Goal: Task Accomplishment & Management: Manage account settings

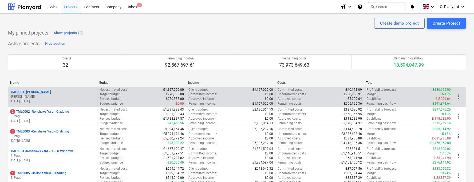
click at [52, 87] on div "TML0001 - Trent Park R. Williamson 21.04.2025 - 17.11.2025" at bounding box center [52, 96] width 89 height 18
click at [46, 96] on p "R. Williamson" at bounding box center [52, 96] width 85 height 5
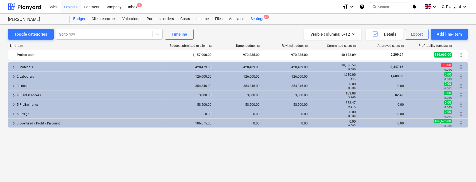
click at [255, 20] on div "Settings 9+" at bounding box center [257, 19] width 20 height 11
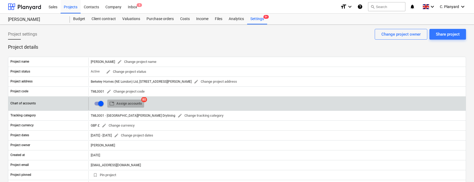
click at [131, 102] on span "table Assign accounts" at bounding box center [126, 103] width 33 height 6
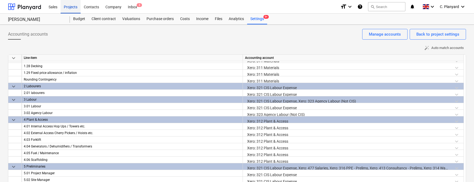
click at [71, 9] on div "Projects" at bounding box center [71, 7] width 20 height 14
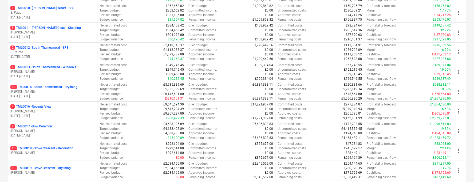
scroll to position [261, 0]
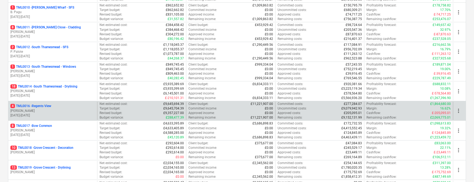
click at [58, 108] on p "M. Tomlinson" at bounding box center [52, 110] width 85 height 5
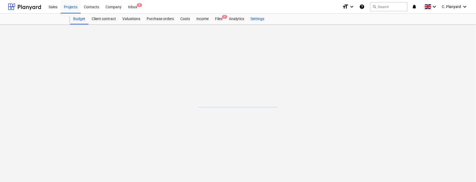
click at [261, 20] on div "Settings" at bounding box center [257, 19] width 20 height 11
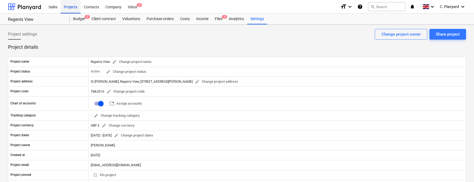
click at [74, 10] on div "Projects" at bounding box center [71, 7] width 20 height 14
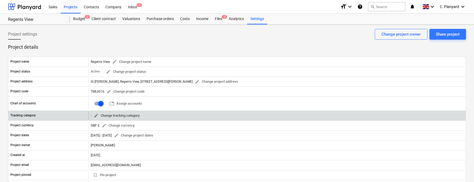
click at [106, 114] on span "edit Change tracking category" at bounding box center [117, 115] width 46 height 6
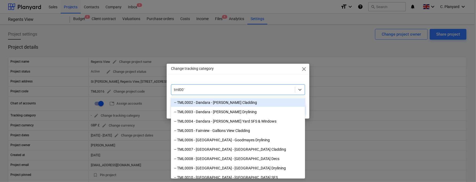
type input "tml0016"
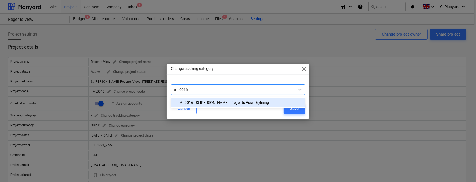
click at [207, 101] on div "-- TML0016 - St James - Regents View Drylining" at bounding box center [238, 102] width 134 height 9
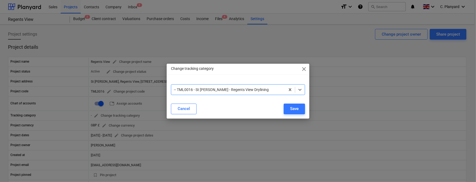
click at [239, 107] on div "Cancel Save" at bounding box center [238, 108] width 134 height 11
click at [297, 108] on div "Save" at bounding box center [294, 108] width 9 height 7
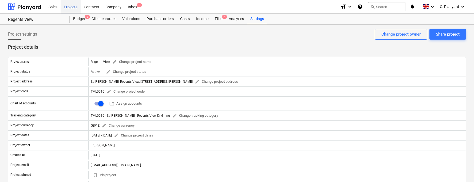
click at [68, 8] on div "Projects" at bounding box center [71, 7] width 20 height 14
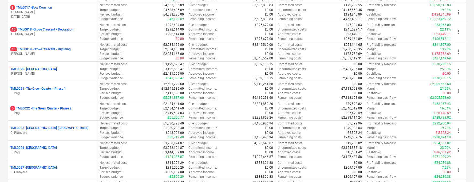
scroll to position [379, 0]
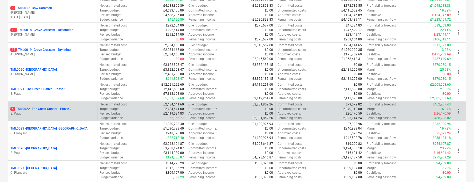
click at [66, 107] on p "5 TML0022 - The Green Quarter - Phase 2" at bounding box center [40, 109] width 61 height 5
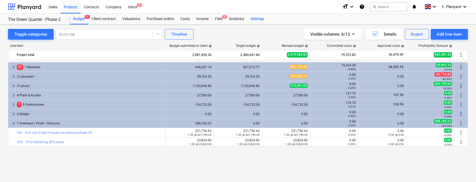
click at [252, 19] on div "Settings" at bounding box center [257, 19] width 20 height 11
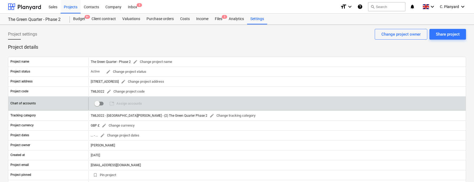
click at [100, 103] on input "checkbox" at bounding box center [97, 103] width 13 height 13
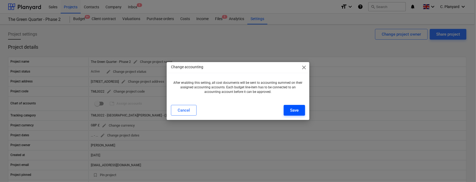
click at [296, 108] on div "Save" at bounding box center [294, 110] width 9 height 7
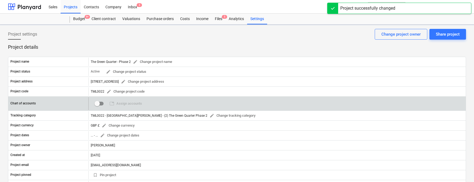
checkbox input "true"
click at [133, 103] on span "table Assign accounts" at bounding box center [126, 103] width 33 height 6
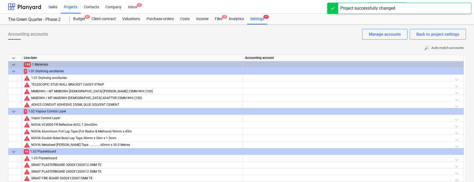
click at [262, 63] on div at bounding box center [353, 65] width 217 height 9
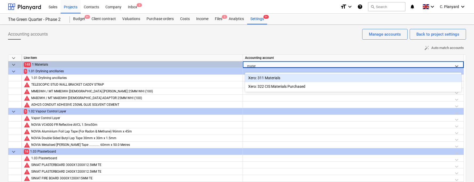
type input "materi"
click at [263, 76] on div "Xero: 311 Materials" at bounding box center [353, 77] width 217 height 9
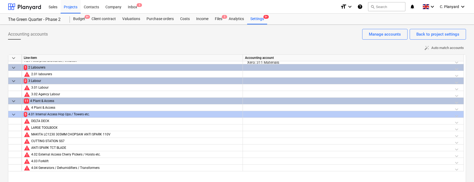
scroll to position [1038, 0]
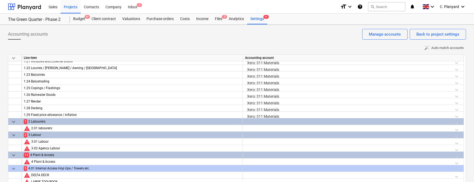
click at [267, 121] on div at bounding box center [353, 122] width 217 height 9
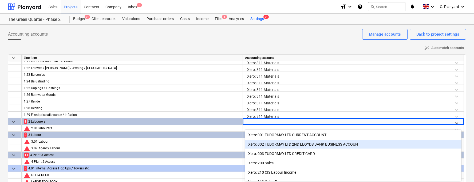
scroll to position [22, 0]
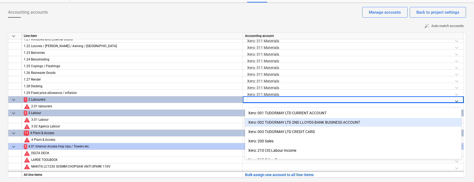
type input "c"
type input "321"
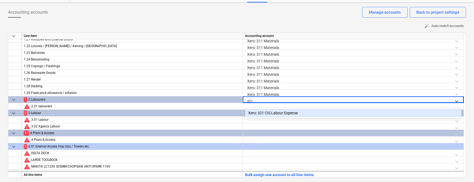
click at [269, 113] on div "Xero: 321 CIS Labour Expense" at bounding box center [353, 112] width 217 height 9
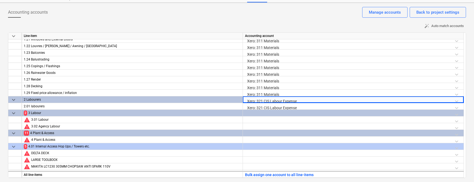
click at [259, 113] on div at bounding box center [353, 114] width 217 height 9
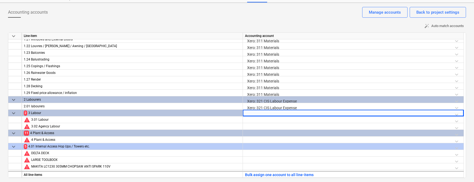
click at [259, 113] on div at bounding box center [353, 114] width 217 height 9
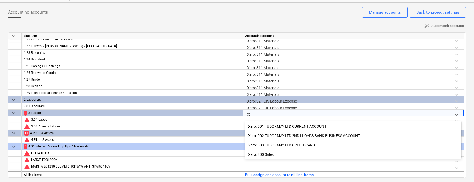
type input "321"
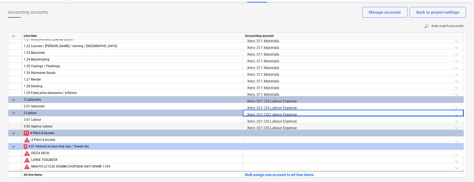
scroll to position [1057, 0]
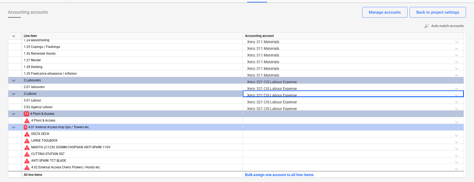
click at [261, 112] on div at bounding box center [353, 114] width 217 height 9
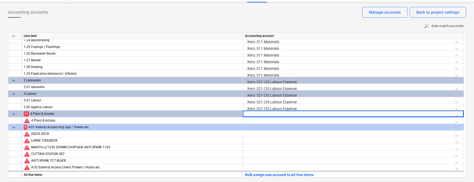
click at [261, 112] on div at bounding box center [353, 114] width 217 height 9
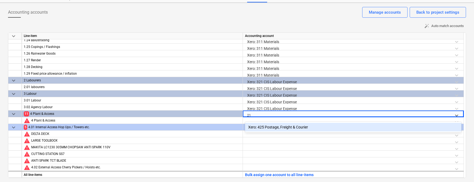
type input "2"
type input "315"
click at [266, 114] on div at bounding box center [348, 115] width 203 height 7
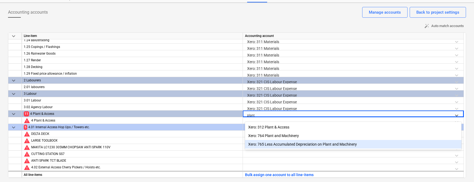
type input "plant"
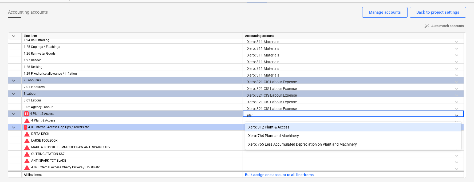
type input "plant"
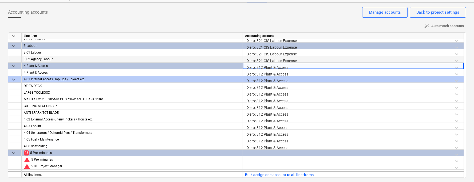
scroll to position [1104, 0]
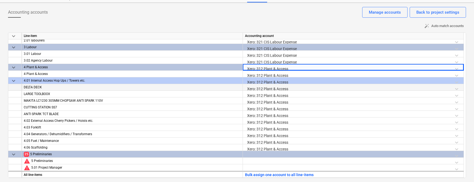
click at [260, 87] on div "Xero: 312 Plant & Access" at bounding box center [353, 88] width 217 height 9
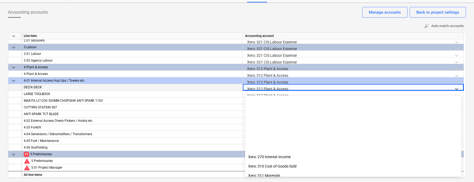
scroll to position [84, 0]
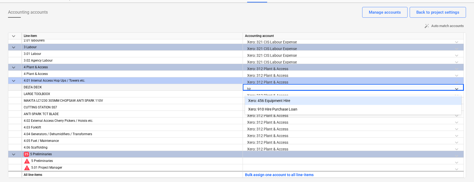
type input "hire"
click at [230, 77] on div "4.01 Internal Access Hop Ups / Towers etc." at bounding box center [132, 80] width 217 height 7
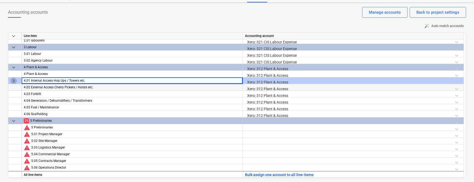
click at [13, 82] on span "keyboard_arrow_right" at bounding box center [13, 80] width 6 height 6
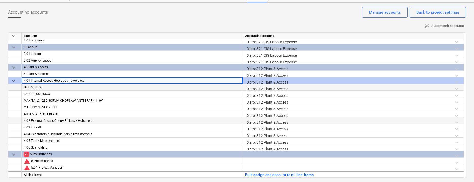
scroll to position [1121, 0]
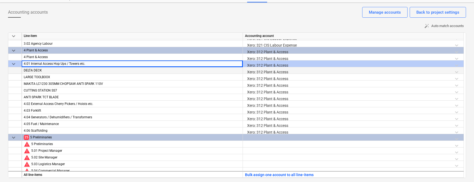
click at [270, 72] on div "Xero: 312 Plant & Access" at bounding box center [353, 71] width 217 height 9
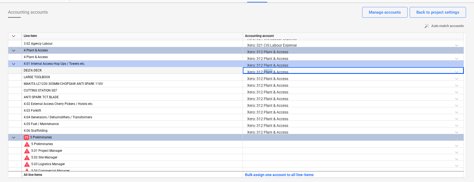
click at [270, 72] on div "Xero: 312 Plant & Access" at bounding box center [353, 71] width 217 height 9
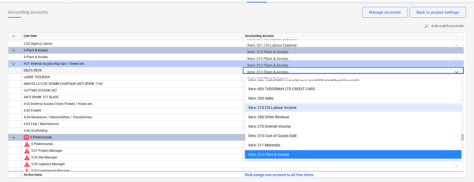
scroll to position [14, 0]
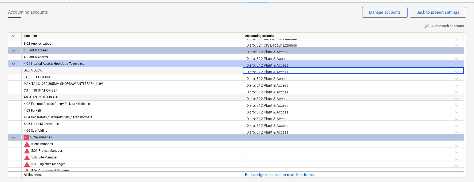
click at [223, 99] on div "ANTI SPARK TCT BLADE" at bounding box center [132, 97] width 217 height 7
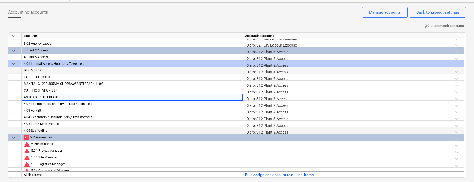
click at [297, 127] on div "Xero: 312 Plant & Access" at bounding box center [353, 131] width 217 height 9
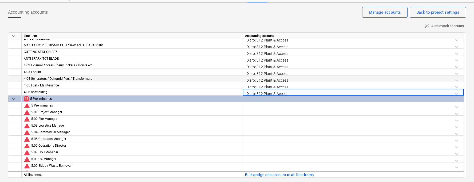
scroll to position [1177, 0]
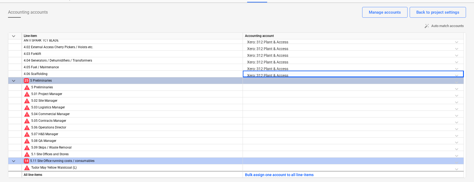
click at [263, 81] on div at bounding box center [353, 81] width 217 height 9
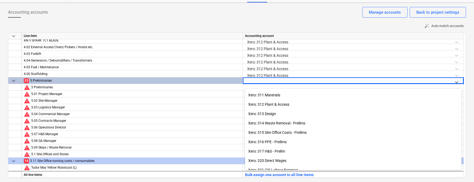
scroll to position [77, 0]
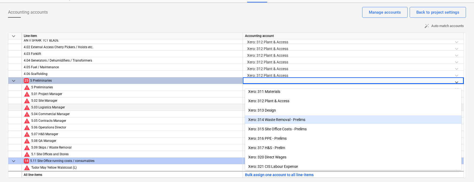
click at [198, 105] on div "5.03 Logistics Manager" at bounding box center [135, 107] width 209 height 7
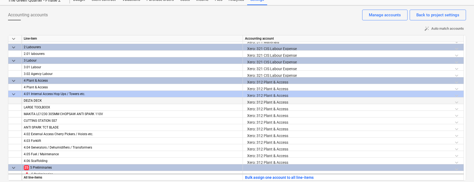
scroll to position [0, 0]
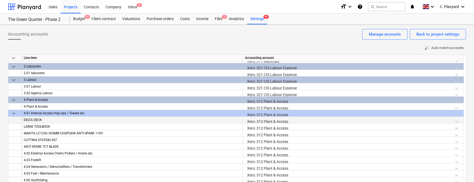
click at [361, 7] on icon "help" at bounding box center [360, 6] width 5 height 6
click at [182, 21] on div "Costs" at bounding box center [185, 19] width 16 height 11
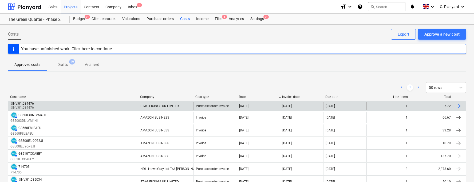
click at [126, 105] on div "#INV.01.034476 #INV.01.034476" at bounding box center [73, 105] width 130 height 9
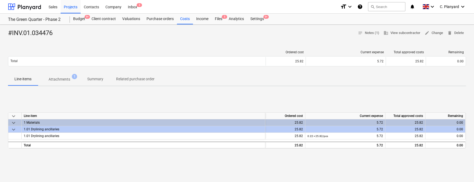
click at [64, 77] on p "Attachments" at bounding box center [60, 79] width 22 height 6
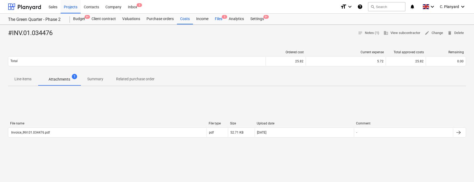
click at [218, 17] on div "Files 5" at bounding box center [219, 19] width 14 height 11
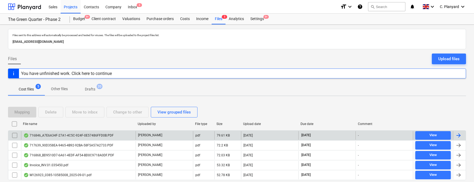
click at [104, 133] on div "716846_A7E6A34F-27A1-4C5C-924F-0E57486FFD0B.PDF" at bounding box center [69, 135] width 90 height 4
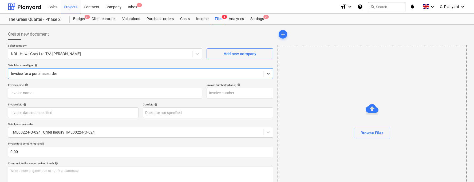
type input "716846"
type input "27 Aug 2025"
type input "30 Sep 2025"
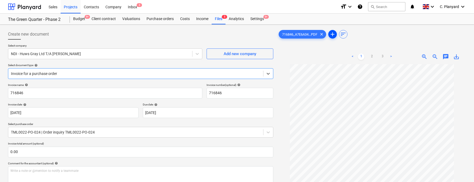
click at [333, 33] on span "add" at bounding box center [333, 34] width 6 height 6
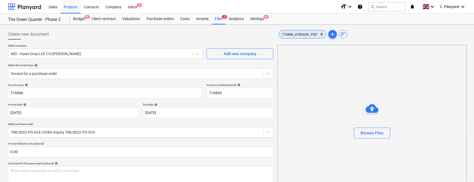
click at [290, 37] on div "716846_A7E6A34...PDF clear" at bounding box center [303, 34] width 48 height 9
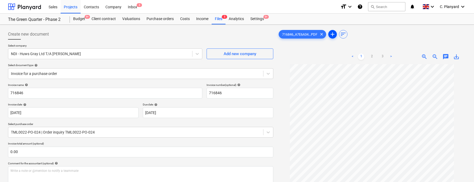
click at [336, 35] on span "add" at bounding box center [333, 34] width 6 height 6
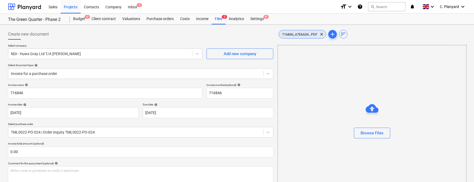
click at [308, 33] on span "716846_A7E6A34...PDF" at bounding box center [300, 34] width 42 height 4
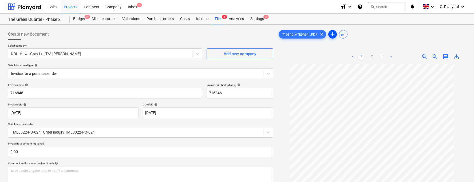
click at [334, 34] on span "add" at bounding box center [333, 34] width 6 height 6
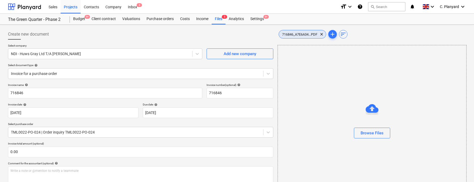
click at [304, 35] on span "716846_A7E6A34...PDF" at bounding box center [300, 34] width 42 height 4
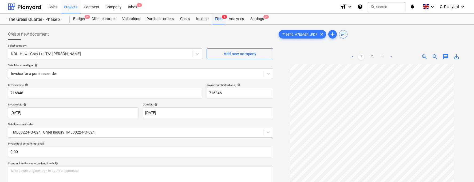
click at [221, 20] on div "Files 5" at bounding box center [219, 19] width 14 height 11
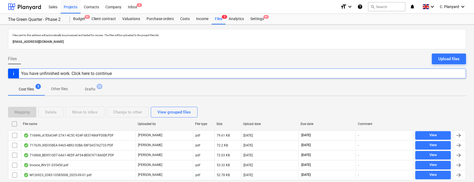
click at [89, 87] on p "Drafts" at bounding box center [90, 89] width 10 height 6
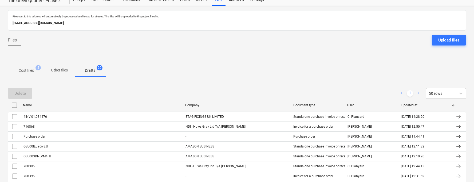
scroll to position [16, 0]
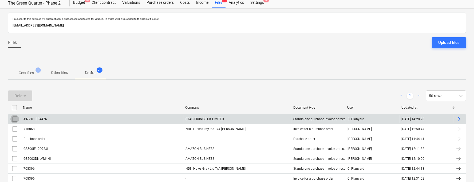
click at [15, 116] on input "checkbox" at bounding box center [14, 119] width 9 height 9
click at [24, 92] on div "Delete" at bounding box center [19, 95] width 11 height 7
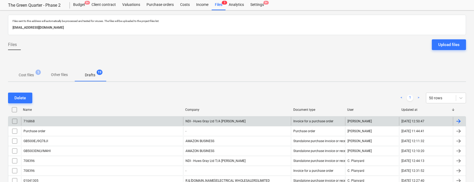
scroll to position [13, 0]
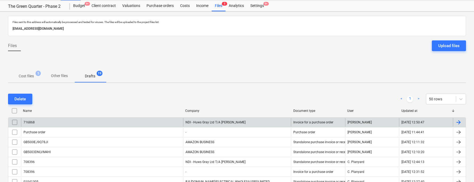
click at [32, 76] on p "Cost files" at bounding box center [26, 76] width 15 height 6
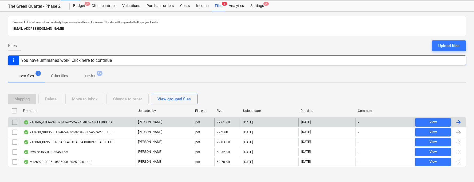
click at [90, 120] on div "716846_A7E6A34F-27A1-4C5C-924F-0E57486FFD0B.PDF" at bounding box center [69, 122] width 90 height 4
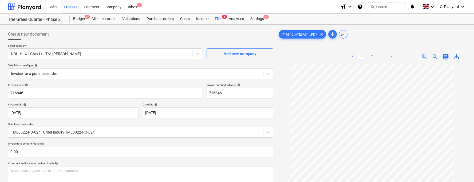
click at [446, 56] on span "chat" at bounding box center [446, 56] width 6 height 6
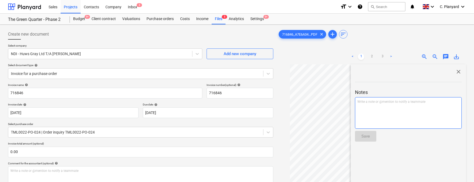
click at [378, 101] on p "Write a note or @mention to notify a teammate ﻿" at bounding box center [409, 101] width 102 height 5
click at [424, 102] on span "hey, i need your approval on this?" at bounding box center [408, 102] width 48 height 4
click at [456, 73] on span "close" at bounding box center [459, 71] width 6 height 6
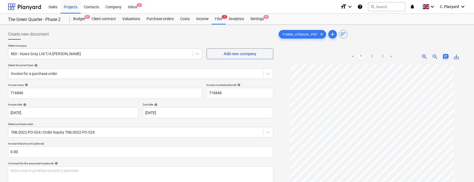
click at [447, 56] on span "chat" at bounding box center [446, 56] width 6 height 6
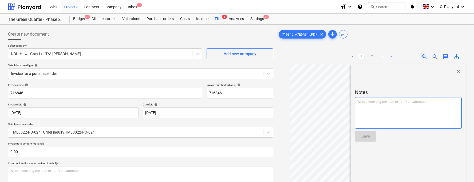
click at [380, 107] on div "Write a note or @mention to notify a teammate ﻿" at bounding box center [408, 113] width 107 height 32
click at [456, 71] on span "close" at bounding box center [459, 71] width 6 height 6
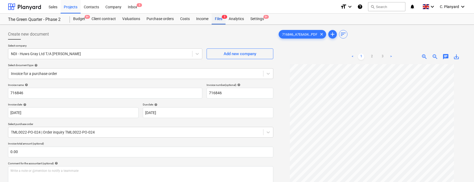
click at [222, 15] on span "5" at bounding box center [224, 17] width 5 height 4
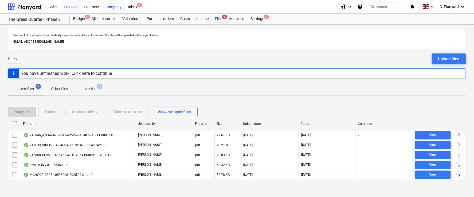
click at [108, 8] on div "Company" at bounding box center [113, 7] width 22 height 14
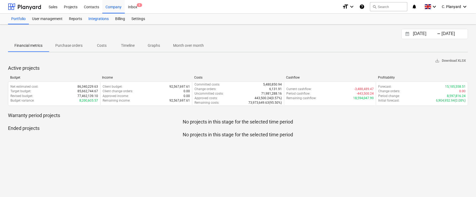
click at [93, 20] on div "Integrations" at bounding box center [98, 19] width 27 height 11
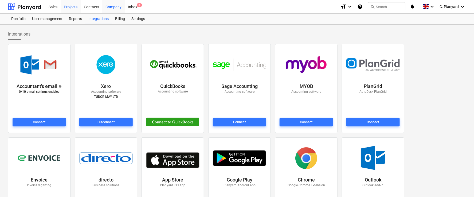
click at [71, 6] on div "Projects" at bounding box center [71, 7] width 20 height 14
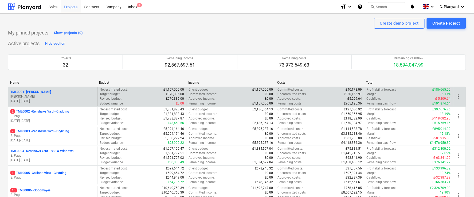
click at [56, 98] on p "R. Williamson" at bounding box center [52, 96] width 85 height 5
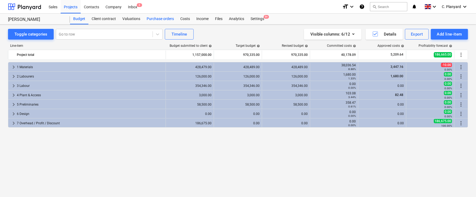
click at [151, 22] on div "Purchase orders" at bounding box center [160, 19] width 34 height 11
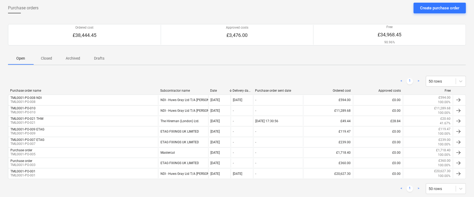
scroll to position [38, 0]
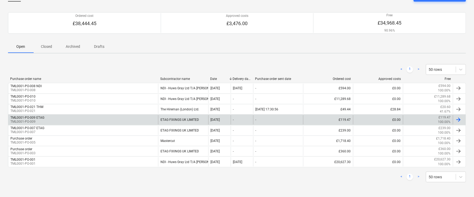
click at [128, 120] on div "TML0001-PO-009 ETAG TML0001-PO-009" at bounding box center [83, 119] width 150 height 9
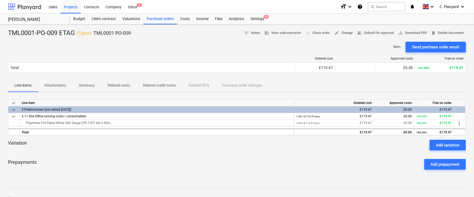
scroll to position [38, 0]
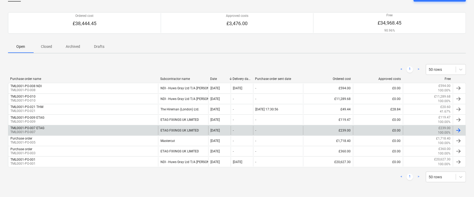
click at [96, 132] on div "TML0001-PO-007 ETAG TML0001-PO-007" at bounding box center [83, 130] width 150 height 9
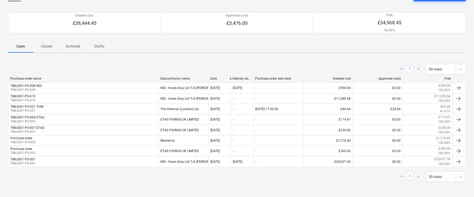
scroll to position [38, 0]
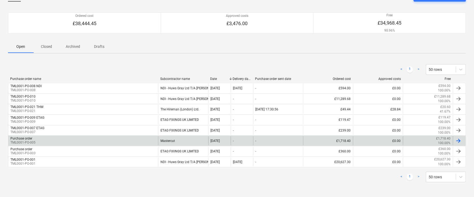
click at [125, 142] on div "Purchase order TML0001-PO-005" at bounding box center [83, 140] width 150 height 9
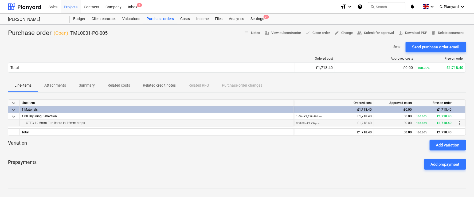
scroll to position [2, 0]
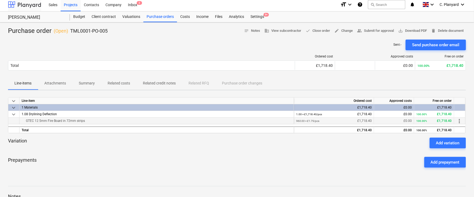
scroll to position [38, 0]
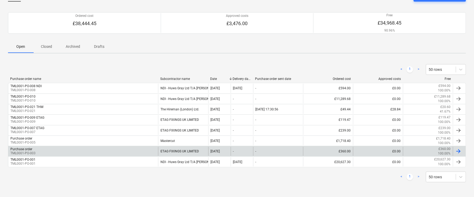
click at [107, 150] on div "Purchase order TML0001-PO-003" at bounding box center [83, 151] width 150 height 9
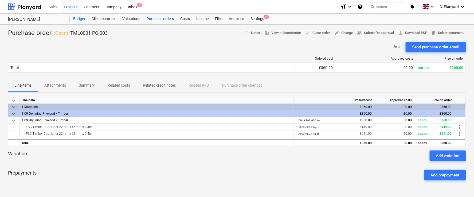
click at [85, 21] on div "Budget" at bounding box center [79, 19] width 18 height 11
click at [150, 18] on div "Purchase orders" at bounding box center [160, 19] width 34 height 11
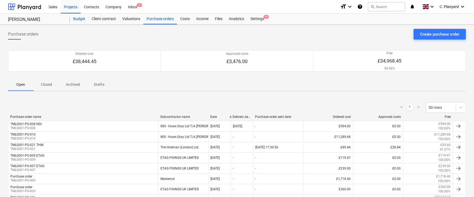
click at [82, 17] on div "Budget" at bounding box center [79, 19] width 18 height 11
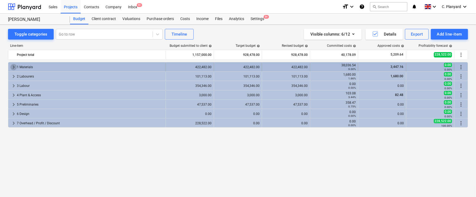
click at [14, 66] on span "keyboard_arrow_right" at bounding box center [13, 67] width 6 height 6
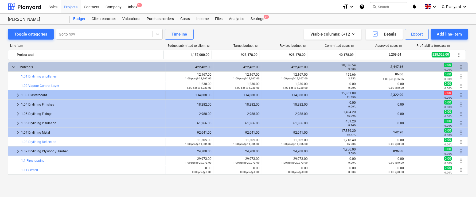
click at [16, 94] on span "keyboard_arrow_right" at bounding box center [18, 95] width 6 height 6
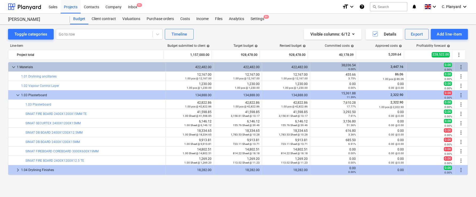
click at [16, 94] on span "keyboard_arrow_down" at bounding box center [18, 95] width 6 height 6
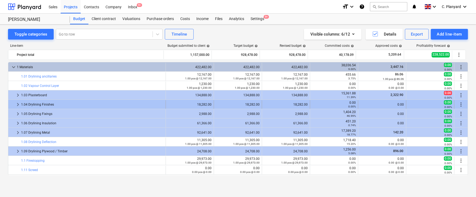
click at [17, 103] on span "keyboard_arrow_right" at bounding box center [18, 104] width 6 height 6
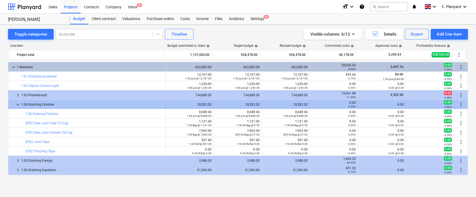
click at [15, 102] on span "keyboard_arrow_down" at bounding box center [18, 104] width 6 height 6
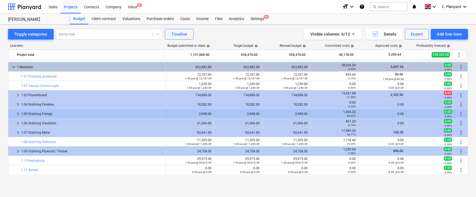
click at [16, 112] on span "keyboard_arrow_right" at bounding box center [18, 114] width 6 height 6
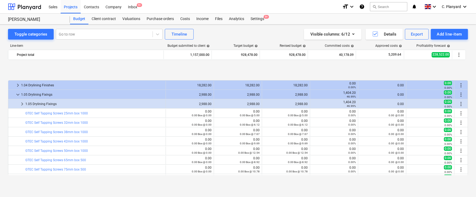
scroll to position [50, 0]
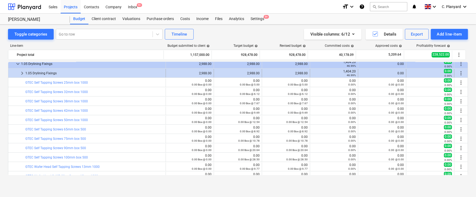
click at [22, 73] on span "keyboard_arrow_right" at bounding box center [22, 73] width 6 height 6
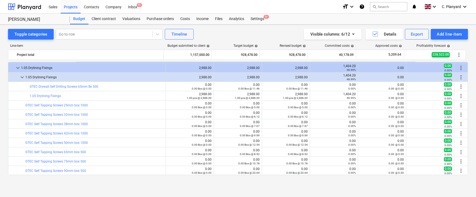
scroll to position [32, 0]
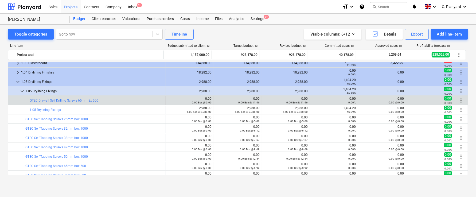
click at [458, 100] on span "more_vert" at bounding box center [461, 100] width 6 height 6
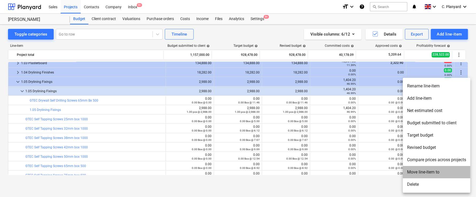
click at [413, 170] on li "Move line-item to" at bounding box center [437, 172] width 68 height 12
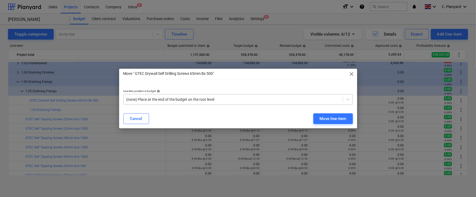
click at [226, 101] on div at bounding box center [233, 99] width 214 height 5
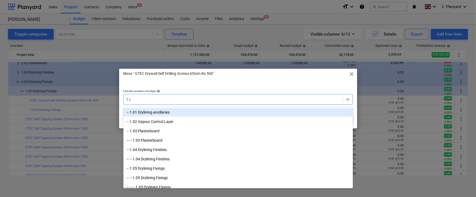
type input "1.05"
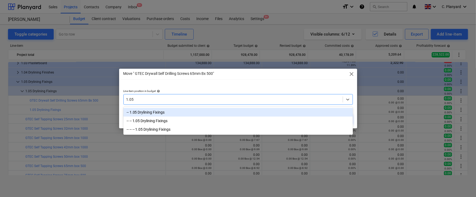
click at [197, 113] on div "-- 1.05 Drylining Fixings" at bounding box center [237, 112] width 229 height 9
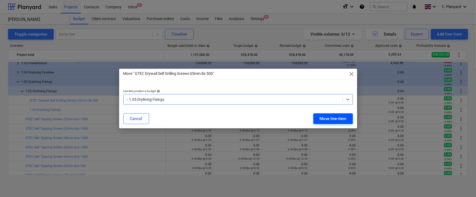
click at [341, 122] on div "Move line-item" at bounding box center [333, 118] width 27 height 7
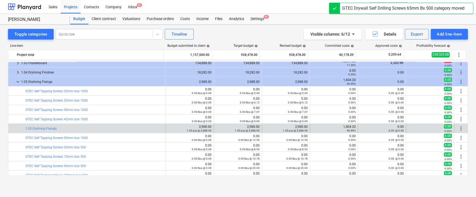
click at [459, 129] on span "more_vert" at bounding box center [461, 128] width 6 height 6
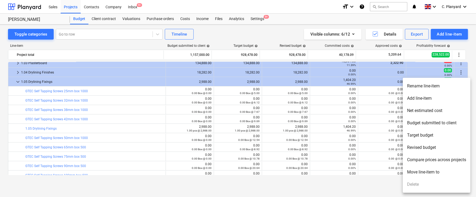
click at [380, 87] on div at bounding box center [238, 98] width 476 height 197
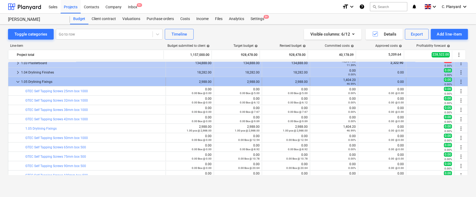
click at [458, 84] on span "more_vert" at bounding box center [461, 82] width 6 height 6
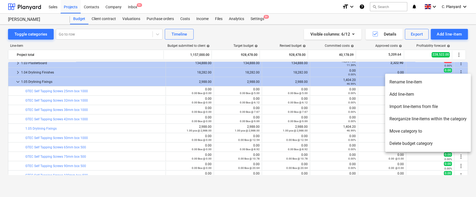
click at [416, 119] on li "Reorganize line-items within the category" at bounding box center [428, 119] width 86 height 12
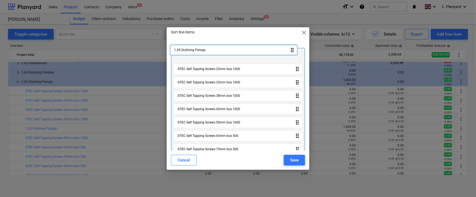
drag, startPoint x: 209, startPoint y: 111, endPoint x: 205, endPoint y: 50, distance: 60.5
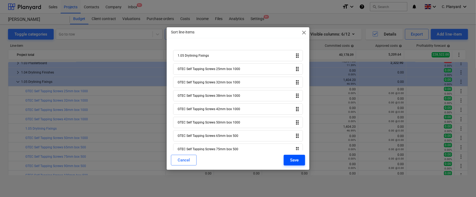
click at [294, 164] on button "Save" at bounding box center [294, 160] width 21 height 11
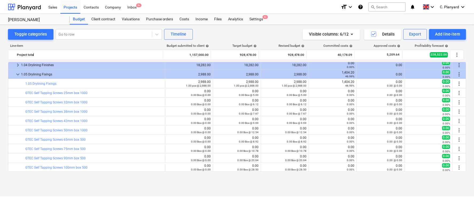
scroll to position [0, 0]
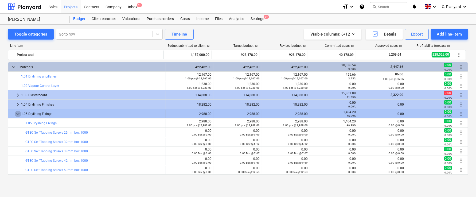
click at [15, 113] on span "keyboard_arrow_down" at bounding box center [18, 114] width 6 height 6
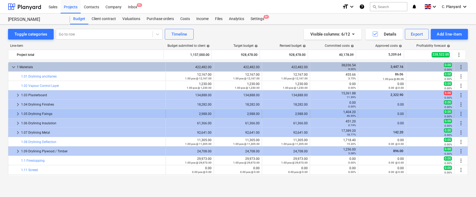
click at [18, 114] on span "keyboard_arrow_right" at bounding box center [18, 114] width 6 height 6
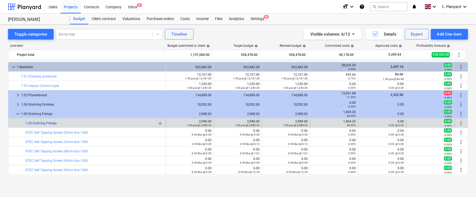
click at [40, 122] on link "1.05 Drylining Fixings" at bounding box center [40, 123] width 31 height 4
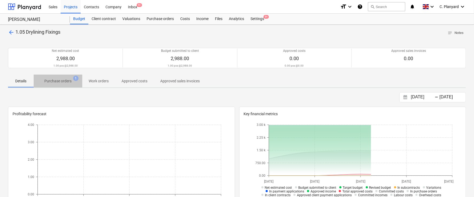
click at [62, 80] on p "Purchase orders" at bounding box center [57, 81] width 27 height 6
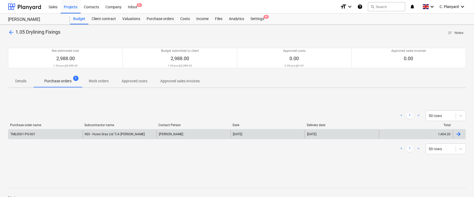
click at [80, 135] on div "TML0001-PO-001" at bounding box center [45, 134] width 74 height 9
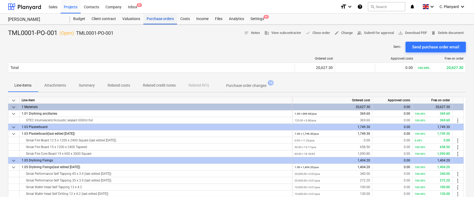
click at [165, 20] on div "Purchase orders" at bounding box center [160, 19] width 34 height 11
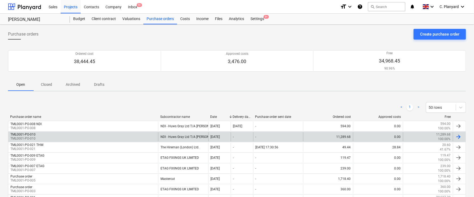
scroll to position [38, 0]
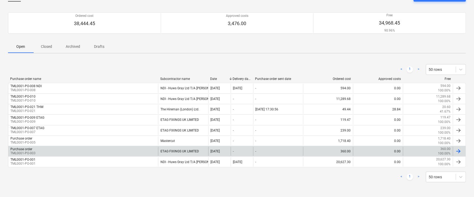
click at [120, 148] on div "Purchase order TML0001-PO-003" at bounding box center [83, 151] width 150 height 9
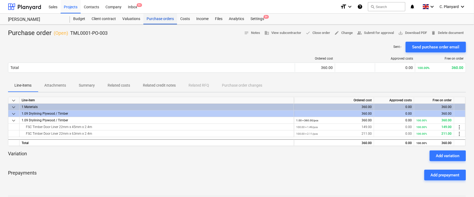
click at [165, 17] on div "Purchase orders" at bounding box center [160, 19] width 34 height 11
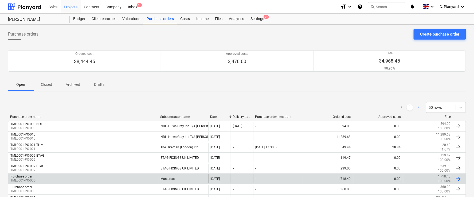
scroll to position [38, 0]
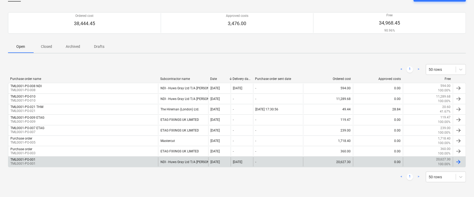
click at [103, 161] on div "TML0001-PO-001 TML0001-PO-001" at bounding box center [83, 161] width 150 height 9
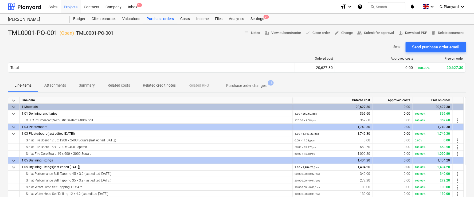
click at [405, 35] on span "save_alt Download PDF" at bounding box center [412, 33] width 29 height 6
click at [131, 56] on div "Ordered cost Approved costs Free on order Total 20,627.30 0.00 100.00% 20,627.3…" at bounding box center [237, 65] width 458 height 27
click at [345, 33] on span "edit Change" at bounding box center [343, 33] width 18 height 6
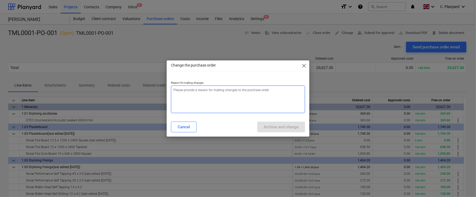
click at [264, 100] on textarea at bounding box center [238, 99] width 134 height 28
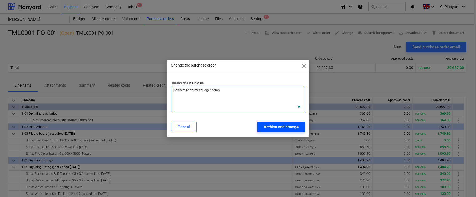
type textarea "Connect to correct budget items"
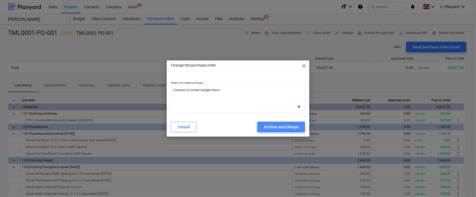
click at [284, 124] on div "Archive and change" at bounding box center [281, 126] width 35 height 7
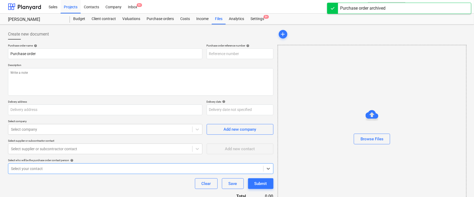
type input "TML0001-PO-001"
type input "Berkeley Homes (North East London), The Mansion House, Trent Park, Enfield HERT…"
type input "07 May 2025"
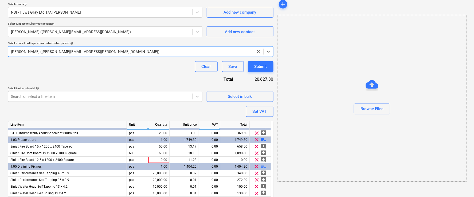
scroll to position [0, 0]
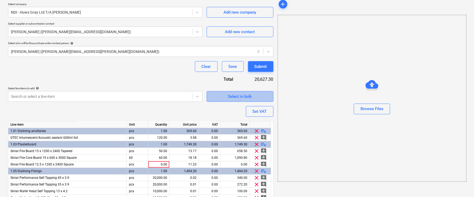
click at [238, 97] on div "Select in bulk" at bounding box center [240, 96] width 24 height 7
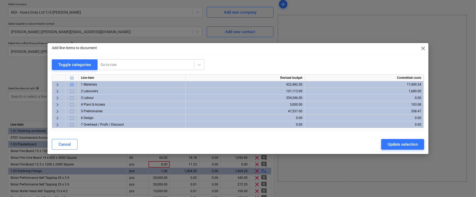
click at [55, 83] on span "keyboard_arrow_right" at bounding box center [57, 84] width 6 height 6
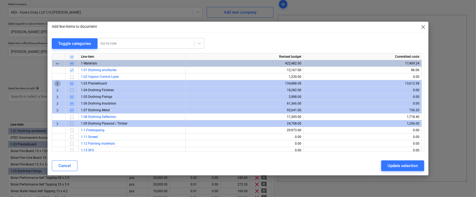
click at [57, 83] on span "keyboard_arrow_right" at bounding box center [57, 83] width 6 height 6
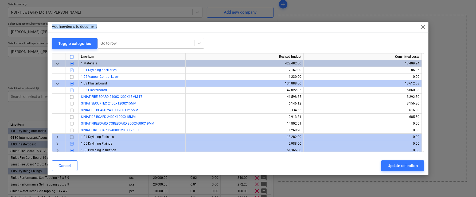
drag, startPoint x: 117, startPoint y: 28, endPoint x: 128, endPoint y: 23, distance: 12.0
click at [128, 23] on div "Add line-items to document close" at bounding box center [238, 27] width 381 height 11
click at [71, 96] on input "checkbox" at bounding box center [72, 97] width 6 height 6
click at [404, 168] on div "Update selection" at bounding box center [403, 165] width 30 height 7
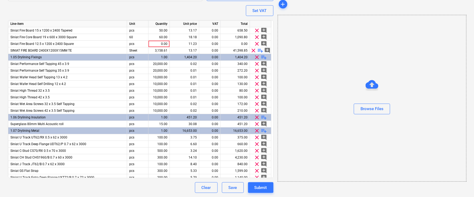
scroll to position [0, 0]
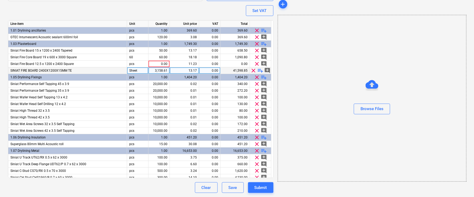
click at [156, 70] on div "3,158.61" at bounding box center [159, 70] width 17 height 7
type input "50"
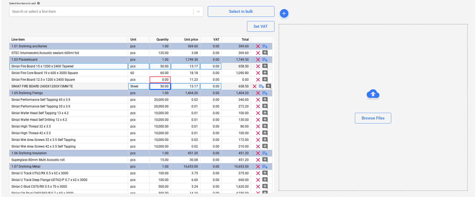
scroll to position [167, 0]
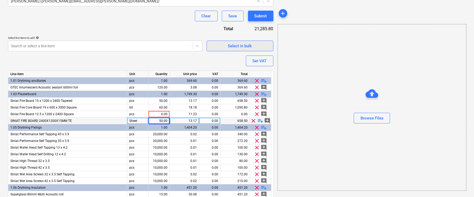
click at [236, 42] on div "Select in bulk" at bounding box center [240, 45] width 24 height 7
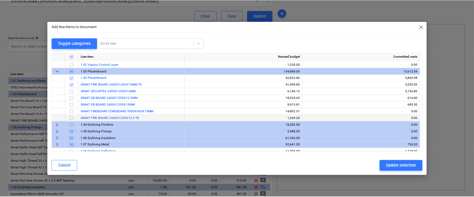
scroll to position [11, 0]
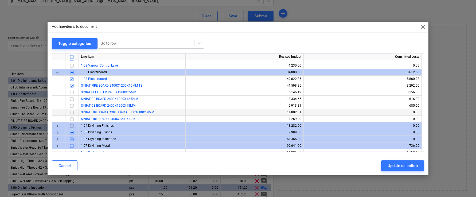
click at [73, 111] on input "checkbox" at bounding box center [72, 112] width 6 height 6
click at [395, 165] on div "Update selection" at bounding box center [403, 165] width 30 height 7
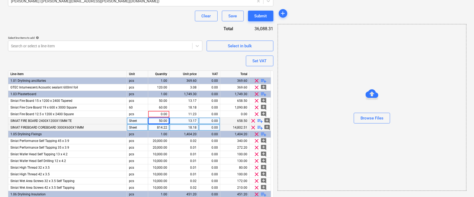
click at [160, 128] on div "814.22" at bounding box center [158, 127] width 17 height 7
type input "60"
click at [127, 57] on div "Purchase order name help TML0001-PO-001 Purchase order reference number help TM…" at bounding box center [140, 59] width 265 height 367
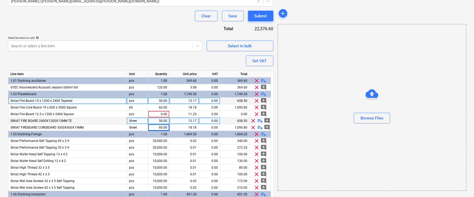
click at [255, 100] on span "clear" at bounding box center [257, 100] width 6 height 6
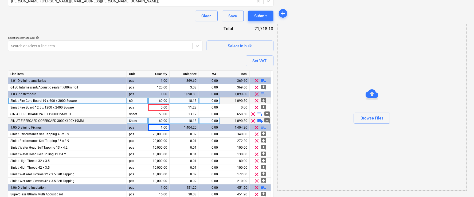
click at [255, 100] on span "clear" at bounding box center [257, 100] width 6 height 6
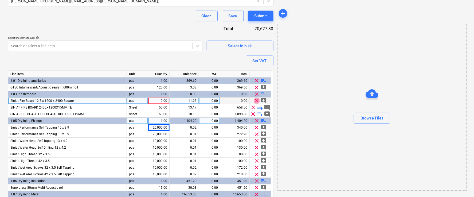
click at [255, 100] on span "clear" at bounding box center [257, 100] width 6 height 6
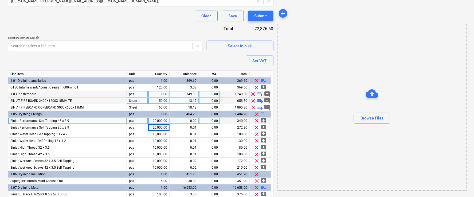
click at [252, 93] on span "clear" at bounding box center [253, 94] width 6 height 6
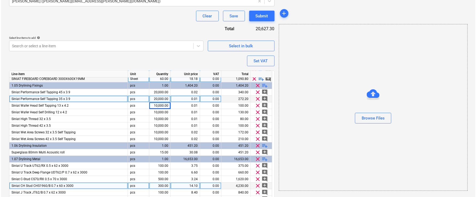
scroll to position [28, 0]
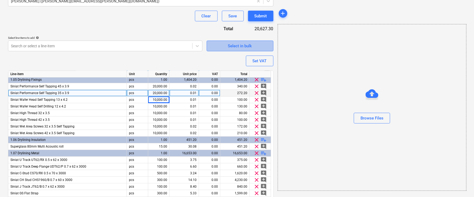
click at [237, 46] on div "Select in bulk" at bounding box center [240, 45] width 24 height 7
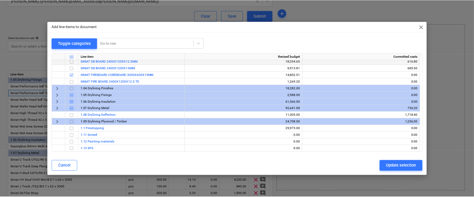
scroll to position [48, 0]
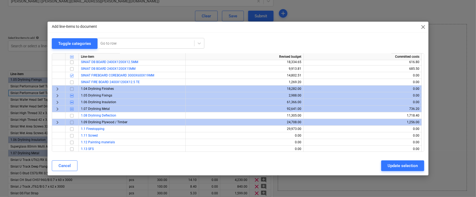
click at [58, 101] on span "keyboard_arrow_right" at bounding box center [57, 102] width 6 height 6
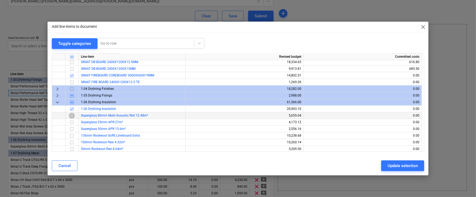
click at [72, 115] on input "checkbox" at bounding box center [72, 115] width 6 height 6
click at [393, 167] on div "Update selection" at bounding box center [403, 165] width 30 height 7
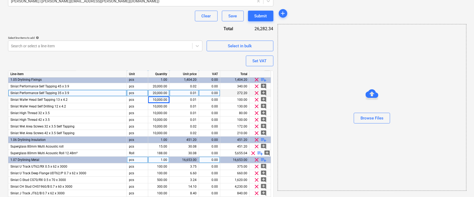
click at [157, 156] on div "Line-item Unit Quantity Unit price VAT Total 1.01 Drylining ancillaries pcs 1.0…" at bounding box center [140, 150] width 265 height 158
click at [158, 155] on div "188.00" at bounding box center [158, 153] width 17 height 7
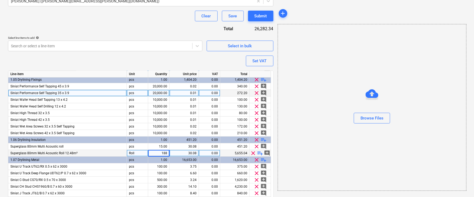
click at [158, 155] on input "188" at bounding box center [158, 153] width 21 height 6
type input "15"
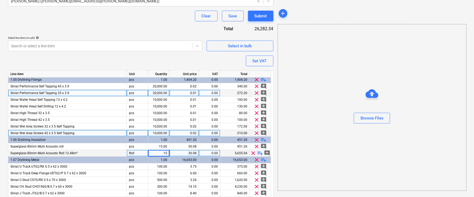
click at [115, 130] on div "Siniat Wet Area Screws 42 x 3.5 Self Tapping" at bounding box center [67, 133] width 119 height 7
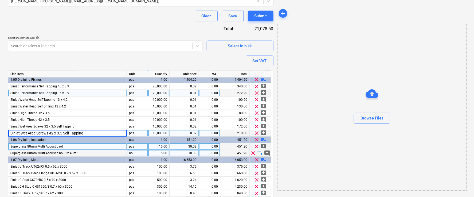
click at [258, 147] on span "clear" at bounding box center [257, 146] width 6 height 6
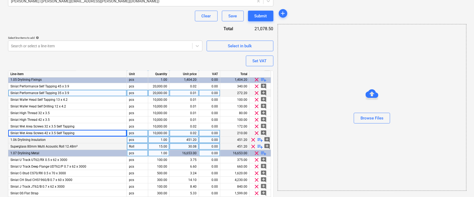
click at [252, 139] on span "clear" at bounding box center [253, 139] width 6 height 6
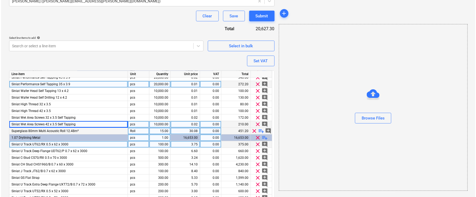
scroll to position [36, 0]
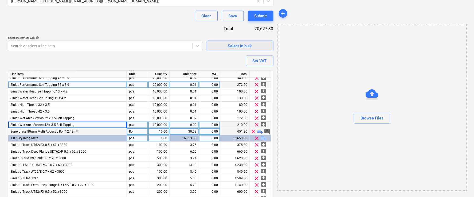
click at [233, 46] on div "Select in bulk" at bounding box center [240, 45] width 24 height 7
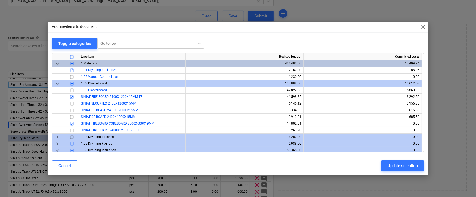
click at [58, 83] on span "keyboard_arrow_down" at bounding box center [57, 83] width 6 height 6
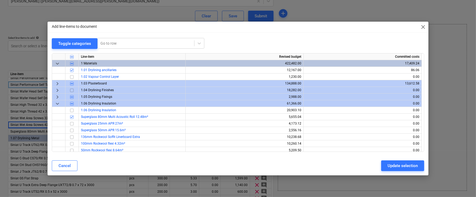
click at [58, 105] on span "keyboard_arrow_down" at bounding box center [57, 103] width 6 height 6
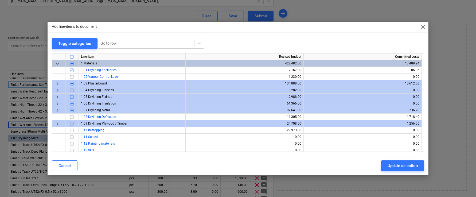
click at [57, 110] on span "keyboard_arrow_right" at bounding box center [57, 110] width 6 height 6
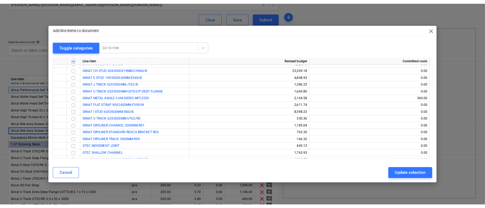
scroll to position [104, 0]
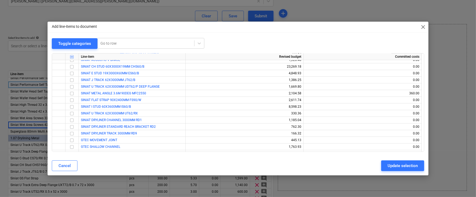
drag, startPoint x: 127, startPoint y: 27, endPoint x: 197, endPoint y: 27, distance: 70.2
click at [197, 27] on div "Add line-items to document close" at bounding box center [238, 27] width 381 height 11
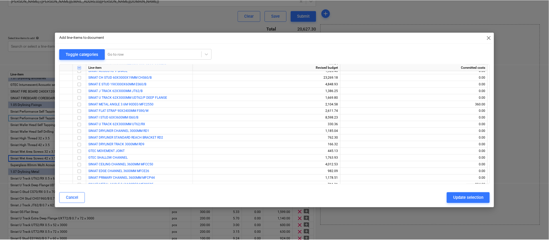
scroll to position [3, 0]
click at [77, 181] on div "Cancel" at bounding box center [72, 197] width 12 height 7
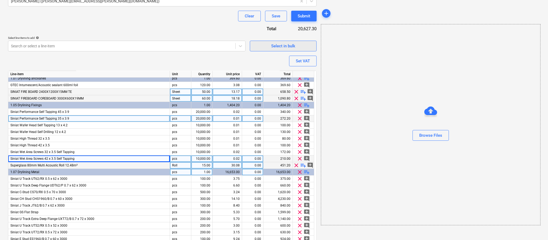
click at [280, 46] on div "Select in bulk" at bounding box center [283, 45] width 24 height 7
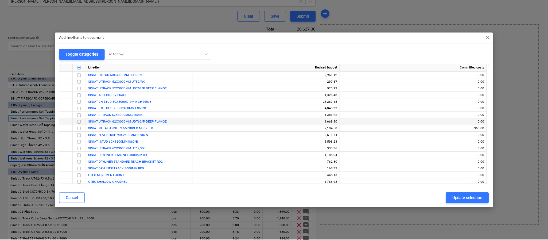
scroll to position [80, 0]
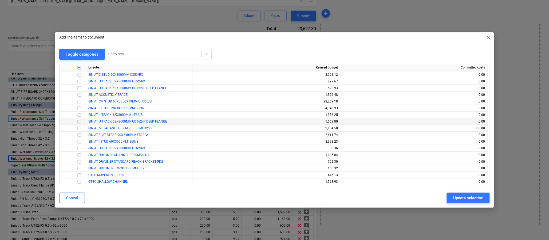
click at [79, 120] on input "checkbox" at bounding box center [79, 121] width 6 height 6
click at [455, 181] on div "Update selection" at bounding box center [469, 197] width 30 height 7
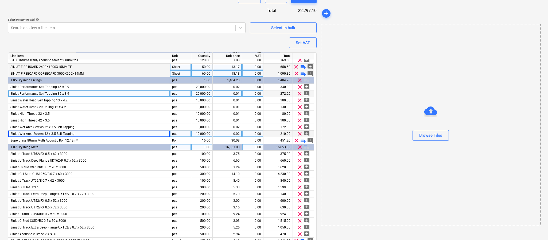
scroll to position [209, 0]
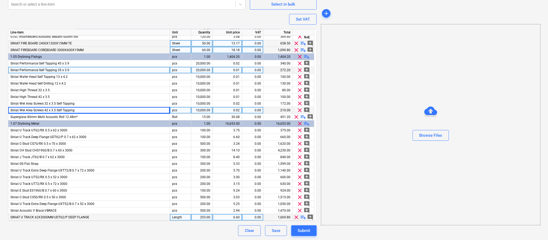
click at [296, 181] on span "clear" at bounding box center [296, 217] width 6 height 6
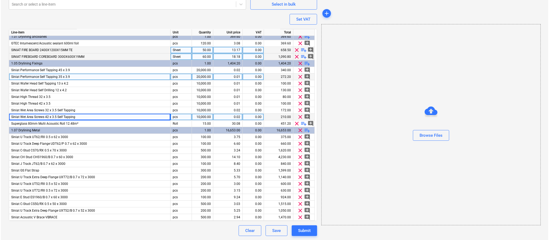
scroll to position [3, 0]
click at [292, 2] on div "Select in bulk" at bounding box center [283, 4] width 24 height 7
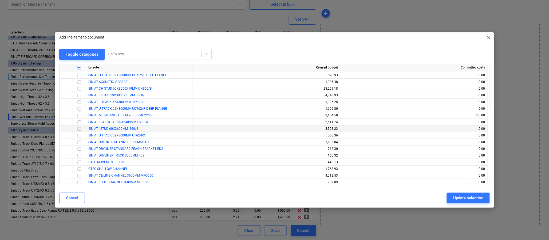
scroll to position [96, 0]
click at [81, 131] on input "checkbox" at bounding box center [79, 131] width 6 height 6
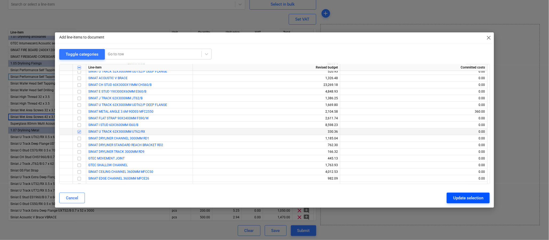
click at [463, 181] on div "Update selection" at bounding box center [469, 197] width 30 height 7
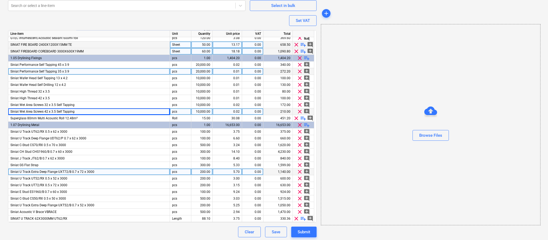
scroll to position [209, 0]
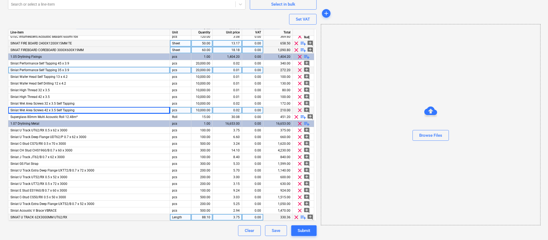
click at [203, 181] on div "88.10" at bounding box center [201, 217] width 17 height 7
type input "100"
click at [203, 181] on div "Create new document Purchase order name help TML0001-PO-001 Purchase order refe…" at bounding box center [162, 28] width 313 height 420
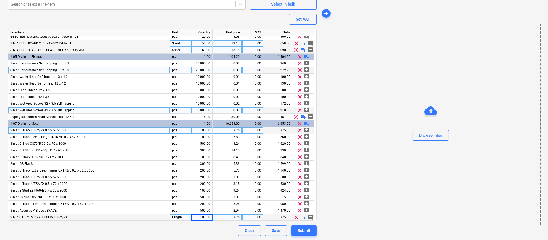
click at [301, 129] on span "clear" at bounding box center [300, 130] width 6 height 6
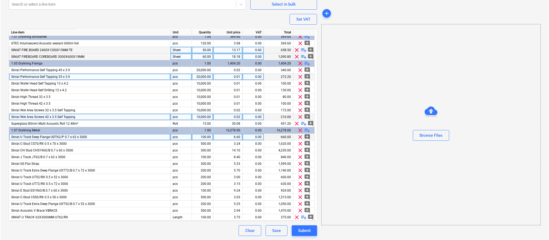
scroll to position [3, 0]
click at [276, 5] on div "Select in bulk" at bounding box center [283, 4] width 24 height 7
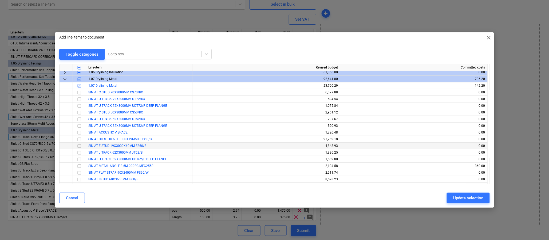
scroll to position [56, 0]
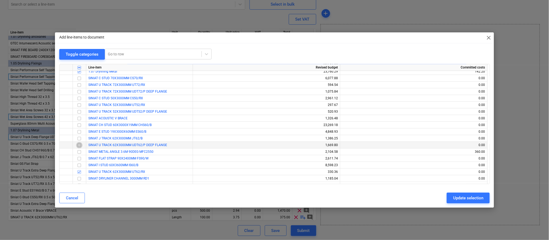
click at [79, 144] on input "checkbox" at bounding box center [79, 145] width 6 height 6
click at [454, 181] on div "Update selection" at bounding box center [469, 197] width 30 height 7
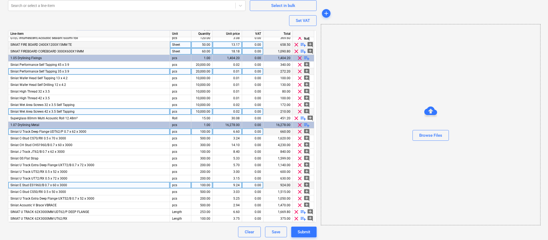
scroll to position [209, 0]
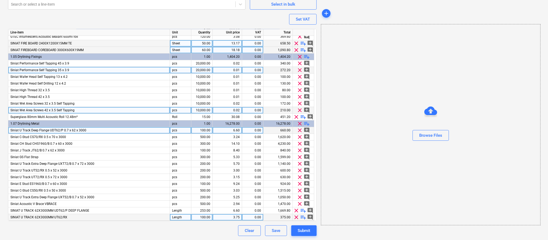
click at [294, 181] on span "clear" at bounding box center [296, 217] width 6 height 6
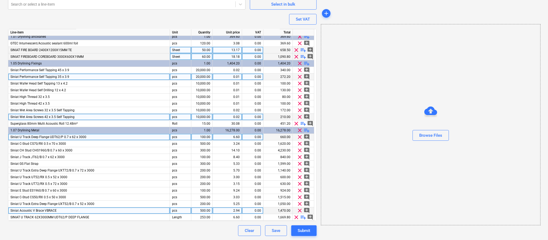
click at [204, 181] on div "500.00" at bounding box center [201, 210] width 17 height 7
click at [202, 181] on div "253.00" at bounding box center [201, 217] width 17 height 7
type input "100"
click at [187, 181] on div "Clear Save Submit" at bounding box center [162, 230] width 308 height 11
click at [209, 181] on div "Clear Save Submit" at bounding box center [162, 230] width 308 height 11
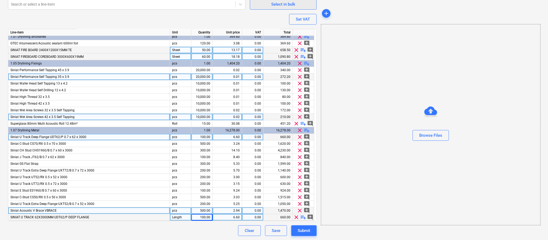
click at [283, 3] on div "Select in bulk" at bounding box center [283, 4] width 24 height 7
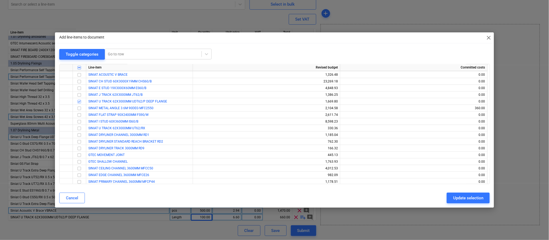
scroll to position [99, 0]
click at [79, 128] on input "checkbox" at bounding box center [79, 129] width 6 height 6
click at [462, 181] on div "Update selection" at bounding box center [469, 197] width 30 height 7
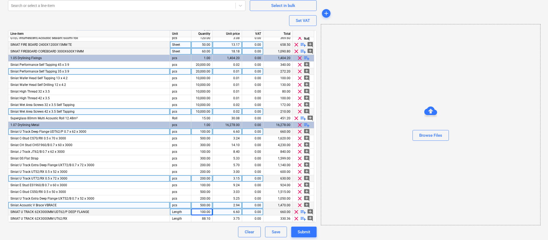
scroll to position [209, 0]
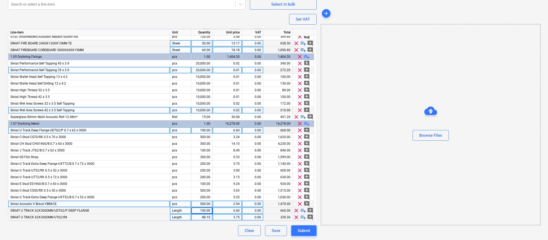
click at [208, 181] on div "88.10" at bounding box center [201, 217] width 17 height 7
type input "100"
click at [195, 181] on div "Clear Save Submit" at bounding box center [162, 230] width 308 height 11
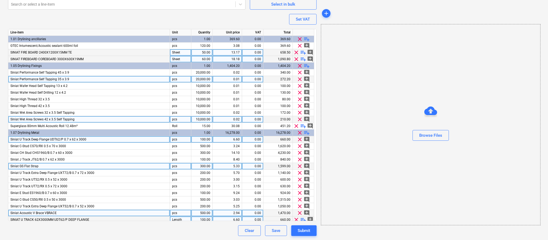
scroll to position [9, 0]
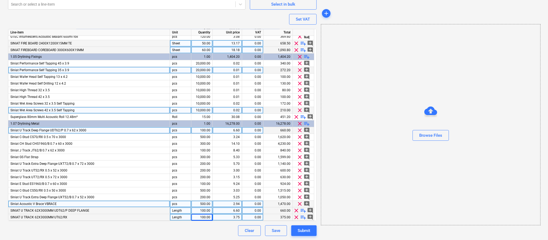
click at [300, 127] on span "clear" at bounding box center [300, 130] width 6 height 6
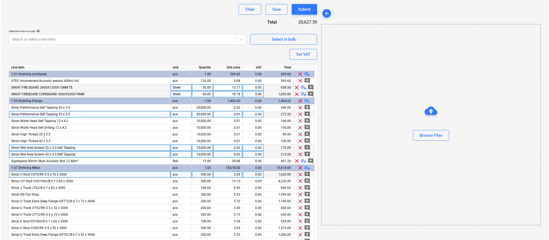
scroll to position [157, 0]
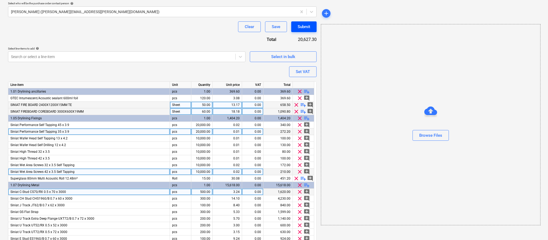
click at [306, 26] on div "Submit" at bounding box center [304, 26] width 13 height 7
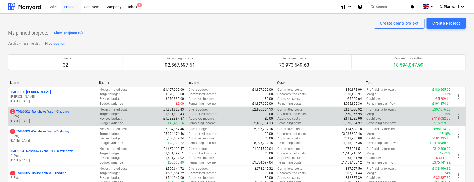
click at [62, 116] on p "B. Pagu" at bounding box center [52, 116] width 85 height 5
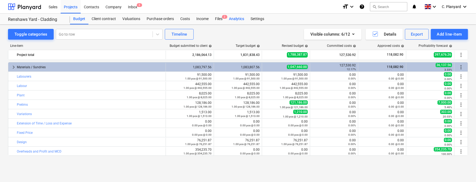
drag, startPoint x: 258, startPoint y: 14, endPoint x: 233, endPoint y: 18, distance: 25.4
click at [258, 14] on div "Settings" at bounding box center [257, 19] width 20 height 11
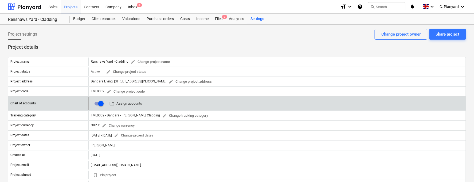
click at [126, 102] on span "table Assign accounts" at bounding box center [126, 103] width 33 height 6
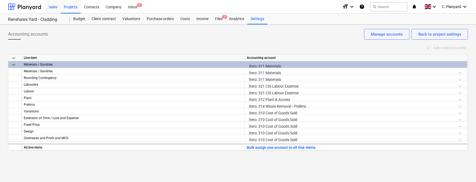
click at [51, 6] on div "Sales" at bounding box center [52, 7] width 15 height 14
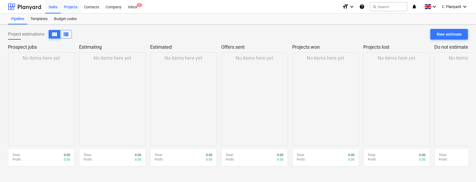
click at [68, 8] on div "Projects" at bounding box center [71, 7] width 20 height 14
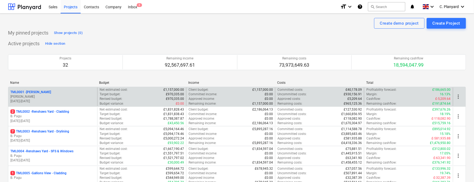
click at [35, 99] on p "21.04.2025 - 17.11.2025" at bounding box center [52, 101] width 85 height 5
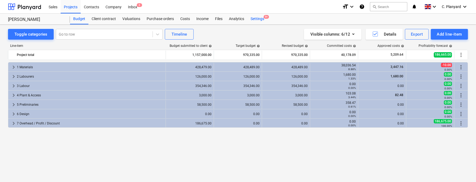
click at [260, 20] on div "Settings 9+" at bounding box center [257, 19] width 20 height 11
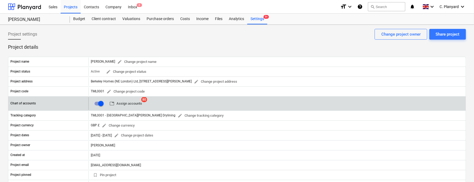
click at [127, 105] on span "table Assign accounts" at bounding box center [126, 103] width 33 height 6
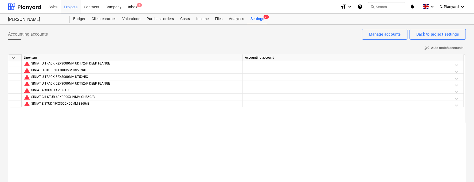
scroll to position [276, 0]
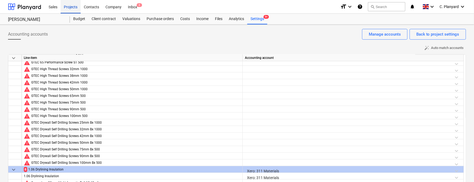
click at [67, 3] on div "Projects" at bounding box center [71, 7] width 20 height 14
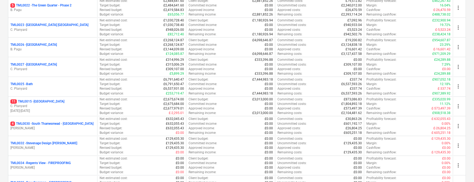
scroll to position [484, 0]
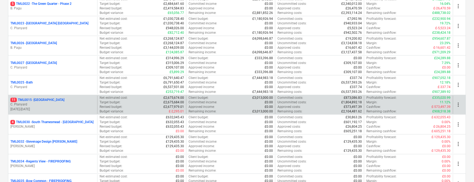
click at [67, 106] on p "C. Planyard" at bounding box center [52, 104] width 85 height 5
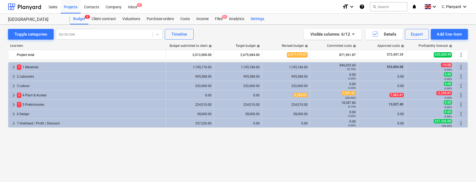
click at [257, 19] on div "Settings" at bounding box center [257, 19] width 20 height 11
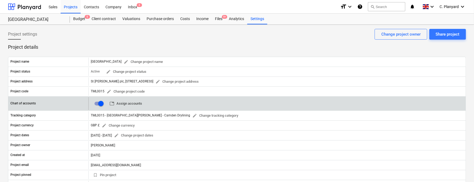
click at [127, 103] on span "table Assign accounts" at bounding box center [126, 103] width 33 height 6
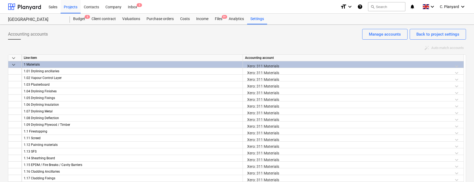
click at [252, 25] on div "Sales Projects Contacts Company Inbox 3 format_size keyboard_arrow_down help se…" at bounding box center [237, 102] width 474 height 204
click at [255, 18] on div "Settings" at bounding box center [257, 19] width 20 height 11
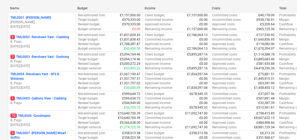
scroll to position [75, 0]
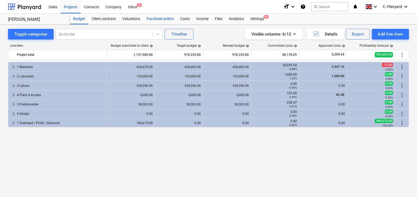
click at [148, 17] on div "Purchase orders" at bounding box center [160, 19] width 34 height 11
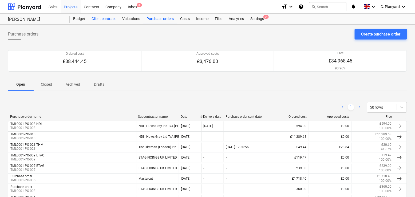
click at [90, 20] on div "Client contract" at bounding box center [103, 19] width 31 height 11
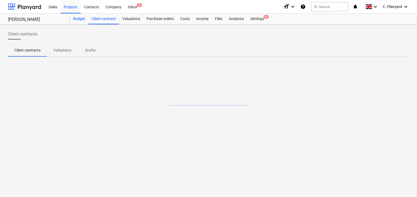
click at [83, 19] on div "Budget" at bounding box center [79, 19] width 18 height 11
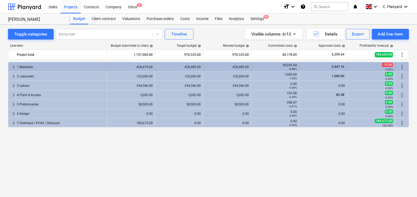
click at [16, 65] on span "keyboard_arrow_right" at bounding box center [13, 67] width 6 height 6
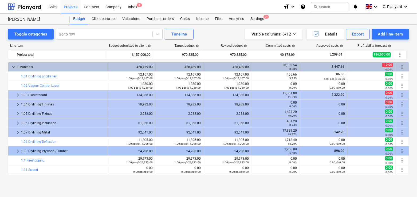
click at [15, 148] on span "keyboard_arrow_right" at bounding box center [18, 151] width 6 height 6
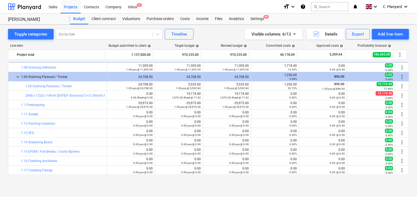
scroll to position [62, 0]
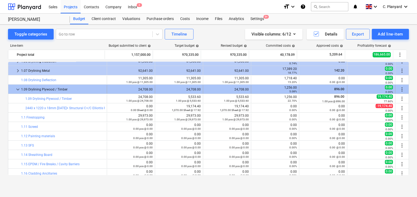
click at [21, 89] on div "1.09 Drylining Plywood / Timber" at bounding box center [63, 89] width 84 height 9
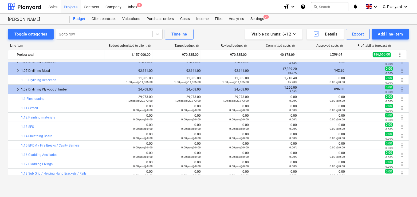
scroll to position [0, 0]
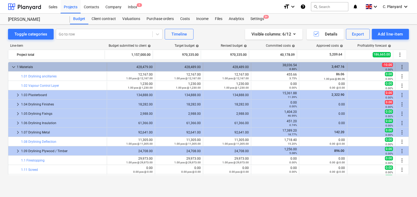
click at [15, 68] on span "keyboard_arrow_down" at bounding box center [13, 67] width 6 height 6
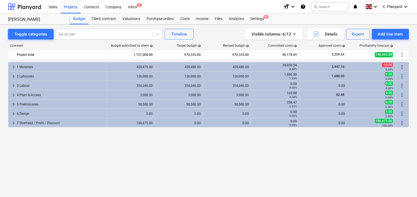
click at [15, 68] on span "keyboard_arrow_right" at bounding box center [13, 67] width 6 height 6
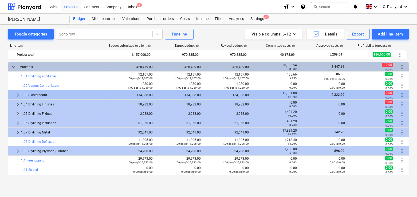
click at [17, 94] on span "keyboard_arrow_right" at bounding box center [18, 95] width 6 height 6
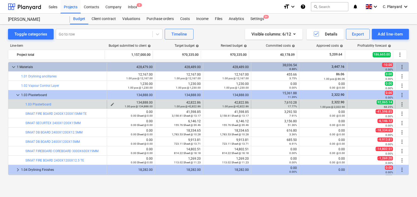
click at [110, 103] on span "edit" at bounding box center [112, 104] width 4 height 4
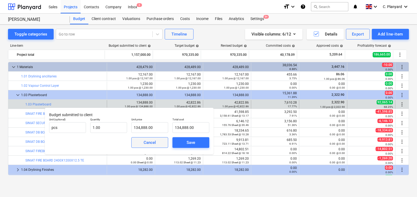
click at [143, 139] on span "Cancel" at bounding box center [150, 142] width 24 height 7
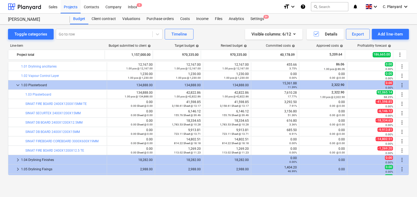
scroll to position [18, 0]
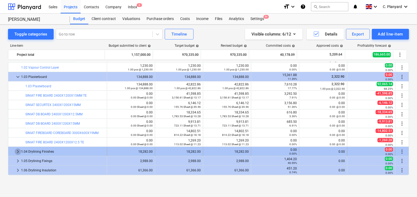
click at [18, 150] on span "keyboard_arrow_right" at bounding box center [18, 151] width 6 height 6
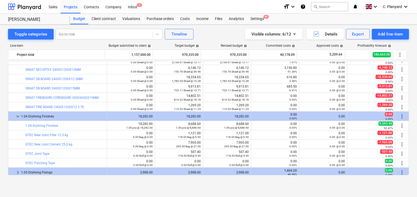
scroll to position [53, 0]
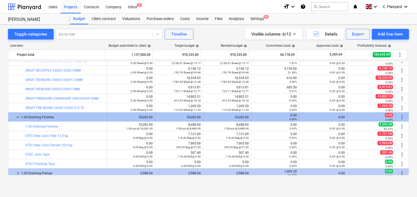
click at [17, 114] on span "keyboard_arrow_down" at bounding box center [18, 117] width 6 height 6
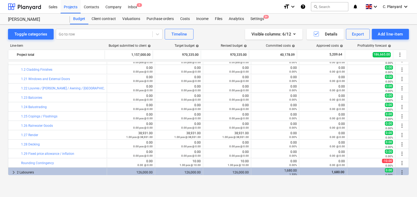
scroll to position [249, 0]
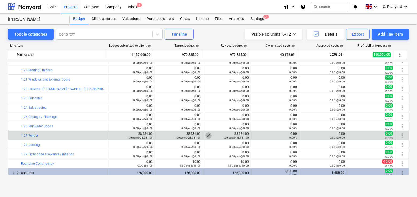
click at [206, 135] on span "edit" at bounding box center [208, 136] width 4 height 4
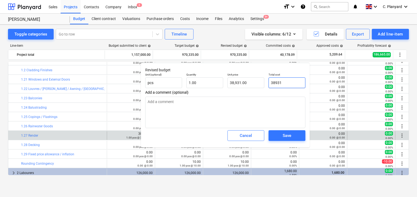
click at [279, 80] on input "38931" at bounding box center [287, 82] width 37 height 11
type input "2"
type input "2.00"
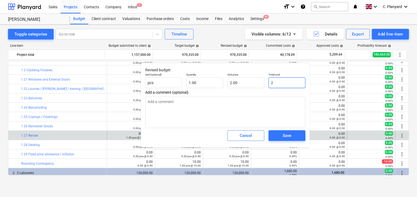
type input "29"
type input "29.00"
type input "295"
type input "295.00"
type input "2958"
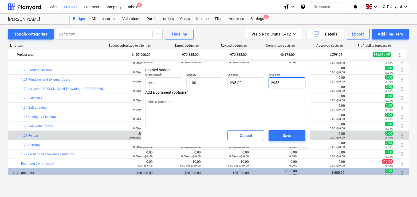
type input "2,958.00"
click at [281, 131] on button "Save" at bounding box center [287, 135] width 37 height 11
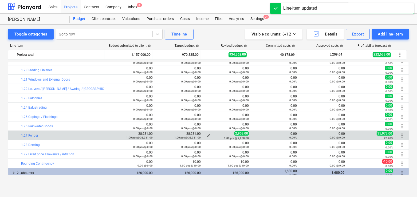
click at [238, 133] on span "2,958.00" at bounding box center [241, 133] width 14 height 4
copy span "2,958.00"
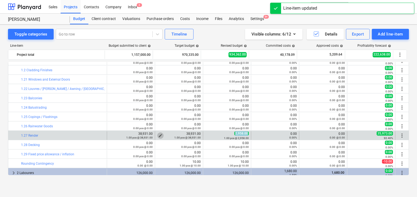
click at [161, 134] on span "edit" at bounding box center [160, 136] width 4 height 4
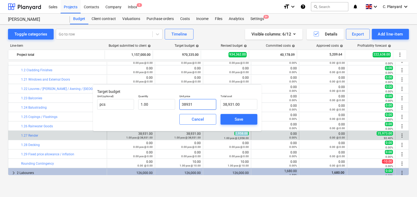
click at [192, 104] on input "38931" at bounding box center [197, 104] width 37 height 11
paste input "2,958.00"
type input "2,958.00"
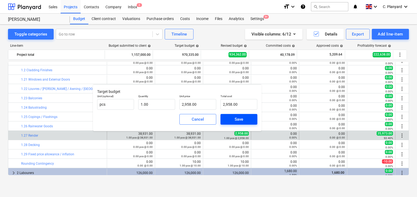
click at [228, 122] on span "Save" at bounding box center [239, 119] width 24 height 7
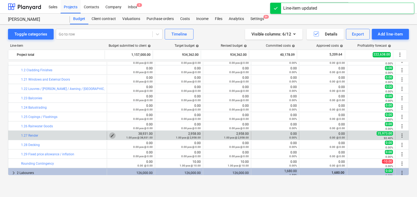
click at [111, 134] on span "edit" at bounding box center [112, 136] width 4 height 4
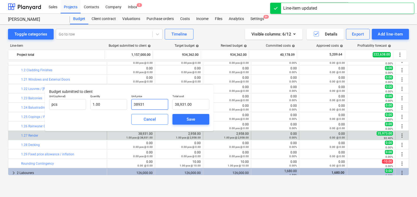
click at [155, 104] on input "38931" at bounding box center [149, 104] width 37 height 11
click at [139, 104] on input "38931" at bounding box center [149, 104] width 37 height 11
paste input "2,958.00"
type input "2,958.00"
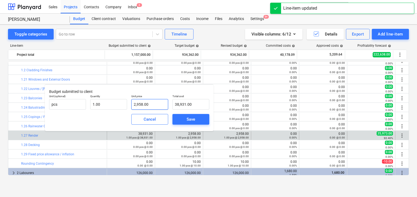
type input "2,958.00"
click at [191, 118] on div "Save" at bounding box center [191, 119] width 9 height 7
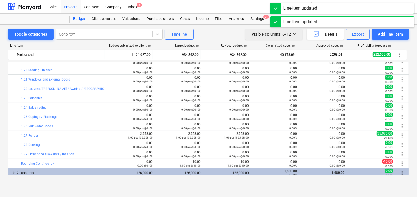
click at [291, 36] on div "Visible columns : 6/12" at bounding box center [274, 34] width 45 height 7
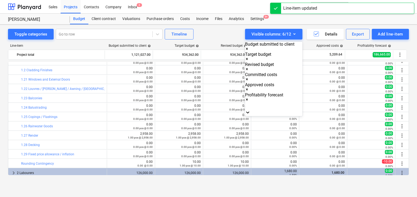
click at [269, 197] on div "Net estimated cost" at bounding box center [208, 199] width 417 height 4
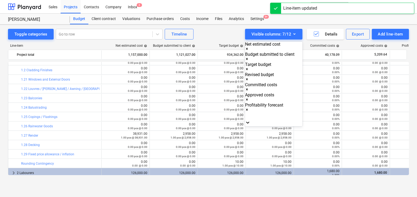
click at [135, 135] on div at bounding box center [208, 98] width 417 height 197
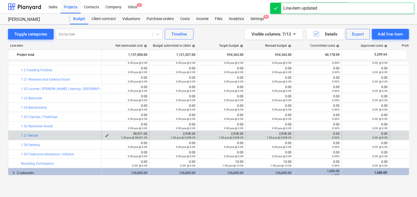
click at [106, 136] on div "1.00 pcs @ 38,931.00" at bounding box center [126, 138] width 44 height 4
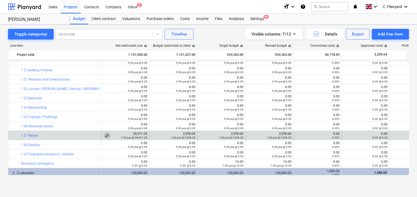
click at [107, 134] on span "edit" at bounding box center [107, 136] width 4 height 4
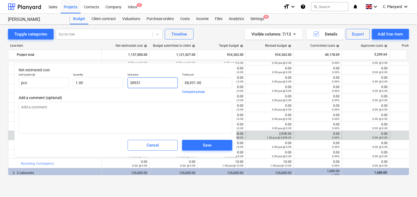
click at [160, 86] on input "38931" at bounding box center [153, 82] width 50 height 11
paste input "2,958.00"
type input "2,958.00"
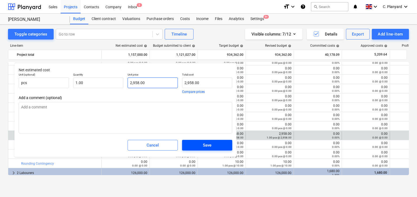
type input "2,958.00"
click at [205, 148] on div "Save" at bounding box center [207, 145] width 9 height 7
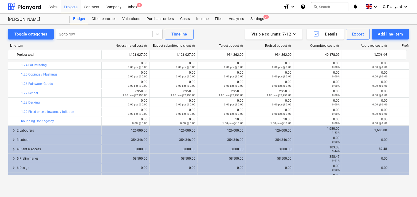
scroll to position [291, 0]
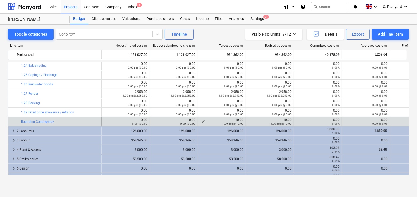
click at [201, 120] on button "edit" at bounding box center [203, 122] width 6 height 6
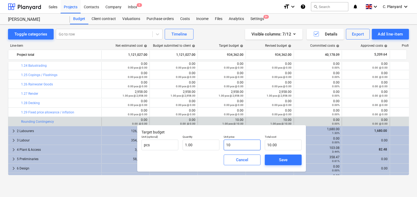
click at [240, 140] on input "10" at bounding box center [242, 145] width 37 height 11
type input "0"
type input "0.00"
click at [279, 161] on span "Save" at bounding box center [283, 160] width 24 height 7
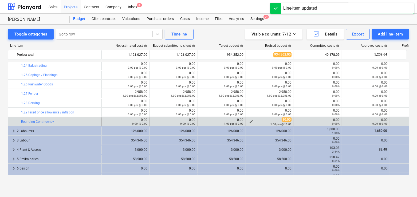
click at [250, 120] on span "edit" at bounding box center [251, 122] width 4 height 4
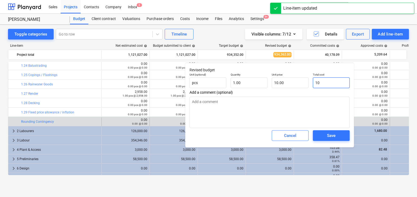
click at [314, 84] on input "10" at bounding box center [331, 82] width 37 height 11
type input "0"
type input "0.00"
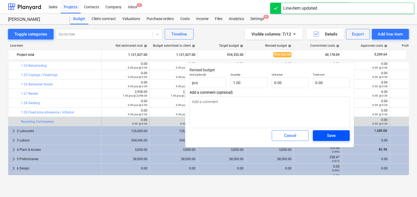
click at [333, 133] on div "Save" at bounding box center [331, 135] width 9 height 7
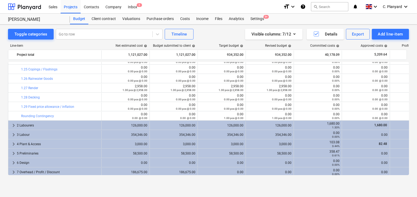
scroll to position [297, 0]
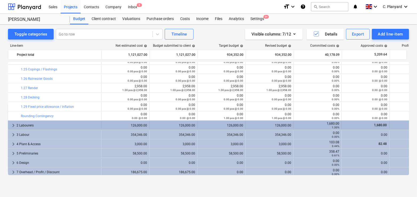
click at [14, 124] on span "keyboard_arrow_right" at bounding box center [13, 125] width 6 height 6
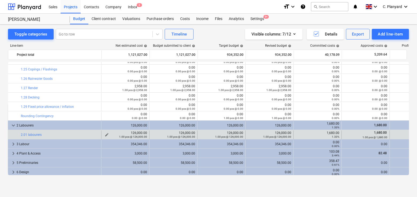
click at [107, 135] on div "1.00 pcs @ 126,000.00" at bounding box center [126, 137] width 44 height 4
click at [107, 133] on span "edit" at bounding box center [107, 135] width 4 height 4
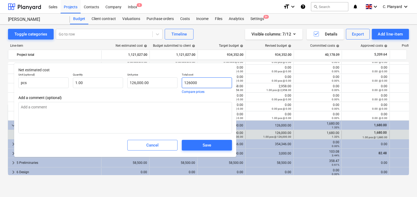
click at [194, 80] on input "126000" at bounding box center [207, 82] width 50 height 11
type input "1"
type input "1.00"
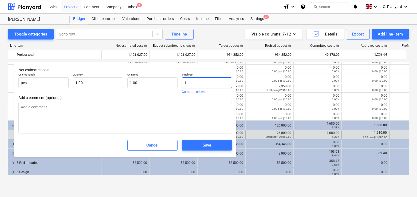
type input "10"
type input "10.00"
type input "101"
type input "101.00"
type input "1011"
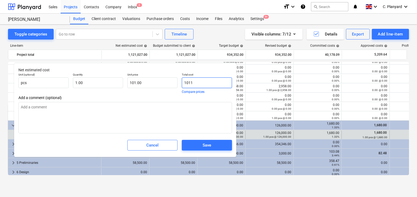
type input "1,011.00"
type input "10111"
type input "10,111.00"
type input "101113"
type input "101,113.00"
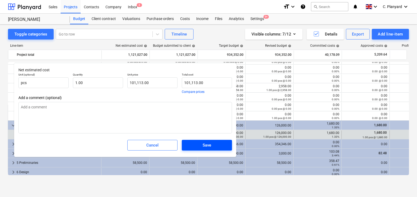
click at [202, 147] on span "Save" at bounding box center [206, 145] width 37 height 7
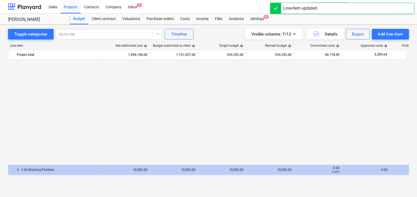
scroll to position [297, 0]
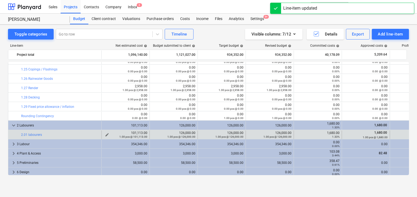
click at [139, 131] on div "101,113.00 1.00 pcs @ 101,113.00" at bounding box center [126, 134] width 44 height 7
copy div "101,113.00"
click at [156, 134] on span "edit" at bounding box center [155, 135] width 4 height 4
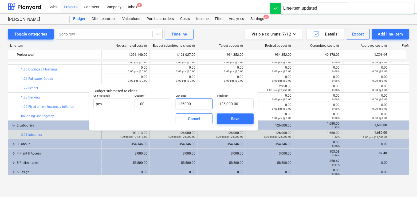
click at [189, 103] on input "126000" at bounding box center [194, 104] width 37 height 11
paste input "01,113."
type input "101,113.00"
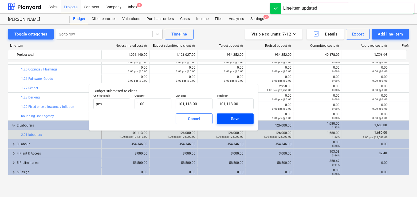
click at [225, 117] on span "Save" at bounding box center [235, 118] width 24 height 7
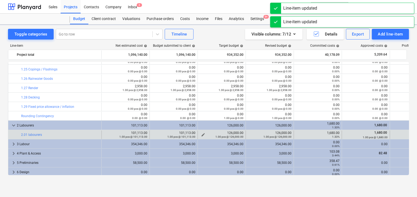
click at [203, 134] on span "edit" at bounding box center [203, 135] width 4 height 4
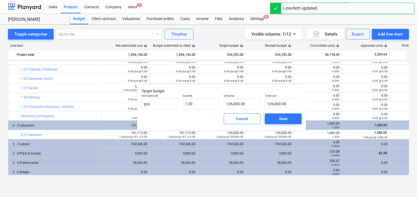
click at [233, 104] on body "Sales Projects Contacts Company Inbox 3 format_size keyboard_arrow_down help se…" at bounding box center [208, 98] width 417 height 197
click at [243, 108] on input "126000" at bounding box center [242, 104] width 37 height 11
paste input "01,113."
type input "101,113.00"
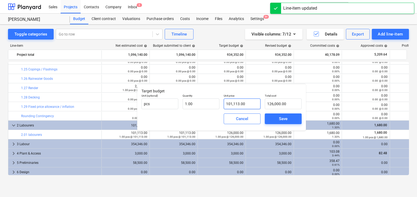
type input "101,113.00"
click at [278, 123] on button "Save" at bounding box center [283, 119] width 37 height 11
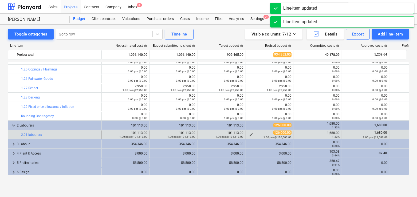
click at [253, 134] on span "edit" at bounding box center [251, 135] width 4 height 4
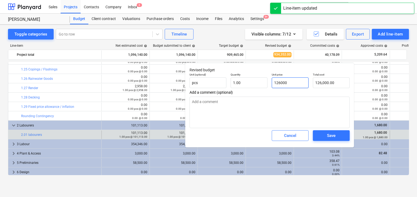
click at [280, 87] on input "126000" at bounding box center [290, 82] width 37 height 11
paste input "01,113."
type input "101,113.00"
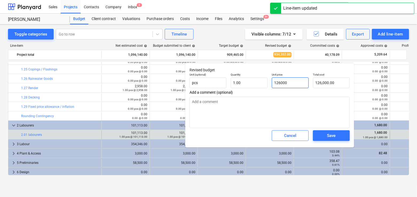
type input "101,113.00"
click at [322, 132] on span "Save" at bounding box center [331, 135] width 24 height 7
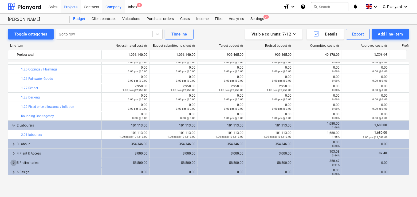
click at [12, 162] on span "keyboard_arrow_right" at bounding box center [13, 163] width 6 height 6
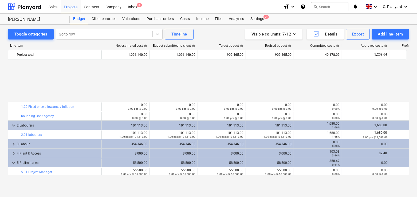
scroll to position [377, 0]
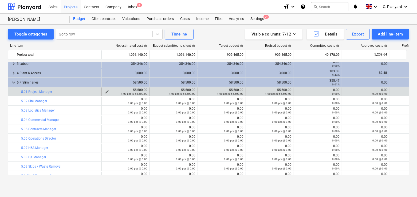
click at [105, 92] on div "1.00 pcs @ 55,500.00" at bounding box center [126, 94] width 44 height 4
click at [107, 92] on div "1.00 pcs @ 55,500.00" at bounding box center [126, 94] width 44 height 4
click at [106, 92] on div "1.00 pcs @ 55,500.00" at bounding box center [126, 94] width 44 height 4
click at [106, 90] on span "edit" at bounding box center [107, 92] width 4 height 4
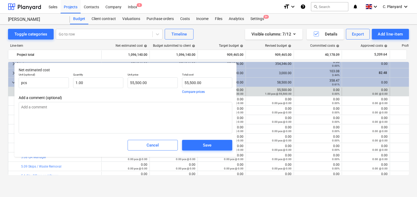
click at [109, 88] on div "1.00" at bounding box center [98, 82] width 50 height 11
type input "1.00"
click at [148, 85] on input "55500" at bounding box center [153, 82] width 50 height 11
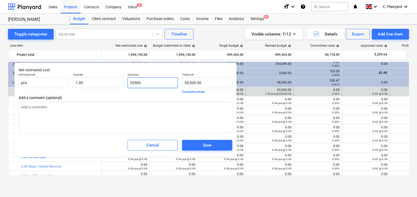
paste input "44537"
type input "44537"
type input "44,537.00"
click at [202, 144] on span "Save" at bounding box center [207, 145] width 37 height 7
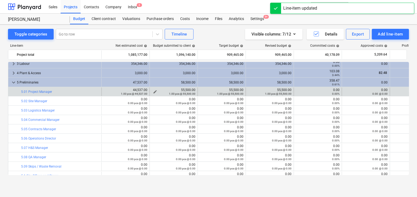
click at [154, 92] on div "1.00 pcs @ 55,500.00" at bounding box center [174, 94] width 44 height 4
click at [157, 90] on span "edit" at bounding box center [155, 92] width 4 height 4
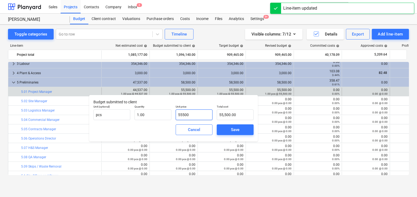
click at [193, 111] on input "55500" at bounding box center [194, 115] width 37 height 11
paste input "44537"
type input "4453755500"
type input "4,453,755,500.00"
click at [194, 116] on input "4453755500" at bounding box center [194, 115] width 37 height 11
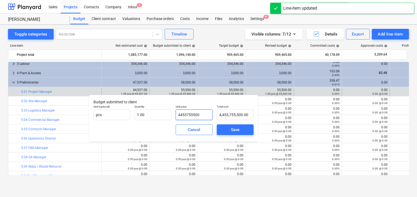
click at [194, 116] on input "4453755500" at bounding box center [194, 115] width 37 height 11
paste input "text"
type input "44537"
type input "44,537.00"
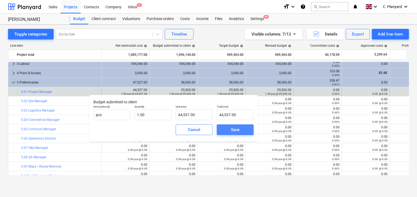
click at [234, 131] on div "Save" at bounding box center [235, 129] width 9 height 7
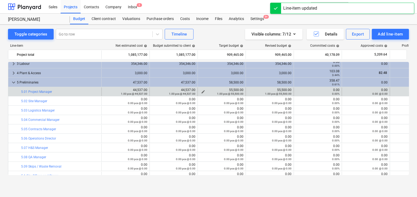
click at [202, 90] on span "edit" at bounding box center [203, 92] width 4 height 4
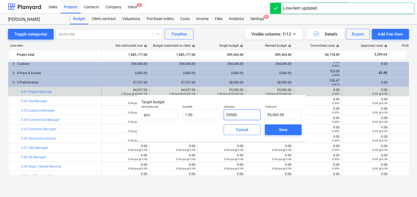
click at [228, 115] on input "55500" at bounding box center [242, 115] width 37 height 11
paste input "44537"
type input "5445375500"
type input "5,445,375,500.00"
click at [246, 117] on input "5445375500" at bounding box center [242, 115] width 37 height 11
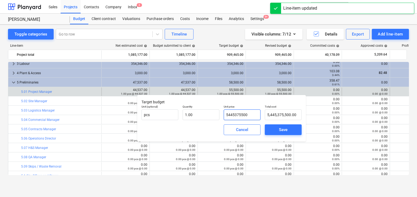
click at [246, 117] on input "5445375500" at bounding box center [242, 115] width 37 height 11
paste input "44537"
type input "44537"
type input "44,537.00"
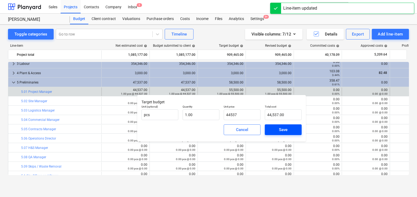
type input "44,537.00"
click at [276, 129] on span "Save" at bounding box center [283, 129] width 24 height 7
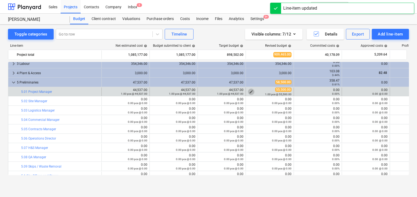
click at [251, 91] on span "edit" at bounding box center [251, 92] width 4 height 4
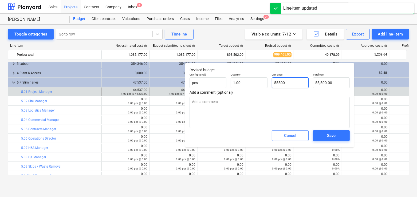
click at [280, 81] on input "55500" at bounding box center [290, 82] width 37 height 11
paste input "44537"
type input "44537"
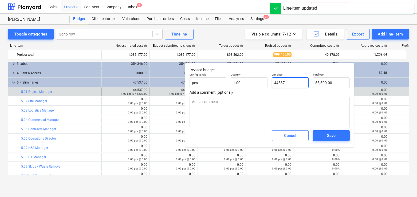
type input "44,537.00"
click at [327, 132] on span "Save" at bounding box center [331, 135] width 24 height 7
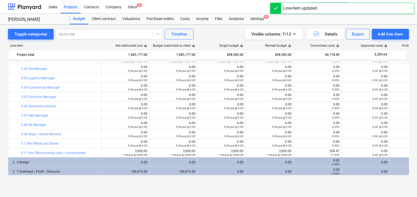
scroll to position [410, 0]
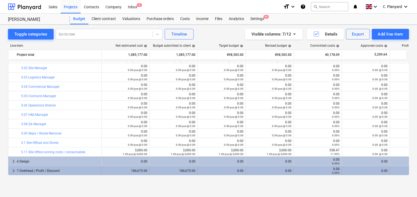
click at [12, 171] on span "keyboard_arrow_right" at bounding box center [13, 171] width 6 height 6
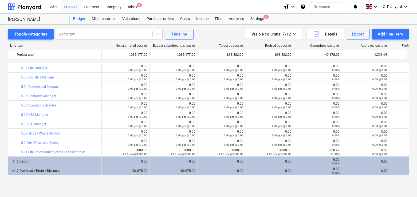
scroll to position [429, 0]
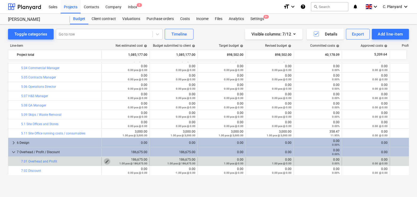
click at [107, 160] on span "edit" at bounding box center [107, 161] width 4 height 4
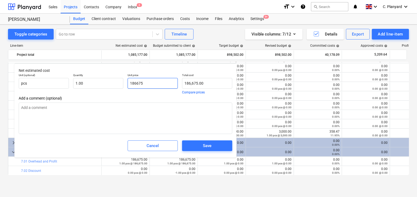
click at [138, 82] on input "186675" at bounding box center [153, 83] width 50 height 11
paste input "228522"
type input "228522"
type input "228,522.00"
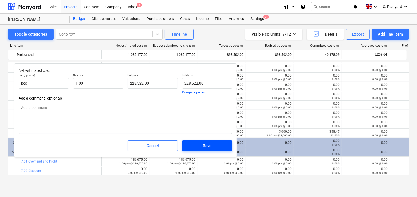
click at [204, 144] on div "Save" at bounding box center [207, 145] width 9 height 7
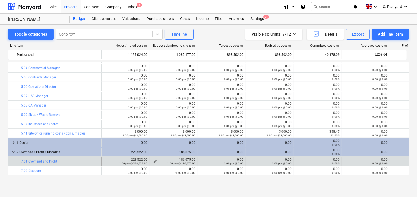
click at [154, 160] on span "edit" at bounding box center [155, 161] width 4 height 4
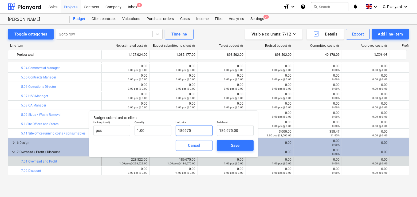
click at [192, 129] on input "186675" at bounding box center [194, 130] width 37 height 11
paste input "228522"
type input "228522"
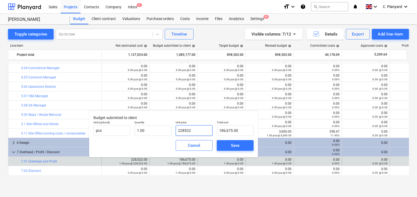
type input "228,522.00"
click at [227, 143] on span "Save" at bounding box center [235, 145] width 24 height 7
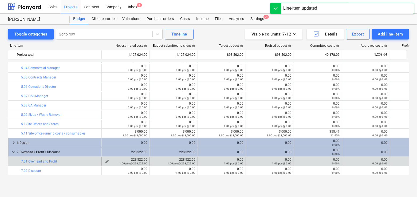
click at [108, 162] on div "1.00 pcs @ 228,522.00" at bounding box center [126, 164] width 44 height 4
click at [105, 162] on div "1.00 pcs @ 228,522.00" at bounding box center [126, 164] width 44 height 4
click at [107, 159] on span "edit" at bounding box center [107, 161] width 4 height 4
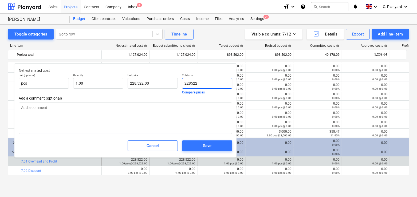
click at [190, 85] on input "228522" at bounding box center [207, 83] width 50 height 11
type input "0"
type input "0.00"
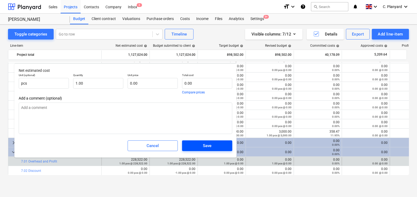
click at [211, 145] on div "Save" at bounding box center [207, 145] width 9 height 7
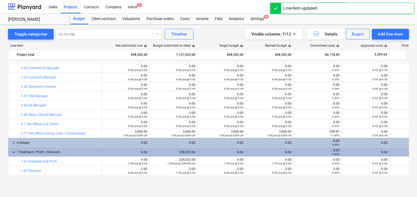
click at [13, 149] on span "keyboard_arrow_down" at bounding box center [13, 152] width 6 height 6
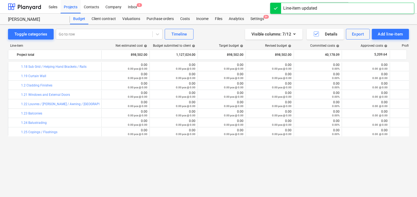
scroll to position [0, 0]
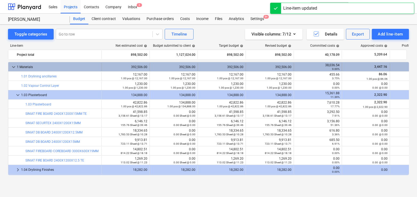
click at [12, 68] on span "keyboard_arrow_down" at bounding box center [13, 67] width 6 height 6
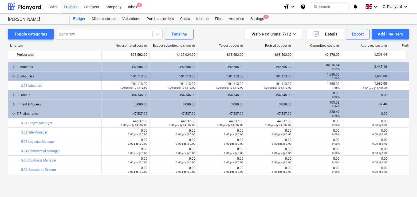
click at [10, 75] on div "keyboard_arrow_down 2 Labourers" at bounding box center [54, 76] width 93 height 9
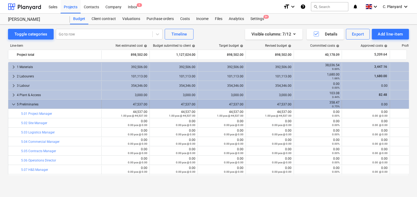
click at [12, 101] on span "keyboard_arrow_down" at bounding box center [13, 104] width 6 height 6
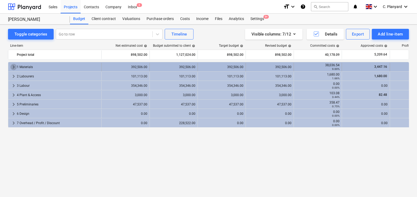
click at [12, 67] on span "keyboard_arrow_right" at bounding box center [13, 67] width 6 height 6
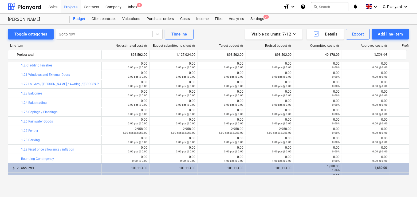
scroll to position [188, 0]
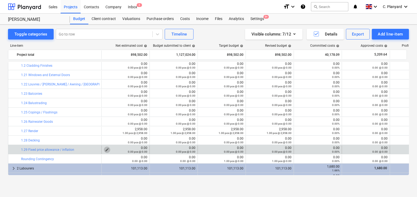
click at [107, 148] on span "edit" at bounding box center [107, 150] width 4 height 4
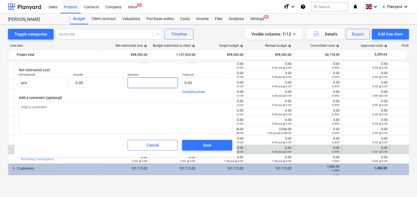
click at [139, 84] on input "text" at bounding box center [153, 82] width 50 height 11
type input "0.00"
click at [110, 84] on input "text" at bounding box center [98, 82] width 50 height 11
type input "1.00"
click at [146, 82] on input "text" at bounding box center [153, 82] width 50 height 11
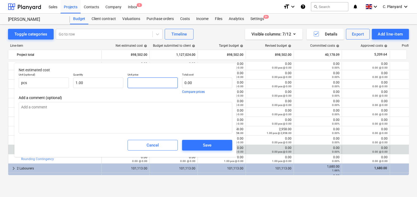
type input "2"
type input "2.00"
type input "29"
type input "29.00"
type input "299"
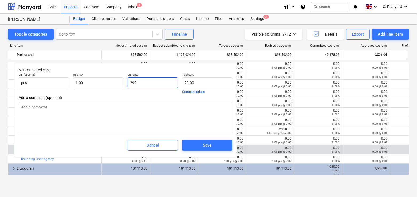
type input "299.00"
type input "2997"
type input "2,997.00"
type input "29976"
type input "29,976.00"
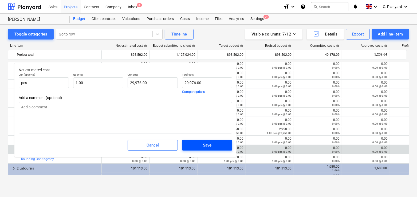
click at [206, 147] on div "Save" at bounding box center [207, 145] width 9 height 7
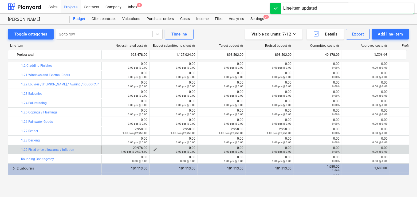
click at [155, 150] on div "0.00 pcs @ 0.00" at bounding box center [174, 152] width 44 height 4
click at [155, 148] on span "edit" at bounding box center [155, 150] width 4 height 4
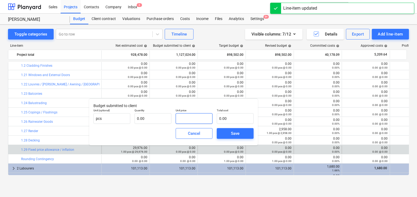
click at [185, 119] on input "text" at bounding box center [194, 118] width 37 height 11
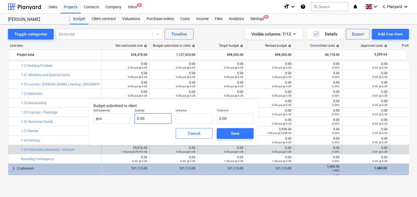
type input "0.00"
click at [166, 117] on input "text" at bounding box center [153, 118] width 37 height 11
type input "1.00"
click at [185, 117] on input "text" at bounding box center [194, 118] width 37 height 11
type input "2"
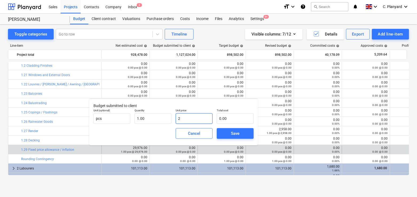
type input "2.00"
type input "29"
type input "29.00"
type input "299"
type input "299.00"
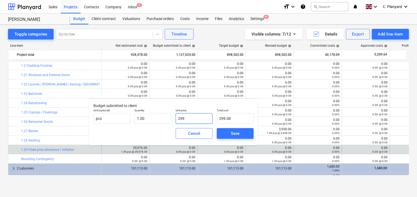
type input "2997"
type input "2,997.00"
type input "29976"
type input "29,976.00"
click at [222, 135] on button "Save" at bounding box center [235, 133] width 37 height 11
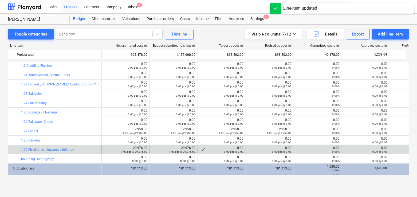
click at [202, 149] on span "edit" at bounding box center [203, 150] width 4 height 4
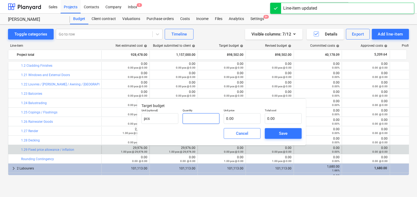
click at [210, 118] on input "text" at bounding box center [201, 118] width 37 height 11
type input "1.00"
click at [236, 116] on input "text" at bounding box center [242, 118] width 37 height 11
type input "2"
type input "2.00"
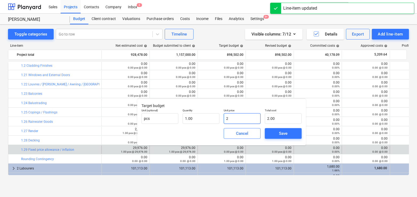
type input "29"
type input "29.00"
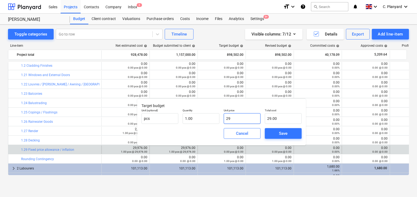
type input "299"
type input "299.00"
type input "2997"
type input "2,997.00"
type input "29976"
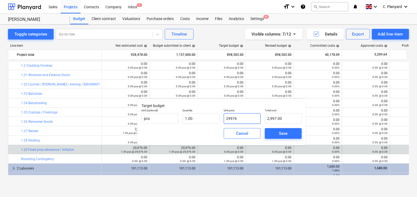
type input "29,976.00"
click at [273, 134] on span "Save" at bounding box center [283, 133] width 24 height 7
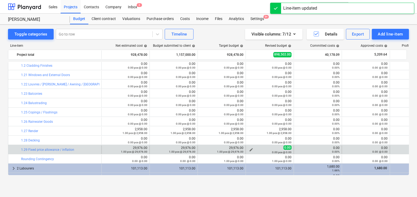
click at [251, 149] on span "edit" at bounding box center [251, 150] width 4 height 4
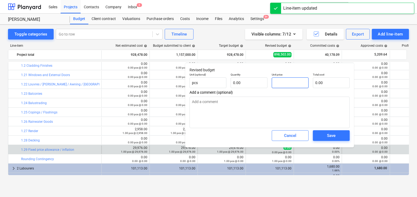
click at [292, 82] on input "text" at bounding box center [290, 82] width 37 height 11
type input "0.00"
click at [252, 87] on input "text" at bounding box center [249, 82] width 37 height 11
type input "1.00"
click at [278, 85] on input "text" at bounding box center [290, 82] width 37 height 11
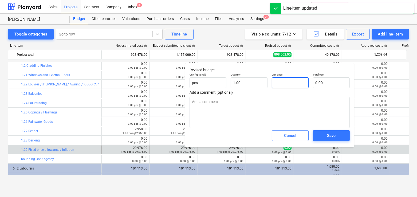
type input "2"
type input "2.00"
type input "29"
type input "29.00"
type input "299"
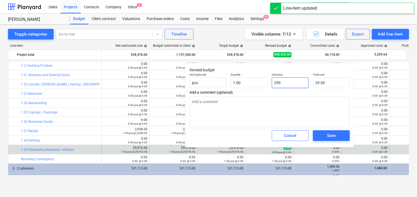
type input "299.00"
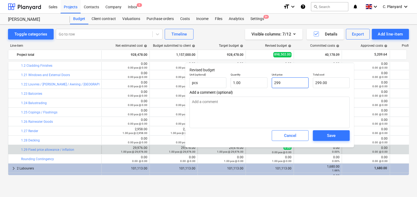
type input "2997"
type input "2,997.00"
type input "29976"
type input "29,976.00"
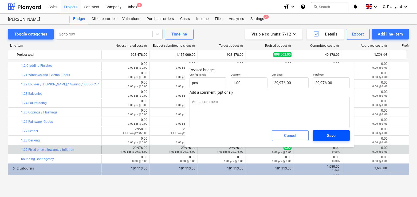
click at [326, 135] on span "Save" at bounding box center [331, 135] width 24 height 7
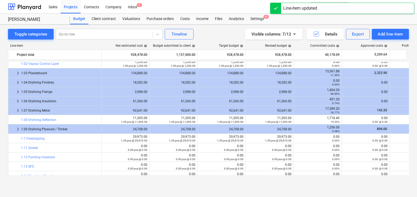
scroll to position [0, 0]
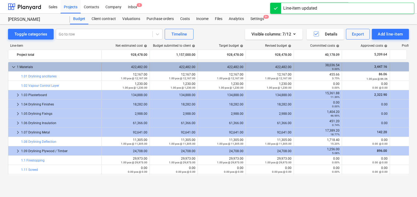
click at [14, 65] on span "keyboard_arrow_down" at bounding box center [13, 67] width 6 height 6
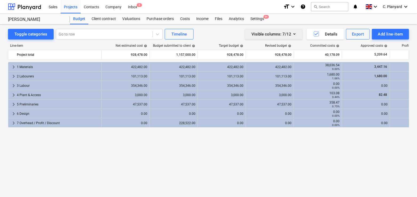
click at [282, 33] on div "Visible columns : 7/12" at bounding box center [274, 34] width 45 height 7
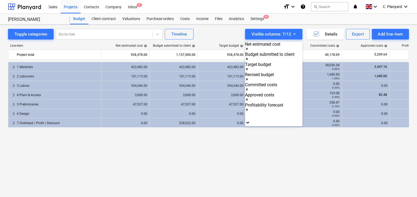
click at [249, 47] on icon "Remove Net estimated cost" at bounding box center [247, 49] width 4 height 4
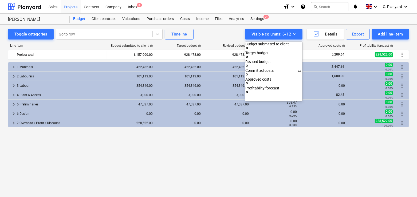
click at [225, 36] on div at bounding box center [208, 98] width 417 height 197
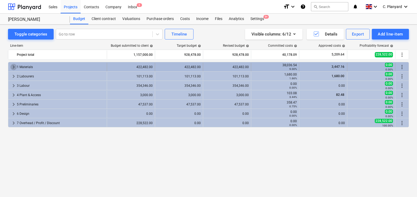
click at [13, 66] on span "keyboard_arrow_right" at bounding box center [13, 67] width 6 height 6
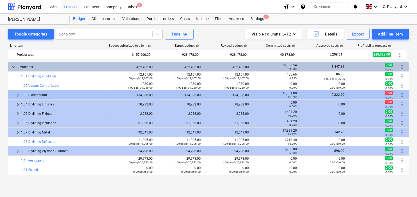
click at [16, 94] on span "keyboard_arrow_right" at bounding box center [18, 95] width 6 height 6
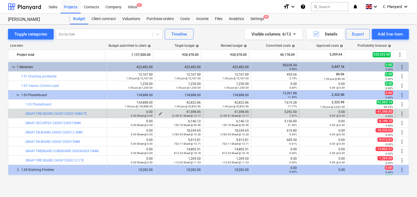
click at [190, 111] on div "41,598.85 3,158.61 Sheet @ 13.17" at bounding box center [179, 113] width 44 height 7
copy div "41,598.85"
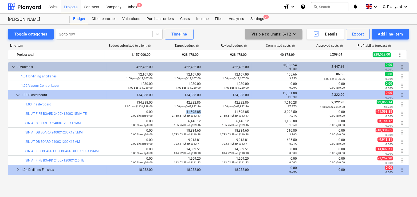
click at [274, 36] on div "Visible columns : 6/12" at bounding box center [274, 34] width 45 height 7
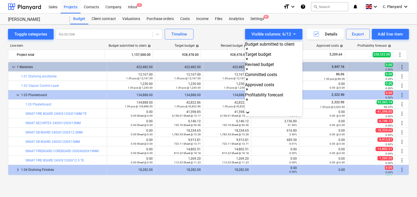
click at [276, 197] on div "Net estimated cost" at bounding box center [208, 199] width 417 height 4
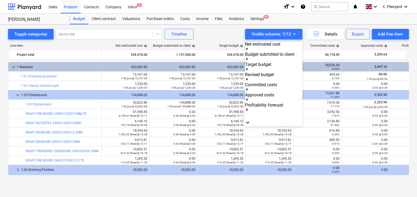
click at [221, 97] on div at bounding box center [208, 98] width 417 height 197
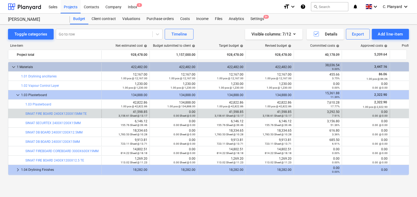
click at [232, 110] on div "edit 41,598.85 3,158.61 Sheet @ 13.17" at bounding box center [222, 114] width 44 height 9
copy div "41,598.85"
click at [158, 114] on div "0.00 Sheet @ 0.00" at bounding box center [174, 116] width 44 height 4
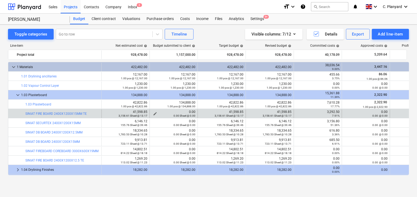
click at [154, 113] on span "edit" at bounding box center [155, 114] width 4 height 4
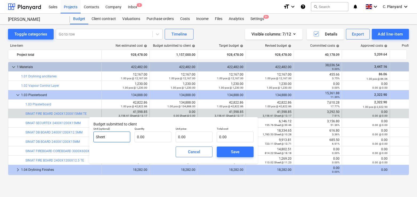
click at [127, 135] on input "Sheet" at bounding box center [111, 137] width 37 height 11
click at [144, 135] on input "text" at bounding box center [153, 137] width 37 height 11
type input "1.00"
click at [177, 138] on input "text" at bounding box center [194, 137] width 37 height 11
paste input "41,598.85"
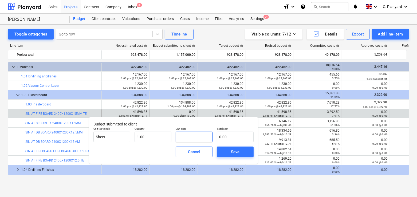
type input "41,598.85"
click at [222, 151] on button "Save" at bounding box center [235, 152] width 37 height 11
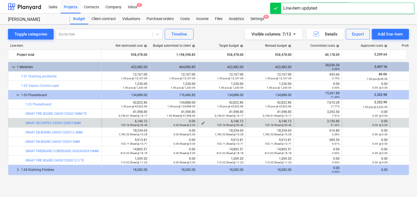
click at [233, 120] on div "6,146.12 155.76 Sheet @ 39.46" at bounding box center [222, 122] width 44 height 7
copy div "6,146.12"
click at [158, 122] on button "edit" at bounding box center [155, 123] width 6 height 6
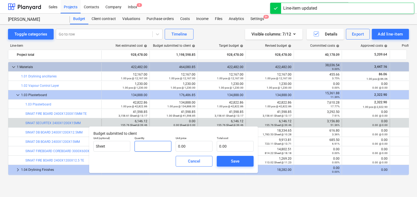
click at [162, 144] on input "text" at bounding box center [153, 146] width 37 height 11
type input "1.00"
click at [183, 146] on input "text" at bounding box center [194, 146] width 37 height 11
paste input "6,146.12"
type input "6,146.12"
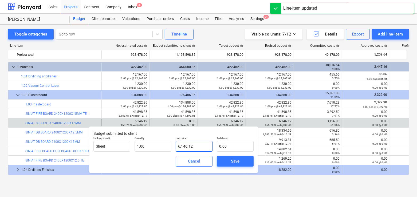
type input "6,146.12"
click at [223, 159] on span "Save" at bounding box center [235, 161] width 24 height 7
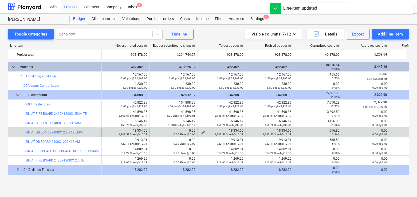
click at [230, 129] on div "18,334.65 1,783.53 Sheet @ 10.28" at bounding box center [222, 132] width 44 height 7
copy div "18,334.65"
click at [154, 132] on div "0.00 Sheet @ 0.00" at bounding box center [174, 134] width 44 height 4
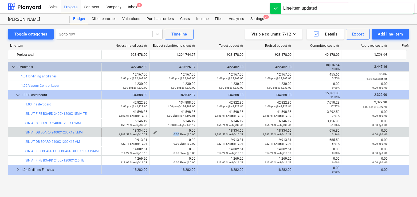
click at [154, 132] on div "0.00 Sheet @ 0.00" at bounding box center [174, 134] width 44 height 4
click at [155, 130] on span "edit" at bounding box center [155, 132] width 4 height 4
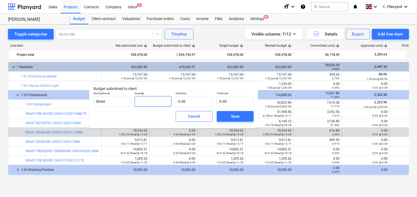
click at [159, 100] on input "text" at bounding box center [153, 101] width 37 height 11
type input "1"
click at [185, 101] on input "0.00" at bounding box center [194, 101] width 37 height 11
type input "1.00"
paste input "18,334.65"
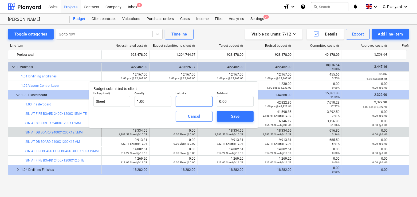
type input "18,334.65"
click at [196, 103] on input "18,334.65" at bounding box center [194, 101] width 37 height 11
click at [221, 113] on button "Save" at bounding box center [235, 116] width 37 height 11
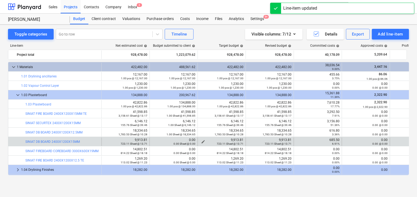
click at [229, 139] on div "9,913.81 723.11 Sheet @ 13.71" at bounding box center [222, 141] width 44 height 7
click at [233, 139] on div "9,913.81 723.11 Sheet @ 13.71" at bounding box center [222, 141] width 44 height 7
copy div "9,913.81"
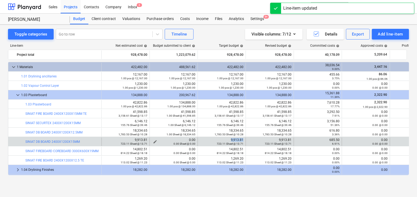
click at [154, 141] on span "edit" at bounding box center [155, 142] width 4 height 4
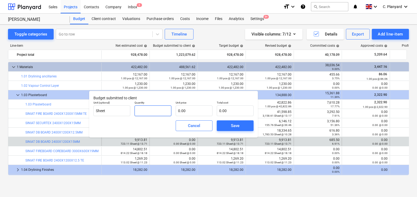
click at [164, 111] on input "text" at bounding box center [153, 110] width 37 height 11
type input "1.00"
click at [185, 111] on input "text" at bounding box center [194, 110] width 37 height 11
paste input "9,913.81"
type input "9,913.81"
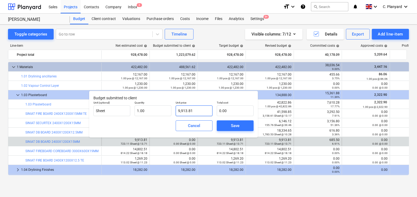
type input "9,913.81"
click at [228, 123] on span "Save" at bounding box center [235, 125] width 24 height 7
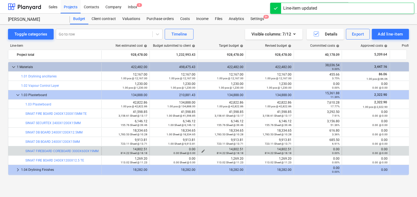
click at [238, 151] on div "814.22 Sheet @ 18.18" at bounding box center [222, 153] width 44 height 4
click at [237, 149] on div "14,802.51 814.22 Sheet @ 18.18" at bounding box center [222, 150] width 44 height 7
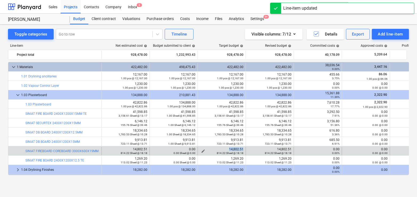
click at [237, 149] on div "14,802.51 814.22 Sheet @ 18.18" at bounding box center [222, 150] width 44 height 7
copy div "14,802.51"
click at [155, 150] on span "edit" at bounding box center [155, 151] width 4 height 4
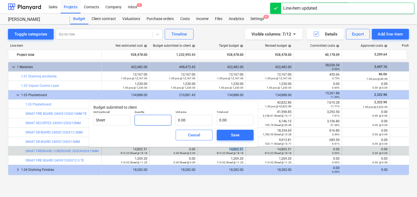
click at [159, 122] on input "text" at bounding box center [153, 120] width 37 height 11
type input "1.00"
click at [178, 120] on input "text" at bounding box center [194, 120] width 37 height 11
paste input "14,802.51"
type input "14,802.51"
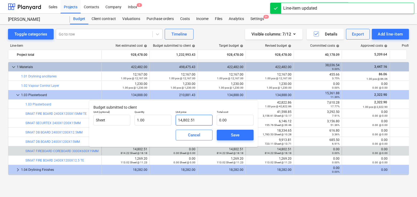
type input "14,802.51"
click at [223, 135] on span "Save" at bounding box center [235, 135] width 24 height 7
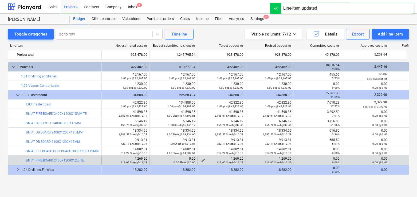
click at [234, 157] on div "1,269.20 113.02 Sheet @ 11.23" at bounding box center [222, 160] width 44 height 7
copy div "1,269.20"
click at [202, 159] on span "edit" at bounding box center [203, 160] width 4 height 4
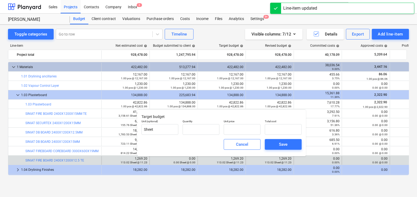
type input "113.02"
type input "11.23"
type input "1,269.20"
click at [161, 159] on div "edit 0.00 0.00 Sheet @ 0.00" at bounding box center [174, 160] width 44 height 9
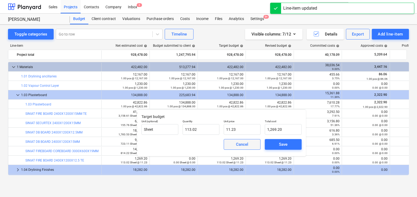
click at [233, 142] on span "Cancel" at bounding box center [242, 144] width 24 height 7
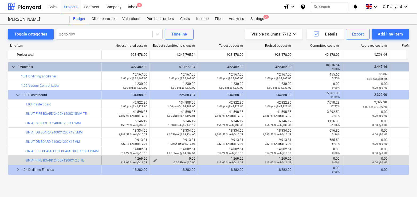
click at [154, 159] on span "edit" at bounding box center [155, 160] width 4 height 4
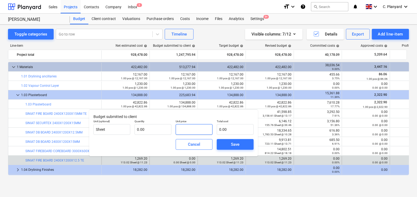
click at [183, 127] on input "text" at bounding box center [194, 129] width 37 height 11
type input "0.00"
click at [157, 127] on input "text" at bounding box center [153, 129] width 37 height 11
type input "1.00"
click at [189, 132] on input "text" at bounding box center [194, 129] width 37 height 11
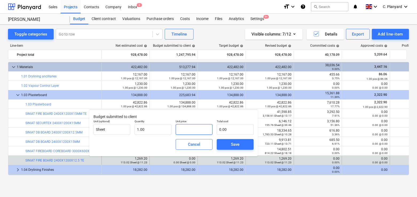
paste input "1,269.20"
type input "1,269.20"
click at [228, 144] on span "Save" at bounding box center [235, 144] width 24 height 7
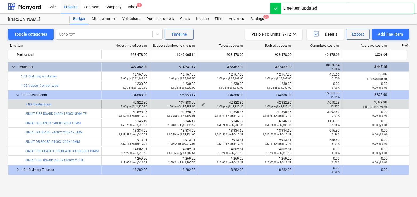
click at [233, 101] on div "42,822.86 1.00 pcs @ 42,822.86" at bounding box center [222, 104] width 44 height 7
copy div "42,822.86"
click at [155, 102] on span "edit" at bounding box center [155, 104] width 4 height 4
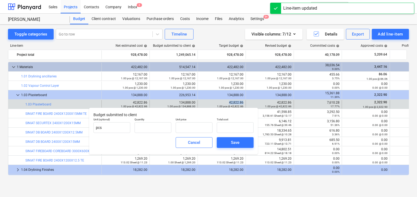
type input "1.00"
type input "134,888.00"
click at [193, 127] on input "134888" at bounding box center [194, 127] width 37 height 11
paste input "42,822.86"
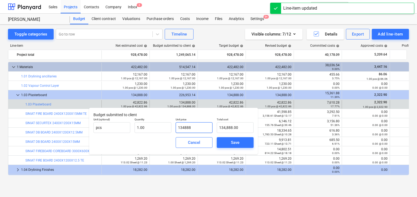
type input "134888 42,822.86"
type input "0.00"
click at [193, 127] on input "134888 42,822.86" at bounding box center [194, 127] width 37 height 11
paste input "text"
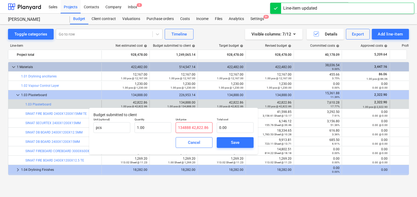
type input "42,822.86"
click at [230, 141] on span "Save" at bounding box center [235, 142] width 24 height 7
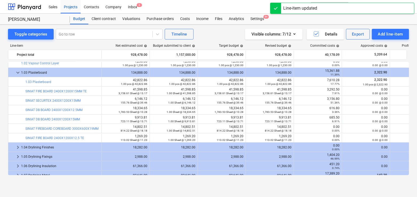
scroll to position [22, 0]
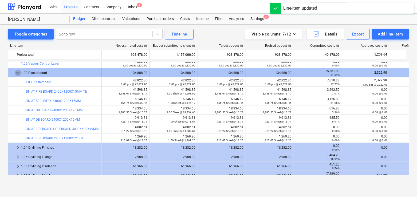
click at [18, 72] on span "keyboard_arrow_down" at bounding box center [18, 73] width 6 height 6
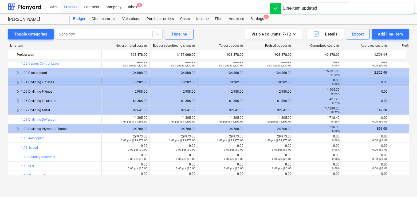
click at [18, 81] on span "keyboard_arrow_right" at bounding box center [18, 82] width 6 height 6
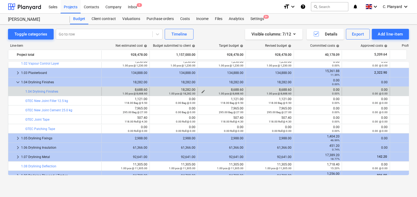
click at [236, 88] on div "8,688.60 1.00 pcs @ 8,688.60" at bounding box center [222, 91] width 44 height 7
click at [155, 90] on span "edit" at bounding box center [155, 91] width 4 height 4
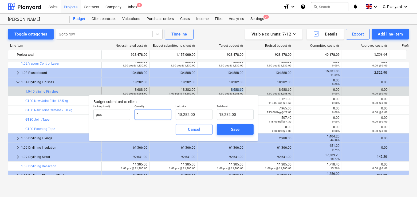
click at [163, 111] on input "1" at bounding box center [153, 114] width 37 height 11
type input "1.00"
click at [179, 113] on input "18282" at bounding box center [194, 114] width 37 height 11
paste input "8,688.60"
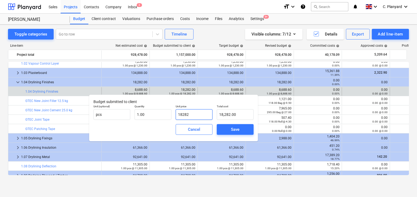
type input "8,688.60"
click at [231, 128] on div "Save" at bounding box center [235, 129] width 9 height 7
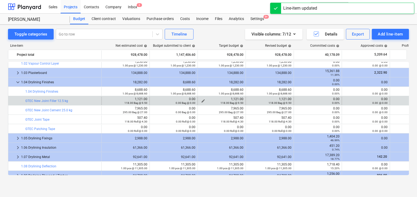
click at [203, 99] on span "edit" at bounding box center [203, 101] width 4 height 4
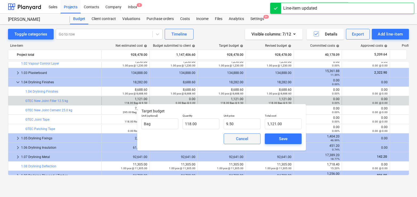
click at [240, 136] on div "Cancel" at bounding box center [242, 138] width 12 height 7
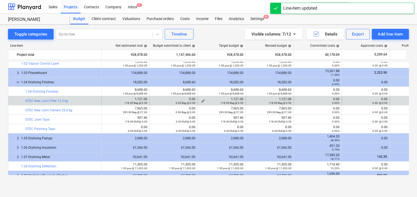
click at [237, 97] on div "1,121.00 118.00 Bag @ 9.50" at bounding box center [222, 100] width 44 height 7
click at [163, 101] on div "0.00 Bag @ 0.00" at bounding box center [174, 103] width 44 height 4
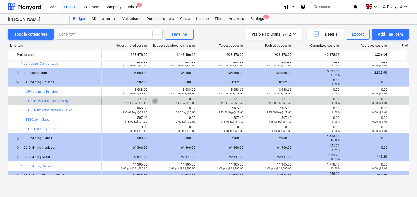
click at [155, 99] on span "edit" at bounding box center [155, 101] width 4 height 4
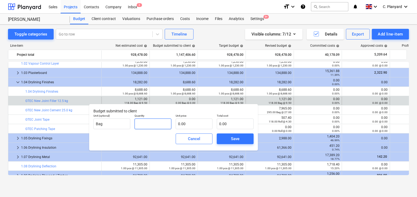
click at [154, 120] on input "text" at bounding box center [153, 124] width 37 height 11
type input "1.00"
click at [193, 123] on input "text" at bounding box center [194, 124] width 37 height 11
paste input "1,121.00"
type input "1,121.00"
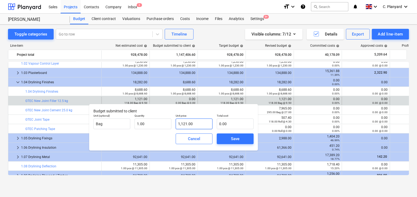
type input "1,121.00"
click at [232, 138] on div "Save" at bounding box center [235, 138] width 9 height 7
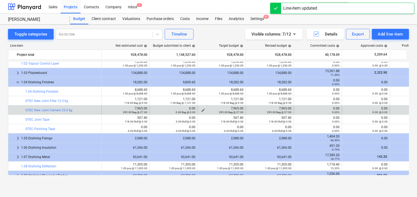
click at [235, 107] on div "7,965.00 295.00 Bag @ 27.00" at bounding box center [222, 110] width 44 height 7
click at [154, 108] on span "edit" at bounding box center [155, 110] width 4 height 4
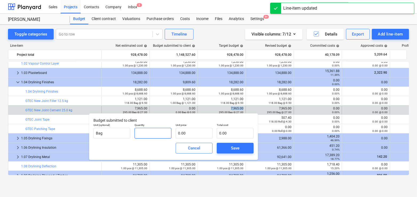
click at [153, 129] on input "text" at bounding box center [153, 133] width 37 height 11
type input "1.00"
click at [190, 136] on input "text" at bounding box center [194, 133] width 37 height 11
paste input "7,965.00"
type input "7,965.00"
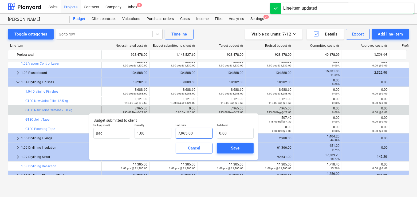
type input "7,965.00"
click at [229, 144] on button "Save" at bounding box center [235, 148] width 37 height 11
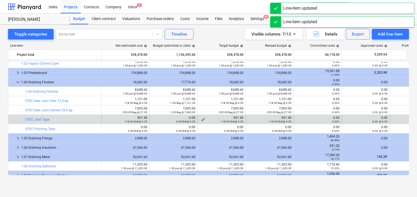
click at [238, 116] on div "507.40 118.00 Roll @ 4.30" at bounding box center [222, 119] width 44 height 7
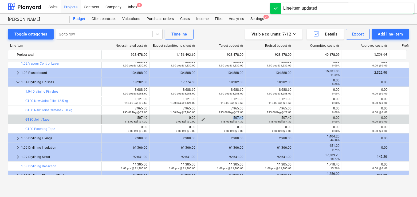
click at [238, 116] on div "507.40 118.00 Roll @ 4.30" at bounding box center [222, 119] width 44 height 7
click at [155, 118] on span "edit" at bounding box center [155, 120] width 4 height 4
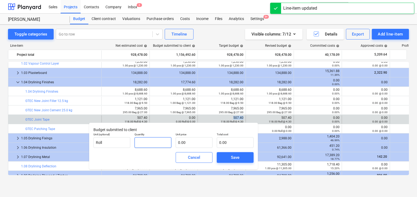
click at [155, 142] on input "text" at bounding box center [153, 142] width 37 height 11
type input "1.00"
click at [184, 141] on input "text" at bounding box center [194, 142] width 37 height 11
paste input "507.40"
type input "507.40"
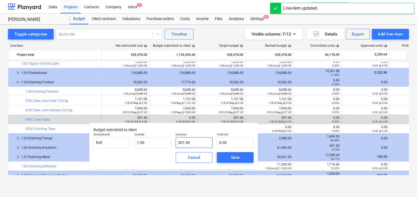
type input "507.40"
click at [226, 151] on div "Save" at bounding box center [235, 157] width 41 height 15
click at [226, 154] on button "Save" at bounding box center [235, 157] width 37 height 11
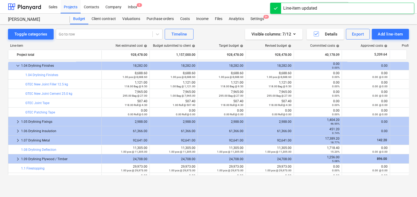
scroll to position [39, 0]
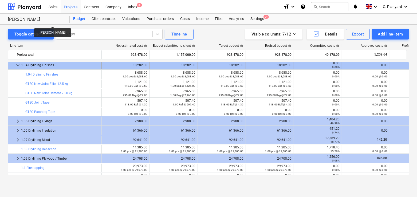
click at [17, 64] on span "keyboard_arrow_down" at bounding box center [18, 65] width 6 height 6
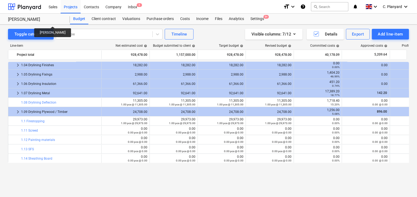
scroll to position [0, 0]
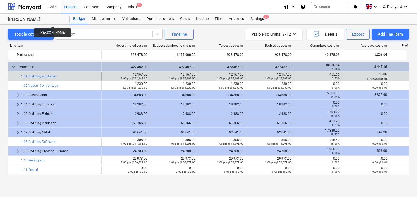
click at [18, 72] on div "bar_chart 1.01 Drylining ancillaries edit 12,167.00 1.00 pcs @ 12,167.00 edit 1…" at bounding box center [229, 76] width 443 height 9
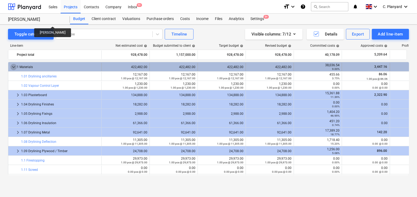
click at [14, 68] on span "keyboard_arrow_down" at bounding box center [13, 67] width 6 height 6
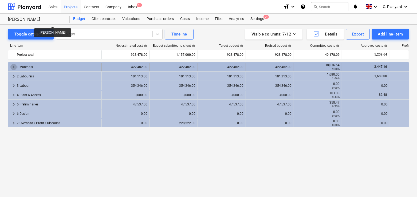
click at [14, 65] on span "keyboard_arrow_right" at bounding box center [13, 67] width 6 height 6
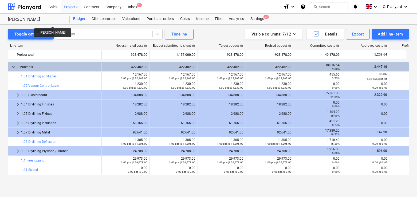
scroll to position [45, 0]
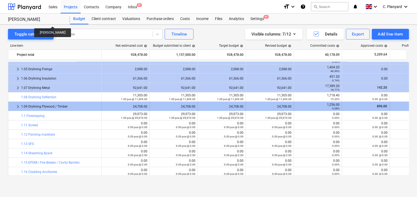
click at [19, 104] on span "keyboard_arrow_right" at bounding box center [18, 106] width 6 height 6
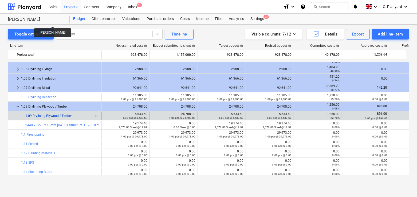
scroll to position [45, 0]
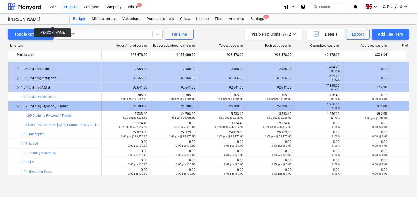
click at [17, 104] on span "keyboard_arrow_down" at bounding box center [18, 106] width 6 height 6
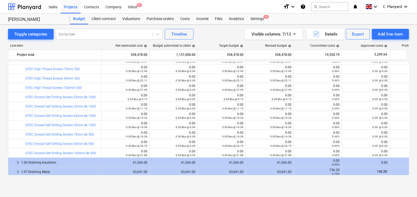
scroll to position [306, 0]
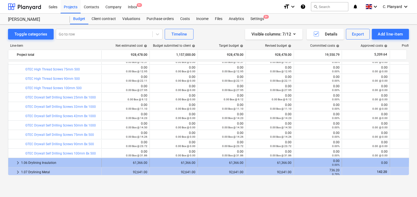
click at [16, 163] on span "keyboard_arrow_right" at bounding box center [18, 163] width 6 height 6
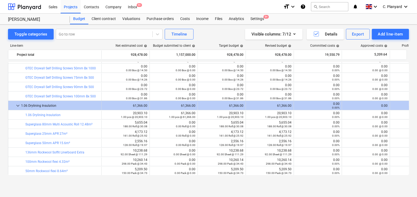
scroll to position [385, 0]
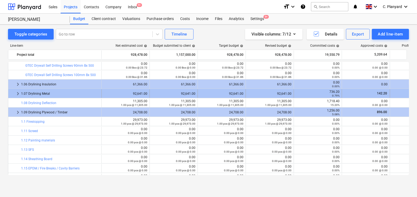
click at [16, 92] on span "keyboard_arrow_right" at bounding box center [18, 94] width 6 height 6
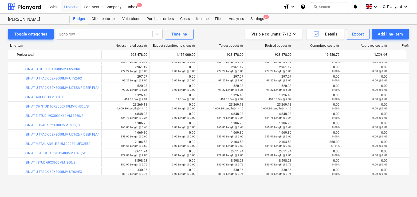
scroll to position [489, 0]
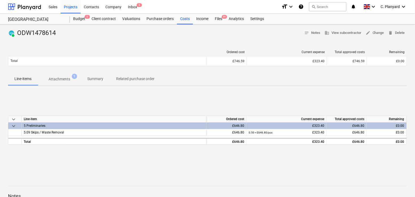
click at [124, 77] on p "Related purchase order" at bounding box center [135, 79] width 38 height 6
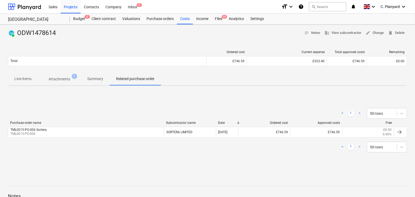
click at [31, 79] on p "Line-items" at bounding box center [22, 79] width 17 height 6
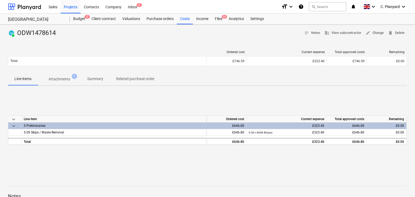
click at [61, 81] on p "Attachments" at bounding box center [60, 79] width 22 height 6
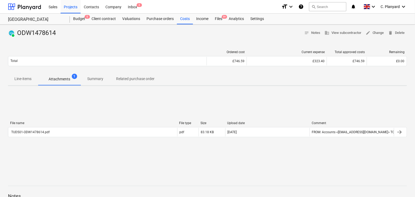
click at [127, 79] on p "Related purchase order" at bounding box center [135, 79] width 38 height 6
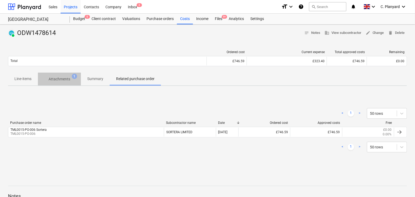
click at [71, 79] on span "Attachments 1" at bounding box center [59, 79] width 30 height 6
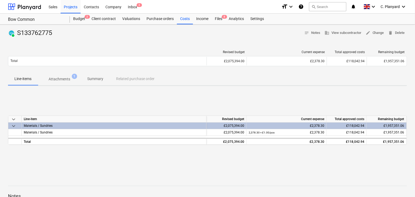
click at [70, 79] on span "Attachments 1" at bounding box center [59, 79] width 30 height 6
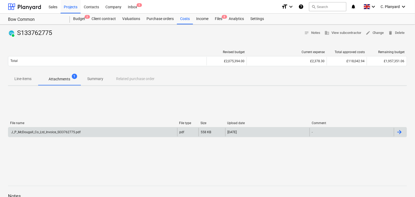
click at [90, 132] on div "J_P_McDougall_Co_Ltd_Invoice_SI33762775.pdf" at bounding box center [92, 132] width 169 height 9
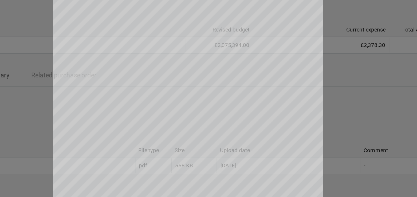
click at [119, 91] on div at bounding box center [208, 106] width 417 height 182
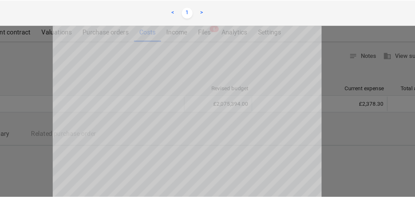
scroll to position [24, 0]
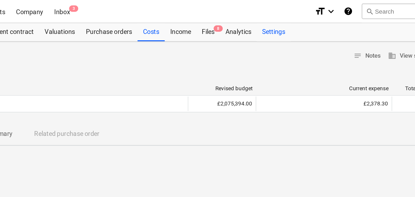
click at [252, 22] on div "Settings" at bounding box center [257, 19] width 20 height 11
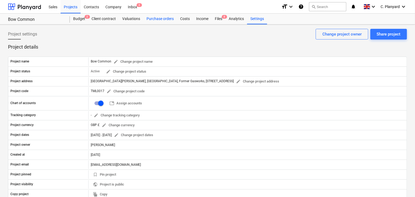
click at [156, 23] on div "Purchase orders" at bounding box center [160, 19] width 34 height 11
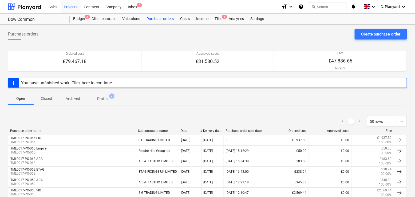
click at [41, 99] on p "Closed" at bounding box center [46, 99] width 13 height 6
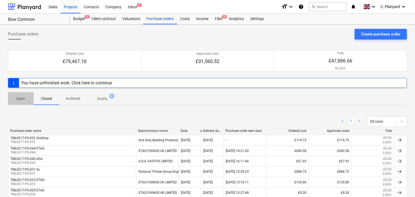
click at [29, 100] on span "Open" at bounding box center [21, 98] width 26 height 9
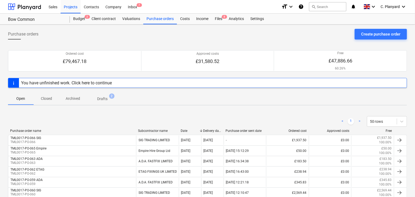
click at [50, 96] on p "Closed" at bounding box center [46, 99] width 13 height 6
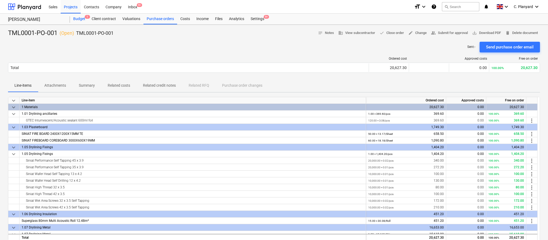
click at [78, 18] on div "Budget 1" at bounding box center [79, 19] width 18 height 11
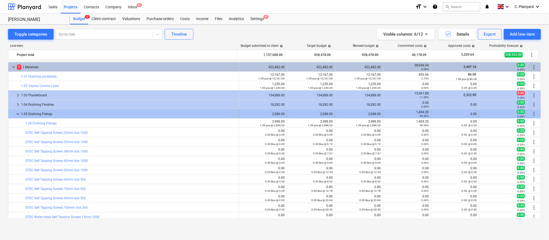
click at [18, 116] on span "keyboard_arrow_down" at bounding box center [18, 114] width 6 height 6
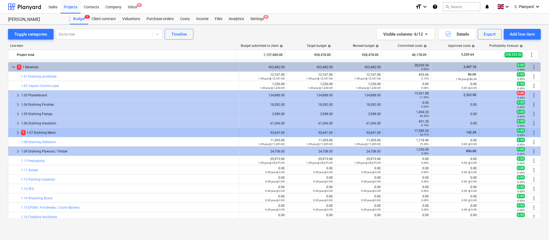
click at [17, 134] on span "keyboard_arrow_right" at bounding box center [18, 132] width 6 height 6
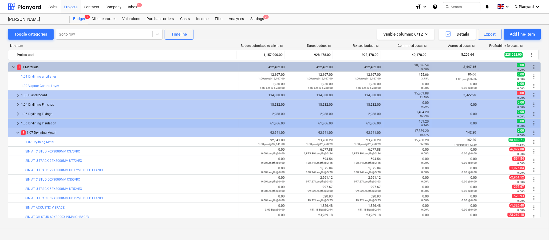
click at [17, 124] on span "keyboard_arrow_right" at bounding box center [18, 123] width 6 height 6
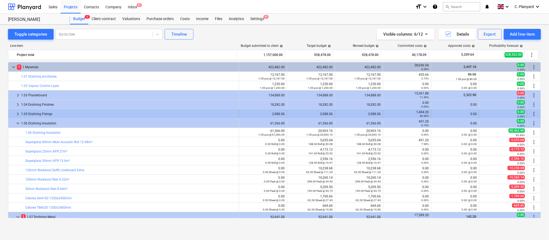
click at [14, 114] on div at bounding box center [12, 114] width 4 height 9
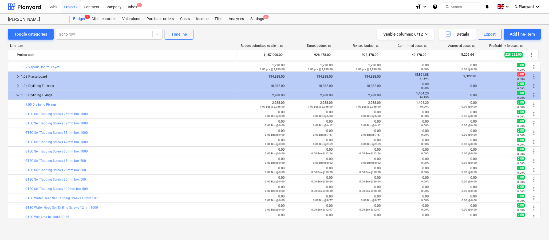
scroll to position [18, 0]
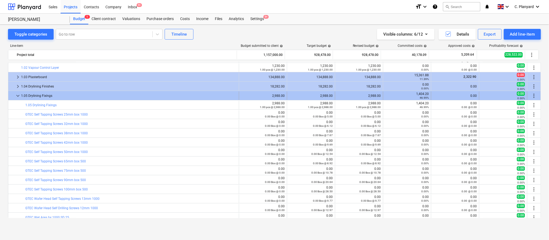
click at [16, 95] on span "keyboard_arrow_down" at bounding box center [18, 95] width 6 height 6
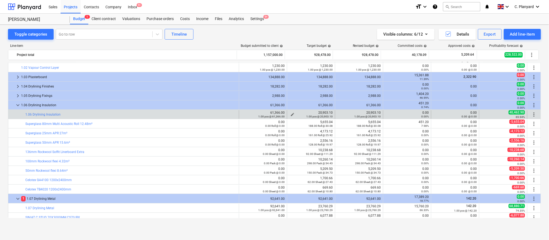
click at [324, 115] on div "1.00 pcs @ 20,903.10" at bounding box center [312, 116] width 44 height 4
click at [325, 113] on div "20,903.10 1.00 pcs @ 20,903.10" at bounding box center [312, 114] width 44 height 7
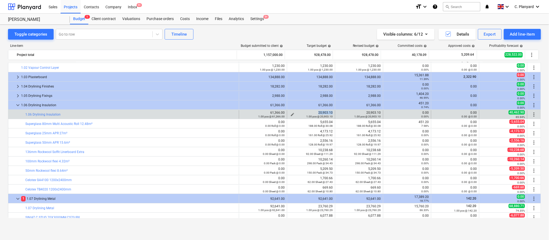
copy div "20,903.10"
click at [244, 114] on span "edit" at bounding box center [245, 114] width 4 height 4
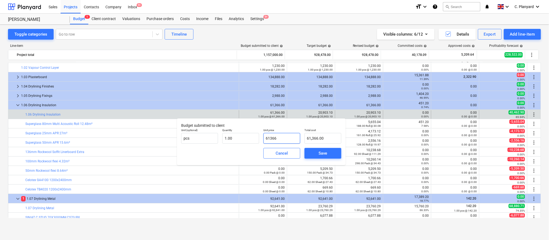
click at [272, 135] on input "61366" at bounding box center [282, 138] width 37 height 11
paste input "20,903.10"
type input "20,903.10"
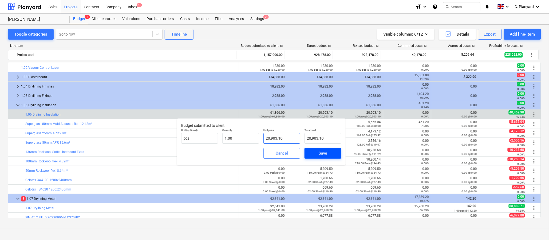
type input "20,903.10"
click at [316, 152] on span "Save" at bounding box center [323, 153] width 24 height 7
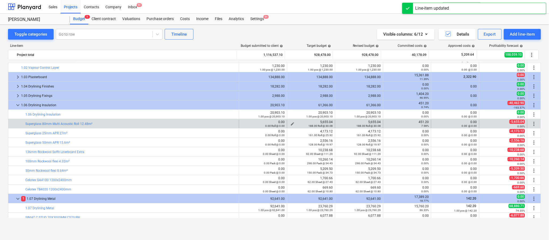
click at [320, 122] on div "5,655.04 188.00 Roll @ 30.08" at bounding box center [312, 123] width 44 height 7
copy div "5,655.04"
click at [241, 124] on div "0.00 Roll @ 0.00" at bounding box center [263, 126] width 44 height 4
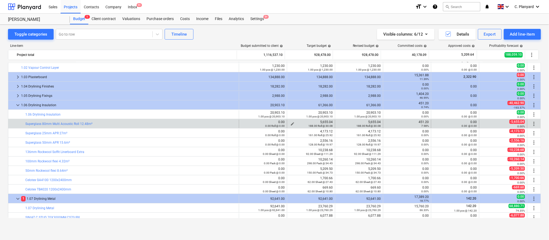
click at [328, 123] on div "5,655.04 188.00 Roll @ 30.08" at bounding box center [312, 123] width 44 height 7
copy div "5,655.04"
click at [244, 124] on div "0.00 Roll @ 0.00" at bounding box center [263, 126] width 44 height 4
click at [243, 124] on div "0.00 Roll @ 0.00" at bounding box center [263, 126] width 44 height 4
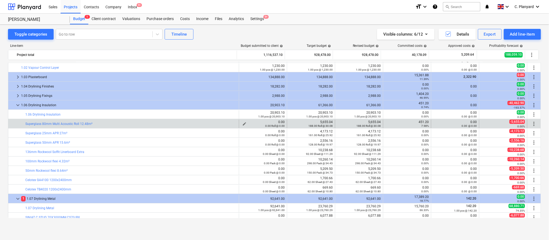
click at [244, 125] on div "0.00 Roll @ 0.00" at bounding box center [263, 126] width 44 height 4
click at [243, 124] on div "0.00 Roll @ 0.00" at bounding box center [263, 126] width 44 height 4
click at [326, 122] on div "5,655.04 188.00 Roll @ 30.08" at bounding box center [312, 123] width 44 height 7
copy div "5,655.04"
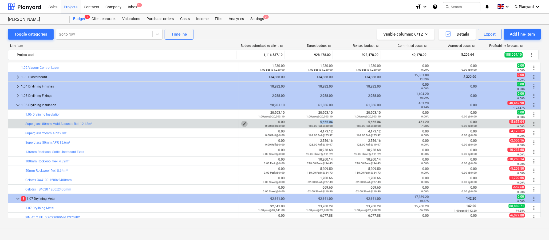
click at [245, 122] on button "edit" at bounding box center [244, 123] width 6 height 6
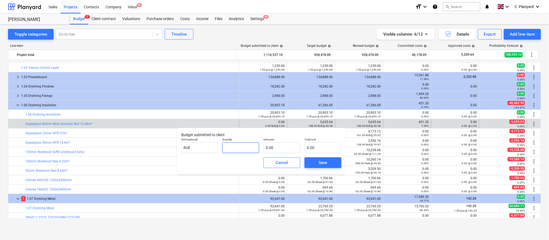
click at [230, 147] on input "text" at bounding box center [240, 147] width 37 height 11
type input "1.00"
click at [282, 148] on input "text" at bounding box center [282, 147] width 37 height 11
paste input "5,655.04"
type input "5,655.04"
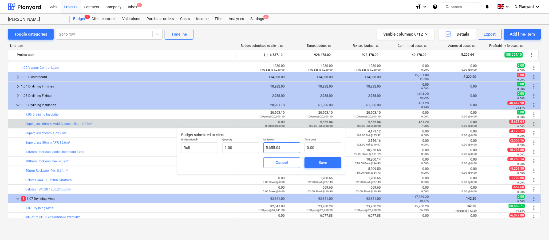
type input "5,655.04"
click at [316, 162] on span "Save" at bounding box center [323, 162] width 24 height 7
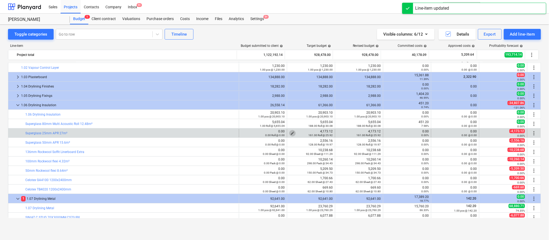
click at [291, 133] on span "edit" at bounding box center [293, 133] width 4 height 4
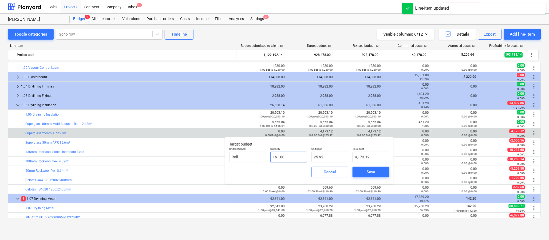
type input "161"
click at [278, 159] on input "161" at bounding box center [289, 156] width 37 height 11
click at [322, 173] on span "Cancel" at bounding box center [330, 171] width 24 height 7
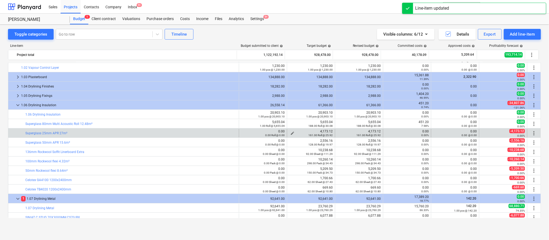
click at [323, 131] on div "4,173.12 161.00 Roll @ 25.92" at bounding box center [312, 132] width 44 height 7
copy div "4,173.12"
click at [243, 132] on span "edit" at bounding box center [245, 133] width 4 height 4
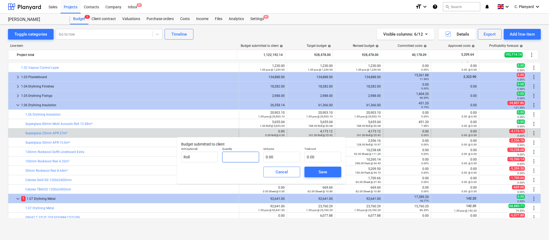
click at [247, 157] on input "text" at bounding box center [240, 156] width 37 height 11
type input "1.00"
click at [269, 159] on input "text" at bounding box center [282, 156] width 37 height 11
paste input "4,173.12"
type input "4,173.12"
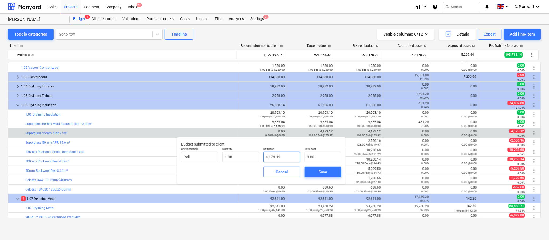
type input "4,173.12"
click at [318, 175] on button "Save" at bounding box center [323, 171] width 37 height 11
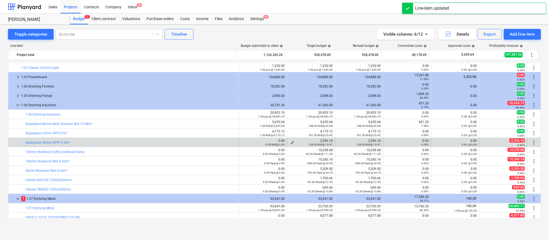
click at [327, 140] on div "2,556.16 128.00 Roll @ 19.97" at bounding box center [312, 142] width 44 height 7
copy div "2,556.16"
click at [243, 141] on span "edit" at bounding box center [245, 142] width 4 height 4
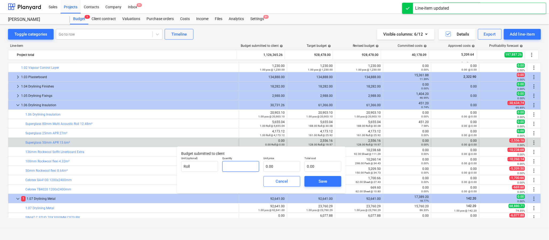
click at [228, 167] on input "text" at bounding box center [240, 166] width 37 height 11
type input "1.00"
click at [273, 169] on input "text" at bounding box center [282, 166] width 37 height 11
paste input "2,556.16"
type input "2,556.16"
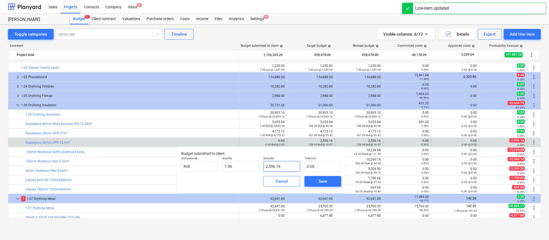
type input "2,556.16"
click at [315, 180] on span "Save" at bounding box center [323, 181] width 24 height 7
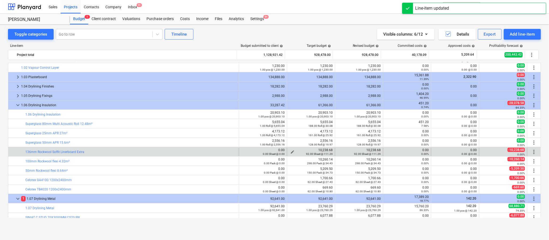
click at [327, 153] on small "92.00 Sheet @ 111.29" at bounding box center [319, 153] width 27 height 3
click at [326, 150] on div "10,238.68 92.00 Sheet @ 111.29" at bounding box center [312, 151] width 44 height 7
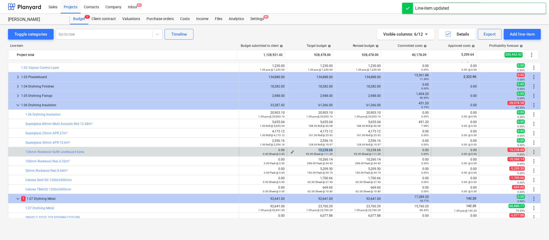
click at [326, 150] on div "10,238.68 92.00 Sheet @ 111.29" at bounding box center [312, 151] width 44 height 7
copy div "10,238.68"
click at [243, 150] on span "edit" at bounding box center [245, 152] width 4 height 4
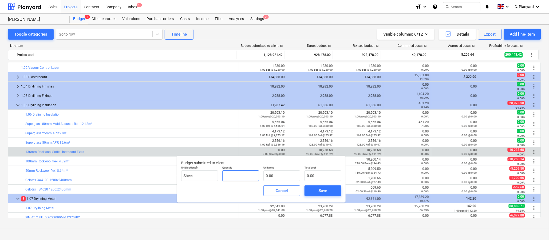
click at [239, 178] on input "text" at bounding box center [240, 175] width 37 height 11
type input "1.00"
click at [277, 177] on input "text" at bounding box center [282, 175] width 37 height 11
paste input "10,238.68"
type input "10,238.68"
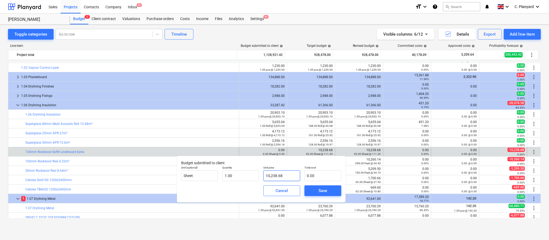
type input "10,238.68"
click at [323, 194] on button "Save" at bounding box center [323, 190] width 37 height 11
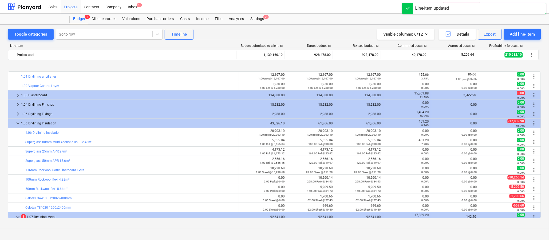
scroll to position [22, 0]
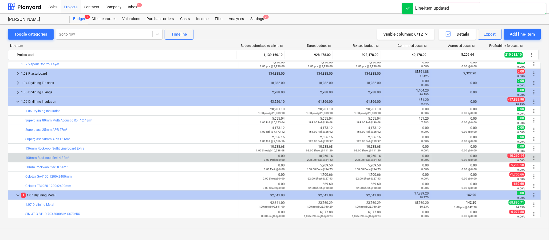
click at [325, 154] on div "edit 10,260.14 298.00 Pack @ 34.43" at bounding box center [312, 157] width 44 height 9
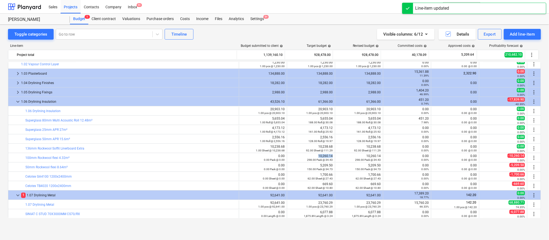
copy div "10,260.14"
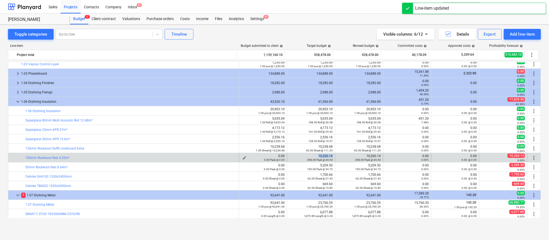
click at [243, 157] on span "edit" at bounding box center [245, 157] width 4 height 4
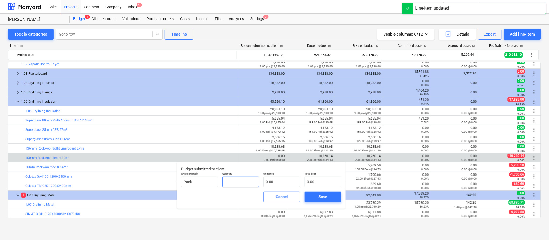
click at [253, 177] on input "text" at bounding box center [240, 181] width 37 height 11
type input "1.00"
click at [274, 182] on input "text" at bounding box center [282, 181] width 37 height 11
paste input "10,260.14"
type input "10,260.14"
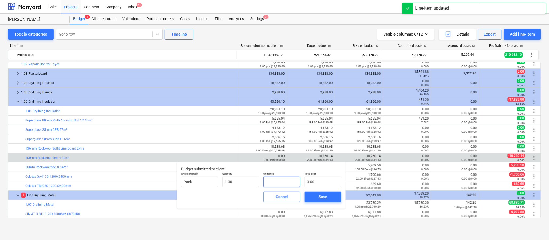
type input "10,260.14"
click at [315, 196] on span "Save" at bounding box center [323, 196] width 24 height 7
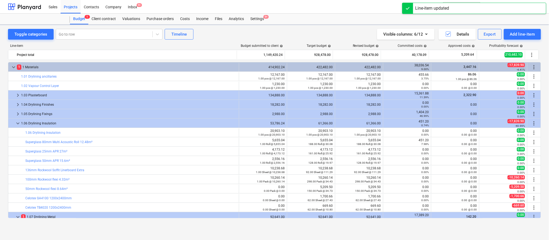
scroll to position [31, 0]
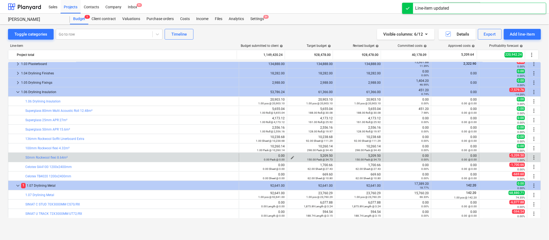
click at [325, 155] on div "5,209.50 150.00 Pack @ 34.73" at bounding box center [312, 157] width 44 height 7
copy div "5,209.50"
click at [243, 157] on span "edit" at bounding box center [245, 157] width 4 height 4
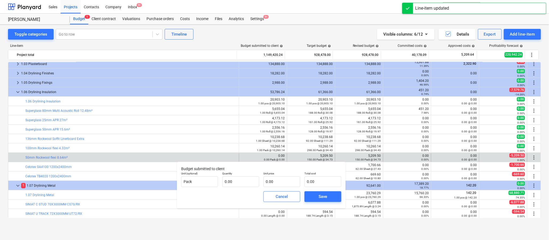
click at [246, 173] on p "Quantity" at bounding box center [240, 173] width 37 height 5
click at [244, 182] on input "text" at bounding box center [240, 181] width 37 height 11
type input "1.00"
click at [270, 182] on input "text" at bounding box center [282, 181] width 37 height 11
paste input "5,209.50"
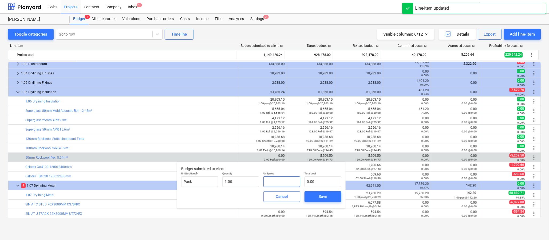
type input "5,209.50"
click at [316, 195] on span "Save" at bounding box center [323, 196] width 24 height 7
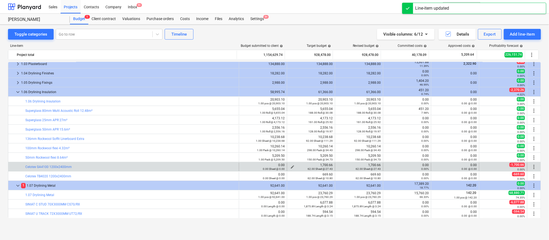
click at [324, 164] on div "1,700.66 62.00 Sheet @ 27.43" at bounding box center [312, 166] width 44 height 7
copy div "1,700.66"
click at [243, 165] on span "edit" at bounding box center [245, 167] width 4 height 4
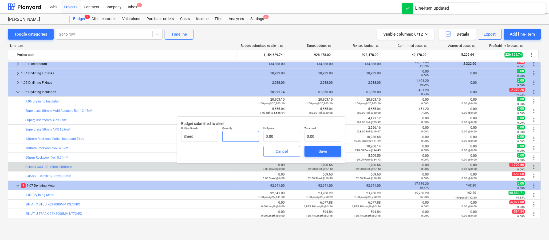
click at [237, 141] on input "text" at bounding box center [240, 136] width 37 height 11
type input "1.00"
click at [269, 139] on input "text" at bounding box center [282, 136] width 37 height 11
paste input "1,700.66"
type input "1,700.66"
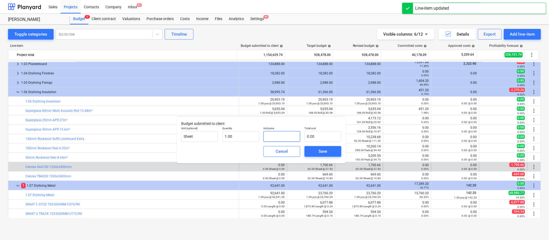
type input "1,700.66"
click at [306, 149] on button "Save" at bounding box center [323, 151] width 37 height 11
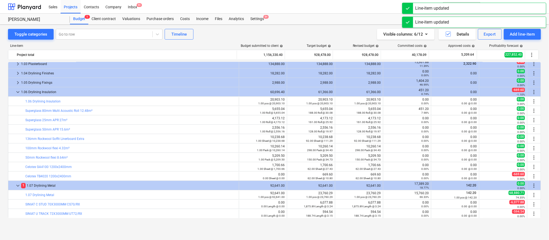
click at [327, 173] on div "669.60 62.00 Sheet @ 10.80" at bounding box center [312, 175] width 44 height 7
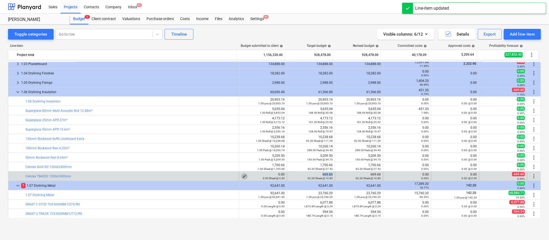
click at [244, 175] on span "edit" at bounding box center [245, 176] width 4 height 4
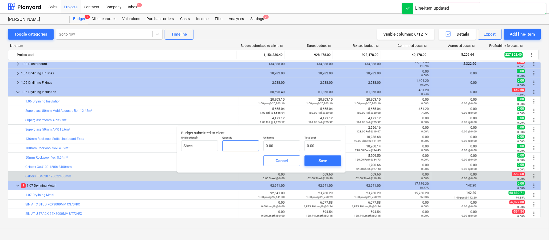
click at [236, 145] on input "text" at bounding box center [240, 145] width 37 height 11
type input "1.00"
click at [275, 147] on input "text" at bounding box center [282, 145] width 37 height 11
paste input "669.60"
type input "669.60"
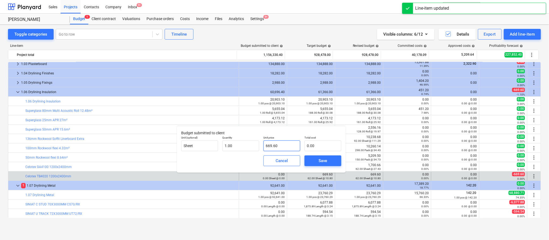
type input "669.60"
click at [308, 158] on button "Save" at bounding box center [323, 160] width 37 height 11
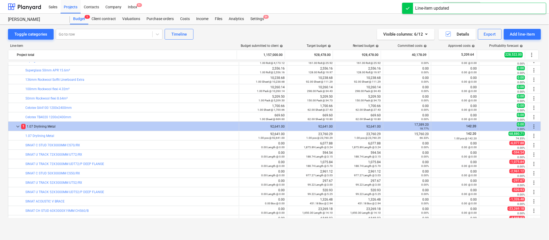
scroll to position [104, 0]
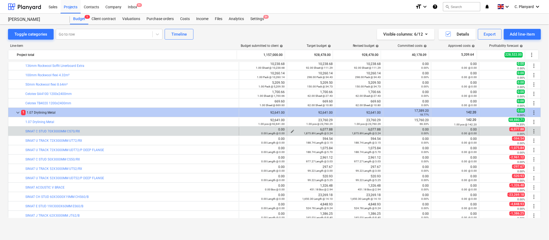
click at [323, 128] on div "6,077.88 1,875.89 Length @ 3.24" at bounding box center [312, 130] width 44 height 7
click at [243, 130] on span "edit" at bounding box center [245, 131] width 4 height 4
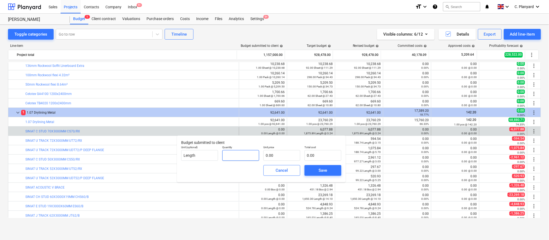
click at [234, 153] on input "text" at bounding box center [240, 155] width 37 height 11
type input "1.00"
click at [280, 153] on input "text" at bounding box center [282, 155] width 37 height 11
paste input "6,077.88"
type input "6,077.88"
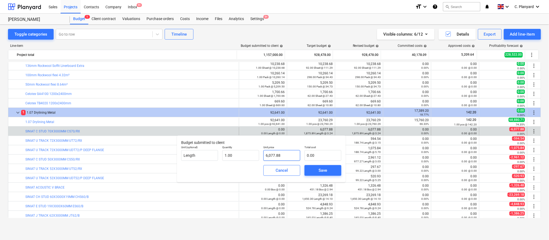
type input "6,077.88"
click at [316, 169] on span "Save" at bounding box center [323, 170] width 24 height 7
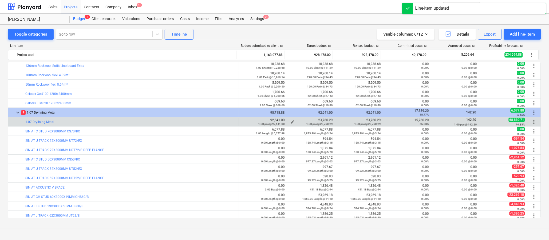
click at [318, 119] on div "23,760.29 1.00 pcs @ 23,760.29" at bounding box center [312, 121] width 44 height 7
click at [243, 121] on span "edit" at bounding box center [245, 122] width 4 height 4
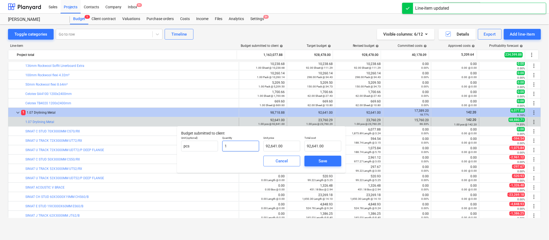
click at [246, 143] on input "1" at bounding box center [240, 145] width 37 height 11
type input "1.00"
click at [272, 149] on input "92641" at bounding box center [282, 145] width 37 height 11
paste input "23,760.29"
type input "92641 23,760.29"
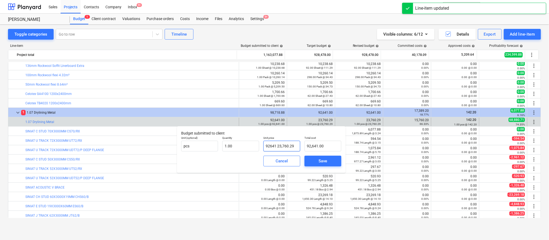
type input "0.00"
click at [274, 146] on input "92641 23,760.29" at bounding box center [282, 145] width 37 height 11
paste input "23,760.29"
click at [274, 146] on input "23,760.29 23,760.29" at bounding box center [282, 145] width 37 height 11
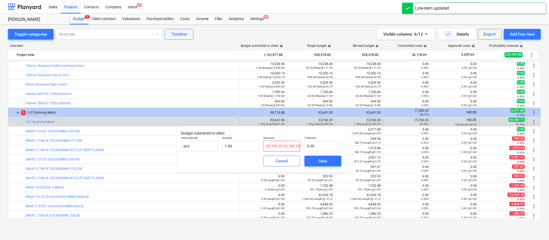
click at [274, 146] on input "23,760.29 23,760.29" at bounding box center [282, 145] width 37 height 11
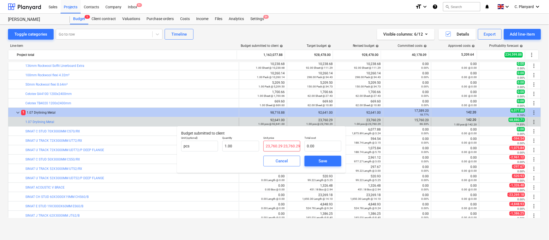
paste input "text"
type input "23,760.29"
click at [319, 161] on div "Save" at bounding box center [323, 160] width 9 height 7
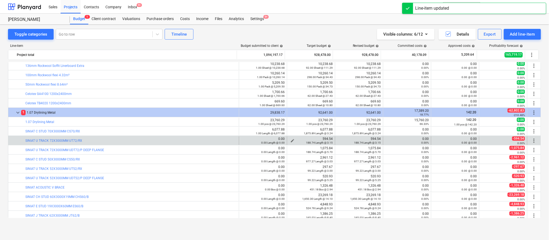
click at [327, 138] on div "594.54 188.74 Length @ 3.15" at bounding box center [312, 140] width 44 height 7
click at [243, 142] on div "0.00 Length @ 0.00" at bounding box center [263, 142] width 44 height 4
click at [243, 140] on span "edit" at bounding box center [245, 140] width 4 height 4
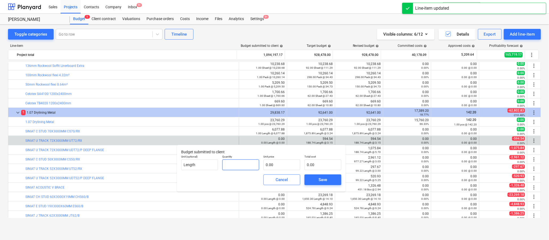
click at [246, 169] on input "text" at bounding box center [240, 164] width 37 height 11
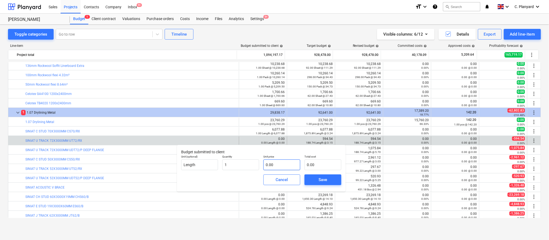
type input "1.00"
click at [271, 164] on input "text" at bounding box center [282, 164] width 37 height 11
paste input "594.54"
type input "594.54"
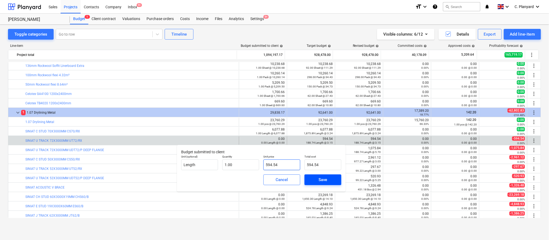
type input "594.54"
click at [315, 178] on span "Save" at bounding box center [323, 179] width 24 height 7
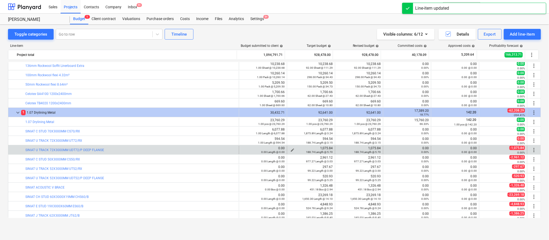
click at [322, 147] on div "1,075.84 188.74 Length @ 5.70" at bounding box center [312, 149] width 44 height 7
click at [243, 148] on span "edit" at bounding box center [245, 150] width 4 height 4
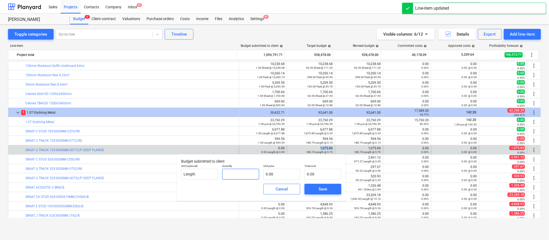
click at [235, 175] on input "text" at bounding box center [240, 174] width 37 height 11
type input "1.00"
click at [280, 170] on input "text" at bounding box center [282, 174] width 37 height 11
paste input "1,075.84"
type input "1,075.84"
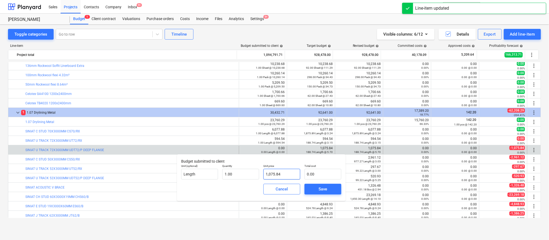
type input "1,075.84"
click at [320, 189] on div "Save" at bounding box center [323, 188] width 9 height 7
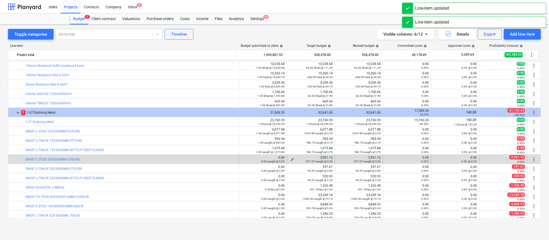
click at [322, 159] on div "2,961.12 977.27 Length @ 3.03" at bounding box center [312, 158] width 44 height 7
click at [321, 156] on div "2,961.12 977.27 Length @ 3.03" at bounding box center [312, 158] width 44 height 7
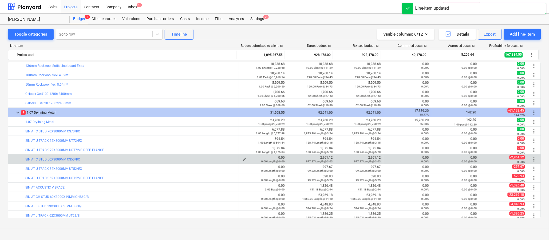
click at [243, 159] on div "0.00 Length @ 0.00" at bounding box center [263, 161] width 44 height 4
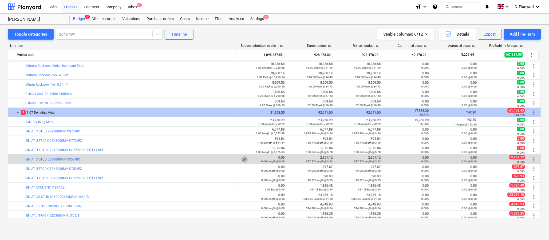
click at [244, 158] on span "edit" at bounding box center [245, 159] width 4 height 4
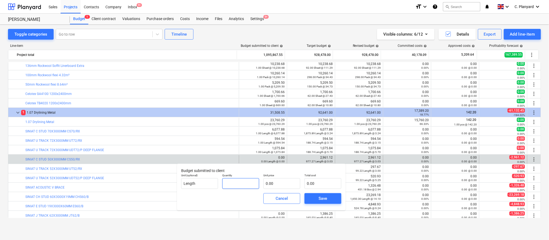
click at [237, 182] on input "text" at bounding box center [240, 183] width 37 height 11
type input "1.00"
click at [272, 182] on input "text" at bounding box center [282, 183] width 37 height 11
paste input "2,961.12"
type input "2,961.12"
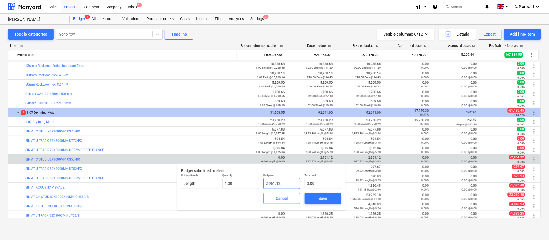
type input "2,961.12"
click at [327, 197] on div "Save" at bounding box center [323, 198] width 9 height 7
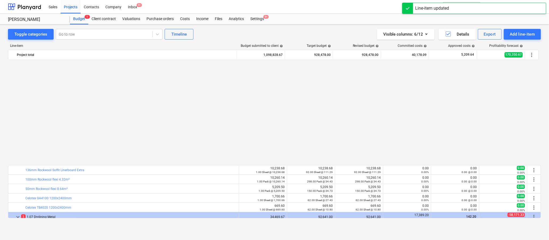
scroll to position [114, 0]
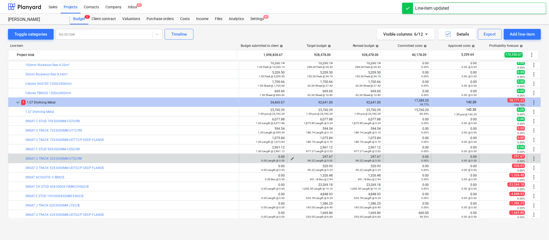
click at [331, 158] on div "297.67 99.22 Length @ 3.00" at bounding box center [312, 158] width 44 height 7
click at [242, 159] on div "0.00 Length @ 0.00" at bounding box center [263, 160] width 44 height 4
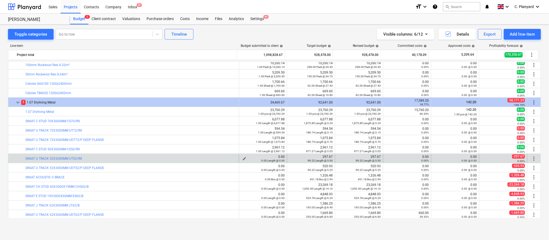
click at [243, 157] on span "edit" at bounding box center [245, 158] width 4 height 4
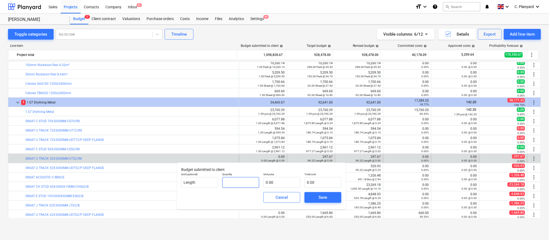
click at [234, 178] on input "text" at bounding box center [240, 182] width 37 height 11
click at [259, 180] on input "1" at bounding box center [240, 182] width 37 height 11
type input "1.00"
click at [267, 180] on input "text" at bounding box center [282, 182] width 37 height 11
paste input "297.67"
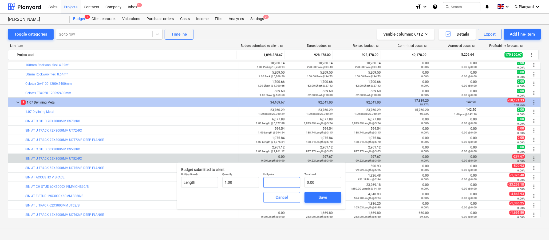
type input "297.67"
click at [315, 193] on button "Save" at bounding box center [323, 197] width 37 height 11
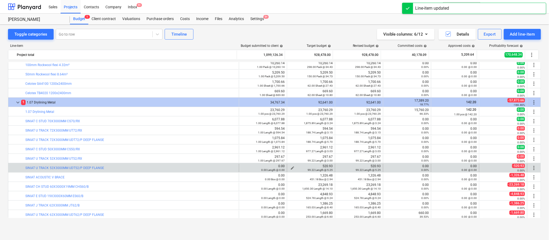
click at [322, 167] on div "520.93 99.22 Length @ 5.25" at bounding box center [312, 167] width 44 height 7
click at [323, 166] on div "520.93 99.22 Length @ 5.25" at bounding box center [312, 167] width 44 height 7
click at [243, 167] on span "edit" at bounding box center [245, 168] width 4 height 4
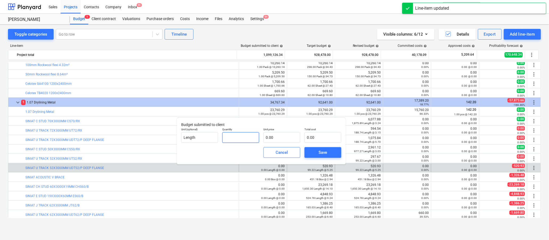
click at [245, 136] on input "text" at bounding box center [240, 137] width 37 height 11
type input "1.00"
click at [270, 136] on input "text" at bounding box center [282, 137] width 37 height 11
paste input "520.93"
type input "520.93"
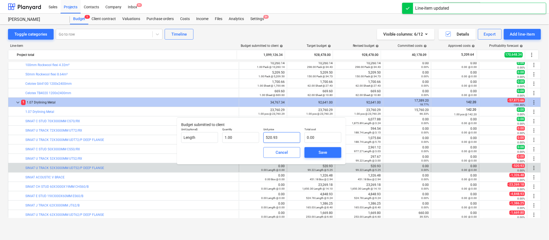
type input "520.93"
click at [317, 152] on span "Save" at bounding box center [323, 152] width 24 height 7
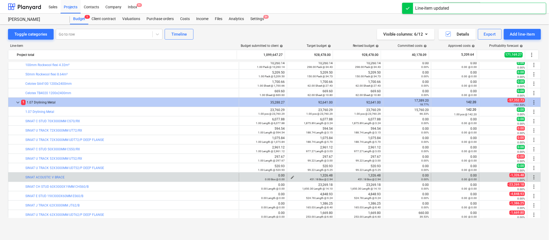
click at [323, 174] on div "1,326.48 451.18 Box @ 2.94" at bounding box center [312, 176] width 44 height 7
click at [243, 177] on span "edit" at bounding box center [245, 177] width 4 height 4
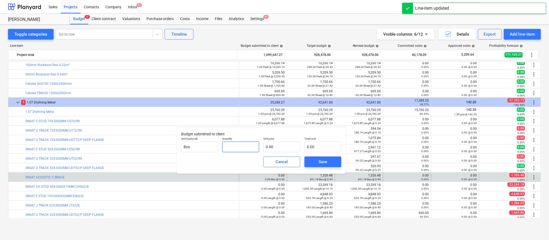
click at [229, 141] on input "text" at bounding box center [240, 146] width 37 height 11
type input "1.00"
click at [261, 152] on div "Quantity 1.00" at bounding box center [240, 144] width 41 height 19
click at [267, 147] on input "text" at bounding box center [282, 146] width 37 height 11
paste input "1,326.48"
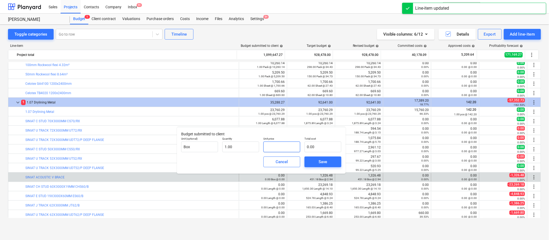
type input "1,326.48"
click at [313, 160] on span "Save" at bounding box center [323, 161] width 24 height 7
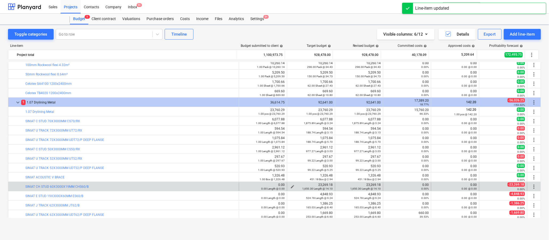
click at [322, 185] on div "23,269.18 1,650.30 Length @ 14.10" at bounding box center [312, 186] width 44 height 7
click at [247, 185] on div "0.00 0.00 Length @ 0.00" at bounding box center [263, 186] width 44 height 7
click at [243, 185] on span "edit" at bounding box center [245, 186] width 4 height 4
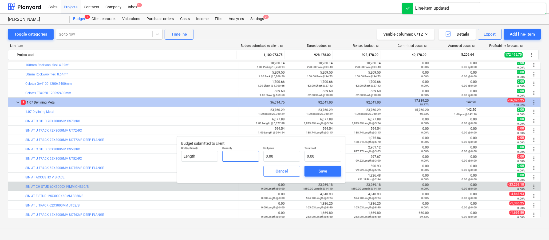
click at [239, 157] on input "text" at bounding box center [240, 156] width 37 height 11
type input "1.00"
click at [260, 159] on div "Quantity 1.00" at bounding box center [240, 153] width 41 height 19
click at [268, 157] on input "text" at bounding box center [282, 156] width 37 height 11
paste input "1,326.48"
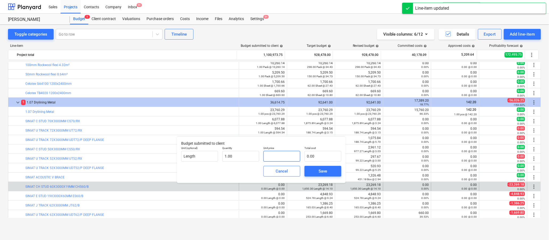
type input "1,326.48"
click at [309, 167] on button "Save" at bounding box center [323, 171] width 37 height 11
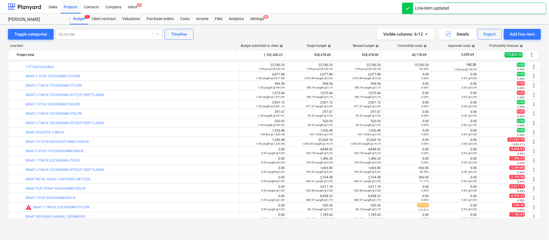
scroll to position [159, 0]
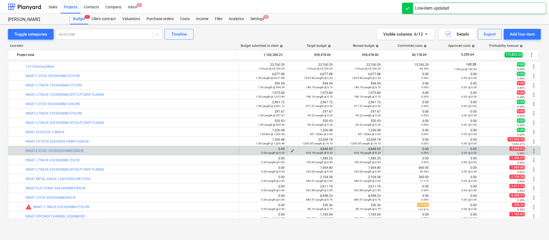
click at [321, 147] on div "4,848.93 524.78 Length @ 9.24" at bounding box center [312, 150] width 44 height 7
click at [244, 149] on span "edit" at bounding box center [245, 150] width 4 height 4
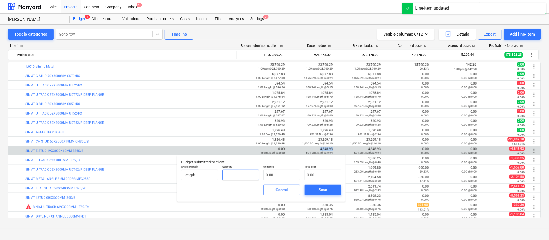
click at [240, 176] on input "text" at bounding box center [240, 174] width 37 height 11
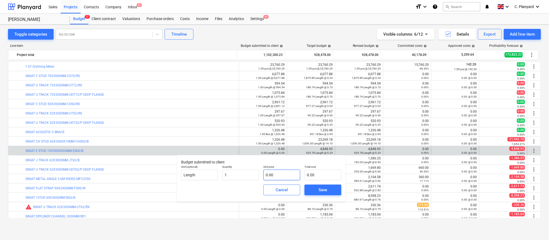
type input "1.00"
click at [283, 174] on input "text" at bounding box center [282, 174] width 37 height 11
paste input "4,848.93"
type input "4,848.93"
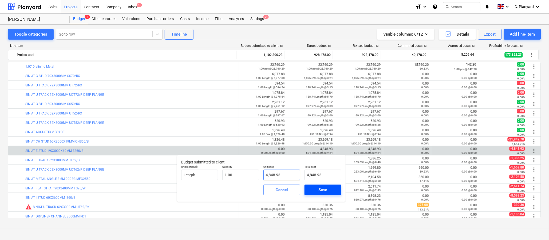
type input "4,848.93"
click at [323, 190] on div "Save" at bounding box center [323, 189] width 9 height 7
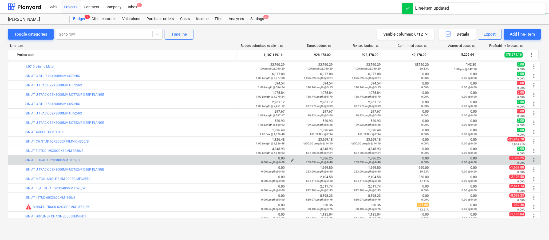
click at [323, 159] on div "1,386.25 165.03 Length @ 8.40" at bounding box center [312, 159] width 44 height 7
click at [241, 162] on div "0.00 Length @ 0.00" at bounding box center [263, 162] width 44 height 4
click at [243, 159] on span "edit" at bounding box center [245, 160] width 4 height 4
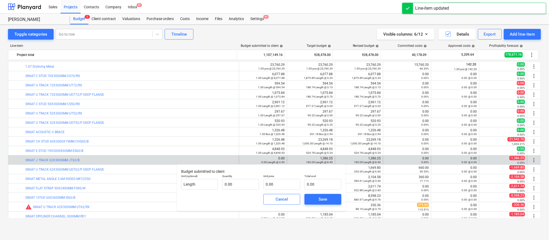
click at [239, 177] on p "Quantity" at bounding box center [240, 176] width 37 height 5
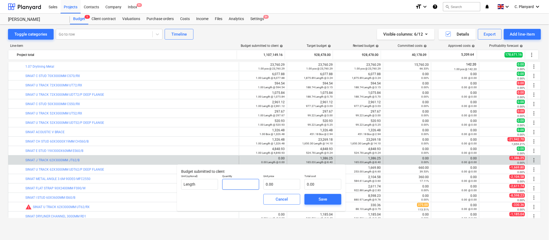
click at [240, 180] on input "text" at bounding box center [240, 184] width 37 height 11
type input "1.00"
click at [285, 183] on input "text" at bounding box center [282, 184] width 37 height 11
paste input "1,386.25"
type input "1,386.25"
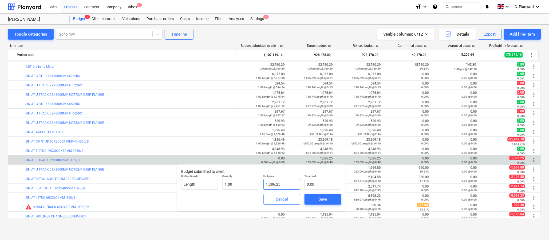
type input "1,386.25"
click at [316, 198] on span "Save" at bounding box center [323, 199] width 24 height 7
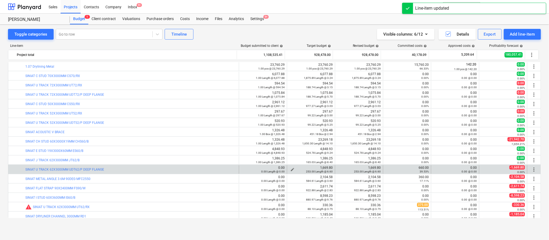
click at [320, 167] on div "1,669.80 253.00 Length @ 6.60" at bounding box center [312, 169] width 44 height 7
click at [245, 170] on div "0.00 Length @ 0.00" at bounding box center [263, 171] width 44 height 4
click at [243, 170] on div "0.00 Length @ 0.00" at bounding box center [263, 171] width 44 height 4
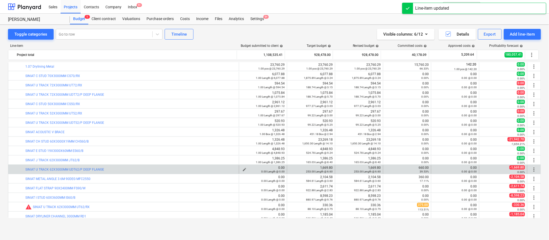
click at [243, 167] on span "edit" at bounding box center [245, 169] width 4 height 4
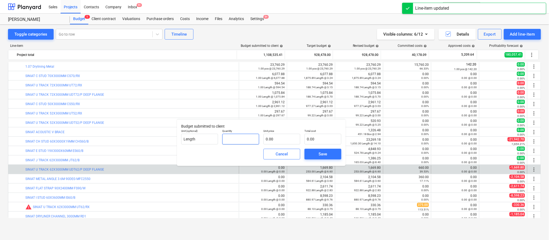
click at [241, 136] on input "text" at bounding box center [240, 139] width 37 height 11
type input "1.00"
click at [277, 136] on input "text" at bounding box center [282, 139] width 37 height 11
paste input "1,669.80"
type input "1,669.80"
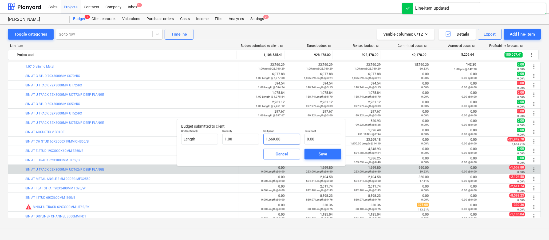
type input "1,669.80"
click at [312, 150] on span "Save" at bounding box center [323, 153] width 24 height 7
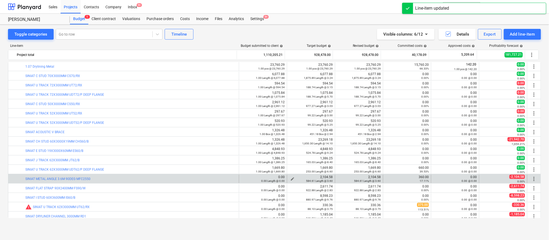
click at [326, 178] on div "2,104.58 584.61 Length @ 3.60" at bounding box center [312, 178] width 44 height 7
click at [243, 178] on span "edit" at bounding box center [245, 179] width 4 height 4
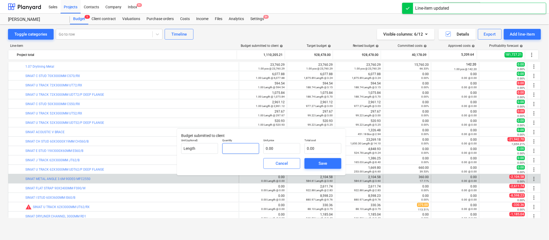
click at [240, 148] on input "text" at bounding box center [240, 148] width 37 height 11
type input "1.00"
click at [262, 148] on div "Unit price 0.00" at bounding box center [281, 145] width 41 height 19
click at [270, 148] on input "text" at bounding box center [282, 148] width 37 height 11
paste input "2,104.58"
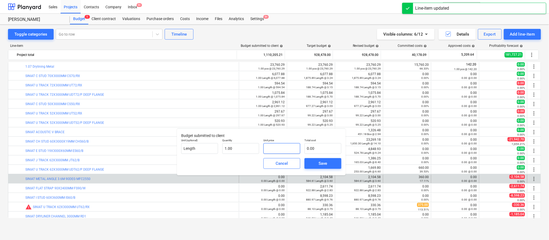
type input "2,104.58"
click at [313, 165] on span "Save" at bounding box center [323, 163] width 24 height 7
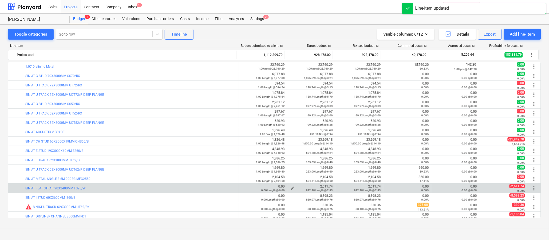
click at [325, 187] on div "2,611.74 922.88 Length @ 2.83" at bounding box center [312, 187] width 44 height 7
click at [239, 186] on div "edit 0.00 0.00 Length @ 0.00" at bounding box center [263, 188] width 48 height 9
click at [243, 187] on span "edit" at bounding box center [245, 188] width 4 height 4
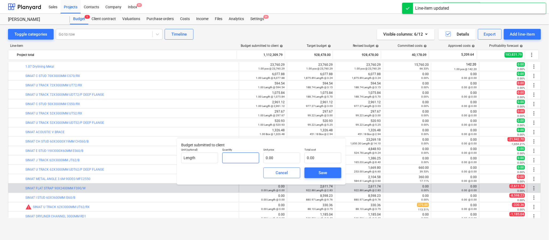
click at [239, 157] on input "text" at bounding box center [240, 157] width 37 height 11
type input "1.00"
click at [271, 155] on input "text" at bounding box center [282, 157] width 37 height 11
paste input "2,611.74"
type input "2,611.74"
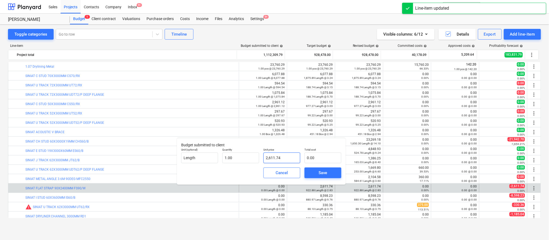
type input "2,611.74"
click at [308, 169] on button "Save" at bounding box center [323, 172] width 37 height 11
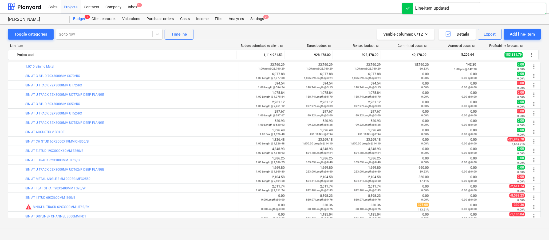
type input "1.00"
type input "2,611.74"
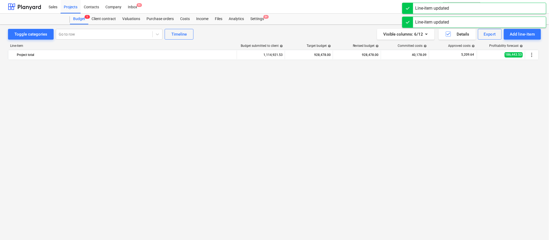
scroll to position [180, 0]
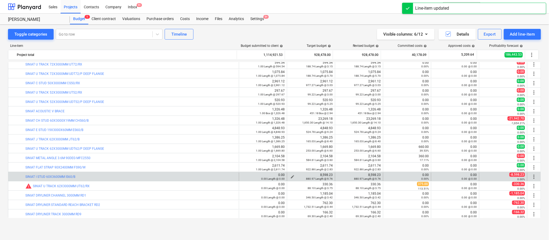
click at [327, 174] on div "8,598.23 880.97 Length @ 9.76" at bounding box center [312, 176] width 44 height 7
click at [244, 177] on div "0.00 Length @ 0.00" at bounding box center [263, 179] width 44 height 4
click at [243, 177] on div "0.00 Length @ 0.00" at bounding box center [263, 179] width 44 height 4
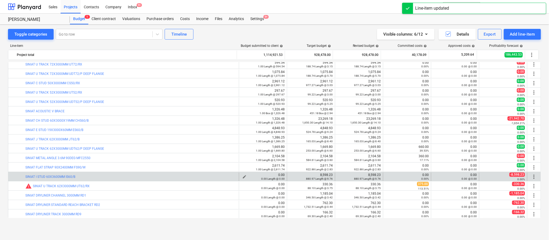
click at [241, 174] on button "edit" at bounding box center [244, 176] width 6 height 6
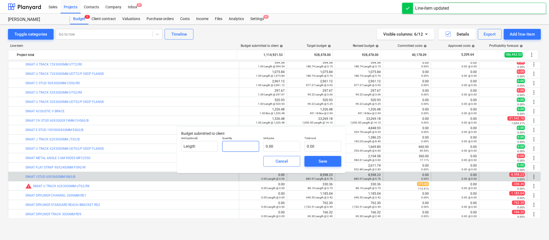
click at [236, 151] on input "text" at bounding box center [240, 146] width 37 height 11
type input "1.00"
click at [269, 145] on input "text" at bounding box center [282, 146] width 37 height 11
paste input "8,598.23"
type input "8,598.23"
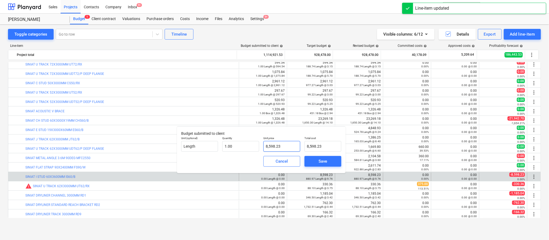
type input "8,598.23"
click at [314, 161] on span "Save" at bounding box center [323, 161] width 24 height 7
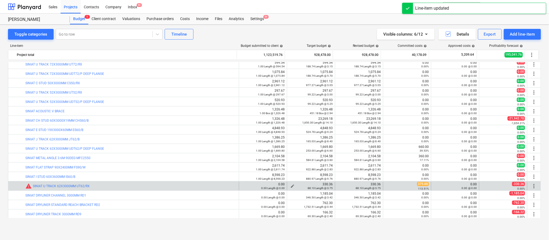
click at [326, 184] on div "330.36 88.10 Length @ 3.75" at bounding box center [312, 185] width 44 height 7
click at [244, 185] on span "edit" at bounding box center [245, 186] width 4 height 4
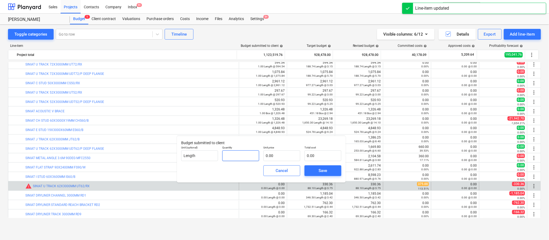
click at [240, 158] on input "text" at bounding box center [240, 155] width 37 height 11
type input "1.00"
click at [277, 154] on input "text" at bounding box center [282, 155] width 37 height 11
paste input "330.36"
type input "330.36"
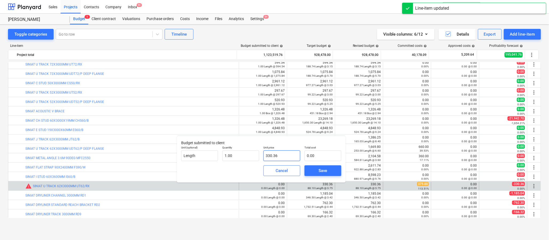
type input "330.36"
click at [316, 169] on span "Save" at bounding box center [323, 170] width 24 height 7
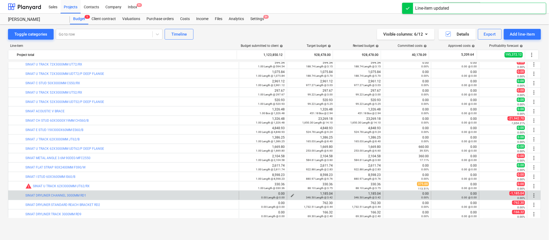
click at [316, 193] on div "1,185.04 346.50 Length @ 3.42" at bounding box center [312, 194] width 44 height 7
click at [323, 193] on div "1,185.04 346.50 Length @ 3.42" at bounding box center [312, 194] width 44 height 7
click at [242, 192] on button "edit" at bounding box center [244, 195] width 6 height 6
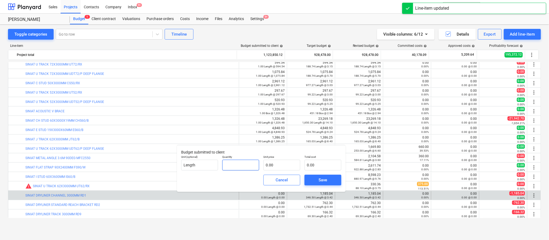
click at [239, 162] on input "text" at bounding box center [240, 164] width 37 height 11
type input "1.00"
click at [277, 164] on input "text" at bounding box center [282, 164] width 37 height 11
paste input "1,185.04"
type input "1,185.04"
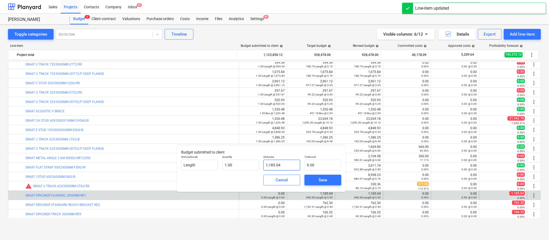
type input "1,185.04"
click at [317, 183] on span "Save" at bounding box center [323, 179] width 24 height 7
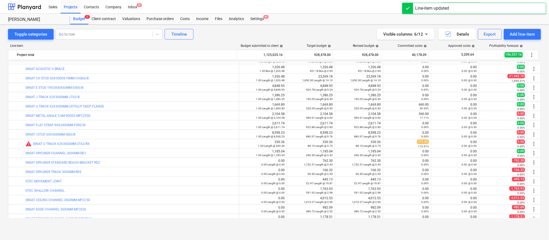
scroll to position [223, 0]
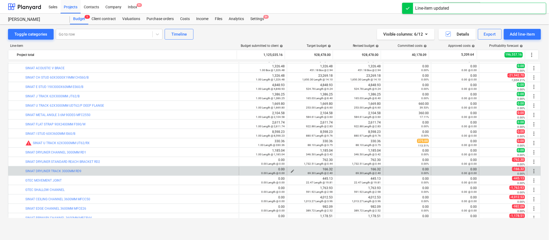
click at [326, 167] on div "166.32 69.30 Length @ 2.40" at bounding box center [312, 170] width 44 height 7
click at [245, 169] on button "edit" at bounding box center [244, 171] width 6 height 6
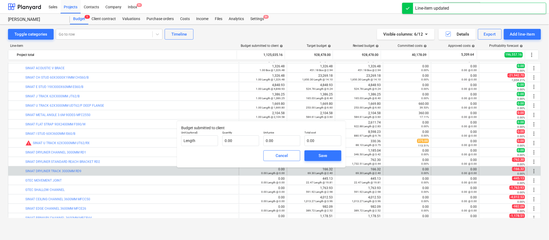
click at [242, 148] on div "Cancel Save" at bounding box center [261, 155] width 165 height 19
click at [242, 144] on input "1" at bounding box center [240, 140] width 37 height 11
type input "1.00"
paste input "166.32"
type input "166.32"
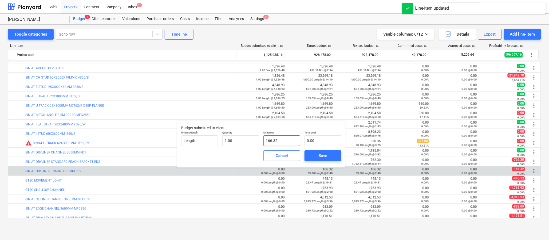
type input "166.32"
click at [280, 141] on input "166.32" at bounding box center [282, 140] width 37 height 11
type input "166.32"
click at [314, 154] on span "Save" at bounding box center [323, 155] width 24 height 7
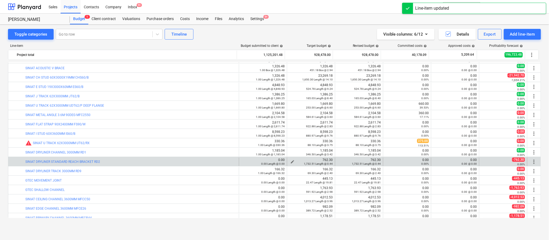
click at [326, 159] on div "762.30 1,732.51 Length @ 0.44" at bounding box center [312, 161] width 44 height 7
click at [241, 160] on button "edit" at bounding box center [244, 161] width 6 height 6
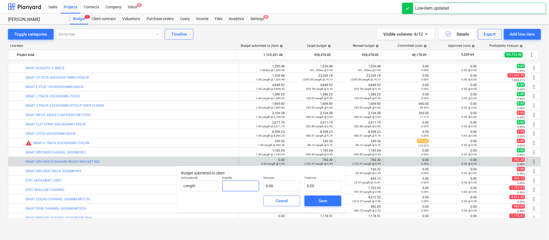
click at [251, 187] on input "text" at bounding box center [240, 185] width 37 height 11
type input "1.00"
click at [279, 186] on input "text" at bounding box center [282, 185] width 37 height 11
paste input "762.30"
type input "762.30"
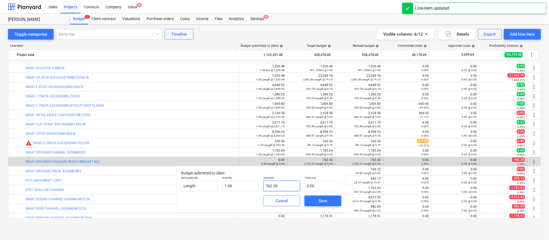
type input "762.30"
click at [318, 198] on span "Save" at bounding box center [323, 200] width 24 height 7
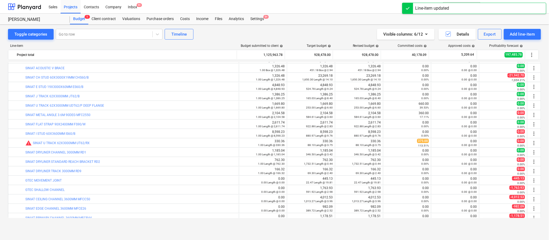
click at [327, 176] on div "edit 445.13 22.47 Length @ 19.81" at bounding box center [312, 180] width 44 height 9
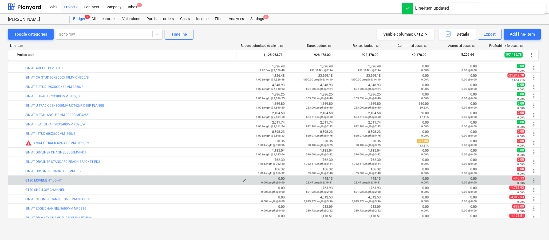
click at [247, 178] on div "0.00 0.00 Length @ 0.00" at bounding box center [263, 180] width 44 height 7
click at [243, 179] on span "edit" at bounding box center [245, 180] width 4 height 4
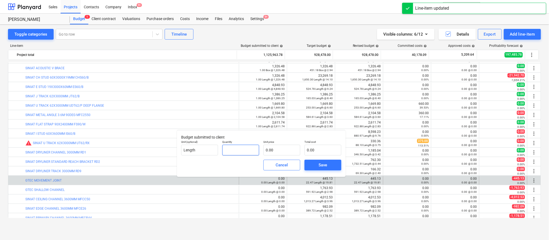
click at [241, 148] on input "text" at bounding box center [240, 149] width 37 height 11
type input "1.00"
click at [276, 149] on input "text" at bounding box center [282, 149] width 37 height 11
paste input "445.13"
type input "445.13"
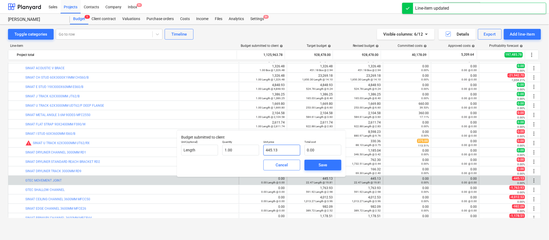
type input "445.13"
click at [320, 167] on div "Save" at bounding box center [323, 164] width 9 height 7
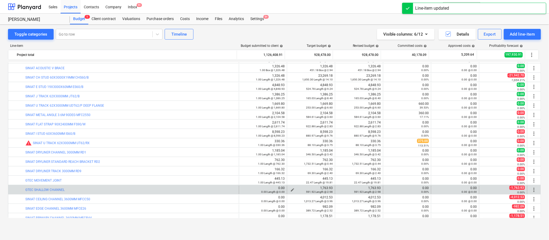
click at [326, 187] on div "1,763.93 591.92 Length @ 2.98" at bounding box center [312, 189] width 44 height 7
click at [243, 190] on div "0.00 Length @ 0.00" at bounding box center [263, 192] width 44 height 4
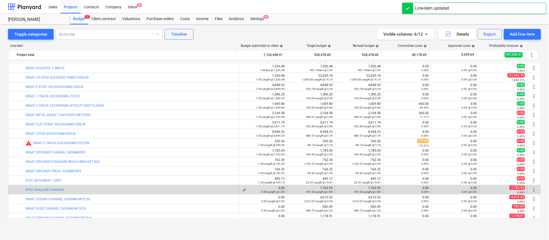
click at [241, 186] on div "0.00 0.00 Length @ 0.00" at bounding box center [263, 189] width 44 height 7
click at [242, 190] on div "0.00 Length @ 0.00" at bounding box center [263, 192] width 44 height 4
click at [243, 189] on span "edit" at bounding box center [245, 189] width 4 height 4
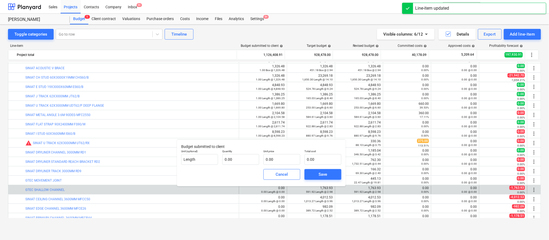
click at [203, 151] on p "Unit (optional)" at bounding box center [199, 151] width 37 height 5
click at [227, 153] on p "Quantity" at bounding box center [240, 151] width 37 height 5
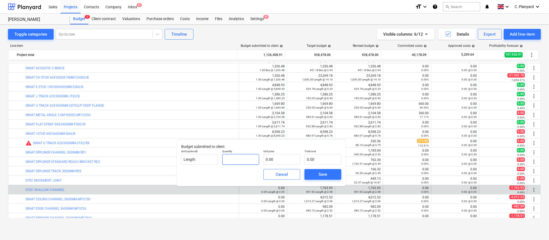
click at [232, 157] on input "text" at bounding box center [240, 159] width 37 height 11
type input "1.00"
click at [272, 157] on input "text" at bounding box center [282, 159] width 37 height 11
paste input "1,763.93"
type input "1,763.93"
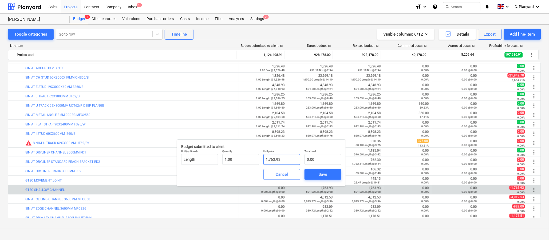
type input "1,763.93"
click at [310, 168] on div "Save" at bounding box center [323, 174] width 41 height 15
click at [312, 172] on span "Save" at bounding box center [323, 174] width 24 height 7
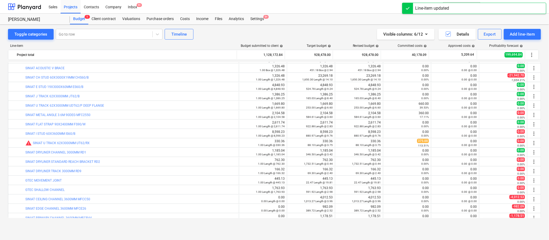
scroll to position [238, 0]
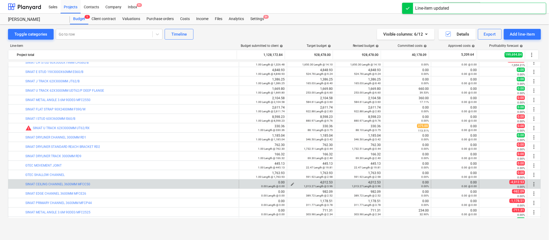
click at [325, 180] on div "4,012.53 1,013.27 Length @ 3.96" at bounding box center [312, 183] width 44 height 7
click at [244, 183] on span "edit" at bounding box center [245, 184] width 4 height 4
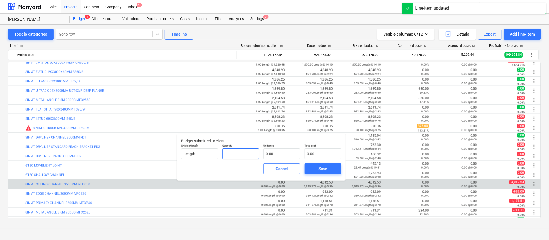
click at [238, 154] on input "text" at bounding box center [240, 153] width 37 height 11
type input "1.00"
click at [280, 151] on input "text" at bounding box center [282, 153] width 37 height 11
paste input "4,012.53"
type input "4,012.53"
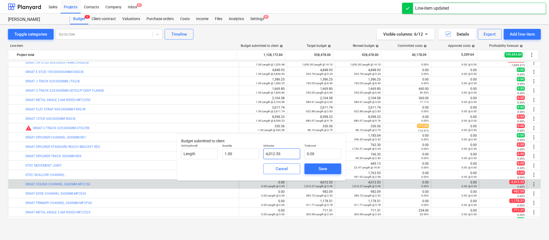
type input "4,012.53"
click at [312, 165] on span "Save" at bounding box center [323, 168] width 24 height 7
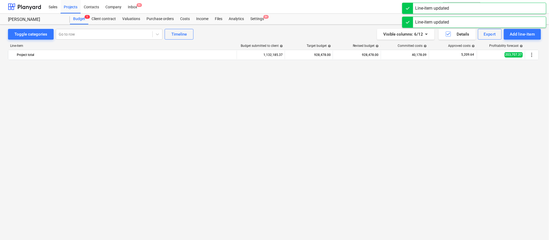
scroll to position [245, 0]
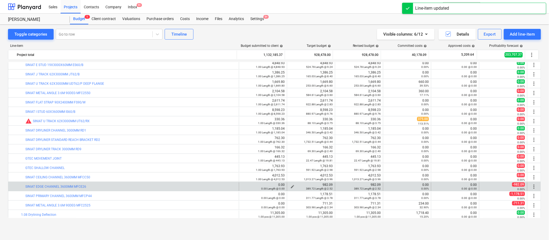
click at [325, 185] on div "982.09 389.72 Length @ 2.52" at bounding box center [312, 186] width 44 height 7
click at [243, 186] on span "edit" at bounding box center [245, 186] width 4 height 4
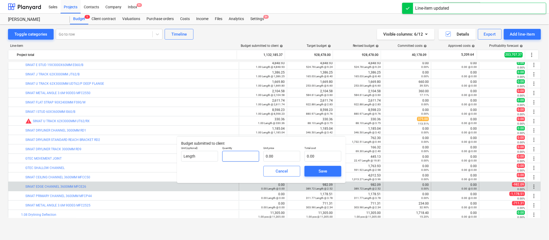
click at [238, 156] on input "text" at bounding box center [240, 156] width 37 height 11
type input "1.00"
click at [277, 154] on input "text" at bounding box center [282, 156] width 37 height 11
paste input "982.09"
type input "982.09"
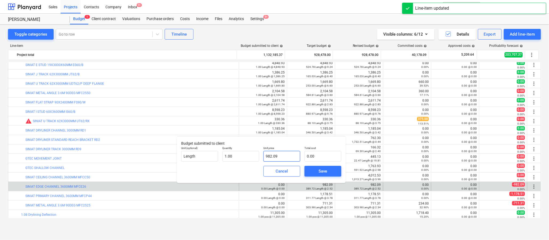
type input "982.09"
click at [323, 171] on div "Save" at bounding box center [323, 170] width 9 height 7
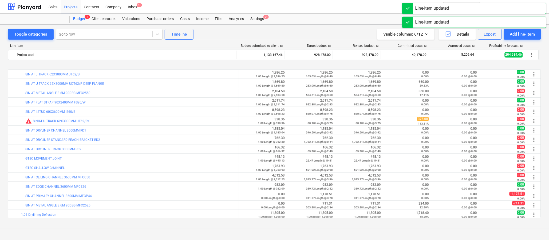
scroll to position [263, 0]
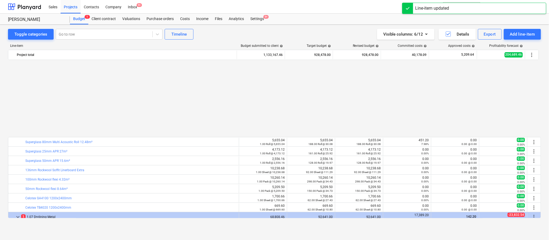
drag, startPoint x: 319, startPoint y: 175, endPoint x: 322, endPoint y: 173, distance: 4.2
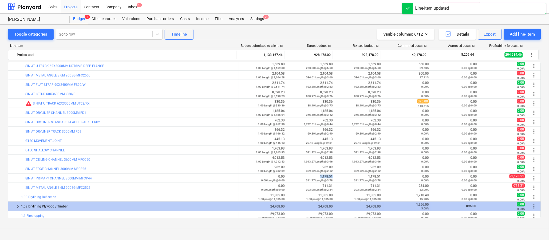
click at [322, 173] on div "bar_chart SINIAT PRIMARY CHANNEL 3600MM MFCP44 edit 0.00 0.00 Length @ 0.00 edi…" at bounding box center [274, 177] width 533 height 9
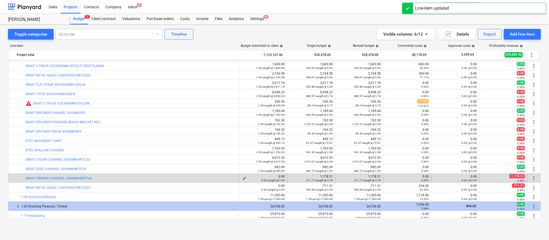
click at [241, 178] on div "0.00 Length @ 0.00" at bounding box center [263, 180] width 44 height 4
click at [245, 179] on div "0.00 Length @ 0.00" at bounding box center [263, 180] width 44 height 4
click at [243, 175] on button "edit" at bounding box center [244, 178] width 6 height 6
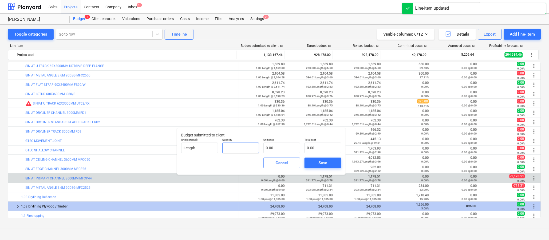
click at [228, 143] on input "text" at bounding box center [240, 147] width 37 height 11
type input "1.00"
click at [273, 147] on input "text" at bounding box center [282, 147] width 37 height 11
paste input "1,178.51"
type input "1,178.51"
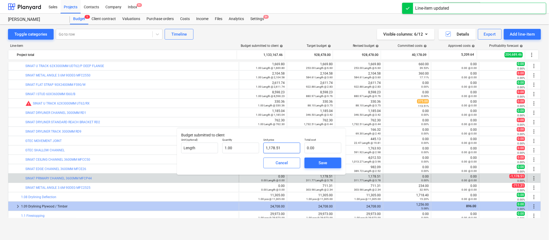
type input "1,178.51"
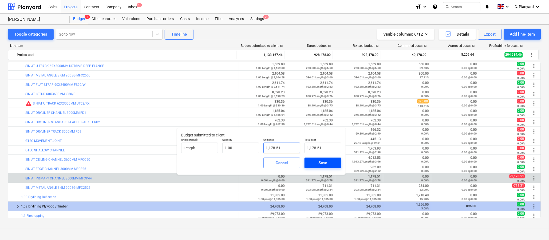
type input "1,178.51"
click at [310, 159] on button "Save" at bounding box center [323, 162] width 37 height 11
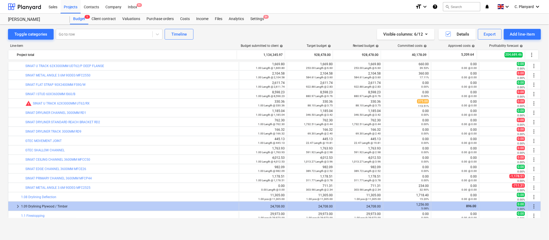
type input "1.00"
type input "1,178.51"
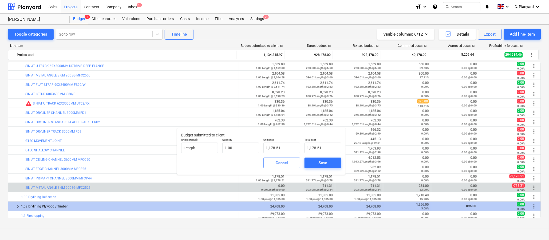
click at [327, 185] on div "711.31 303.98 Length @ 2.34" at bounding box center [319, 187] width 27 height 7
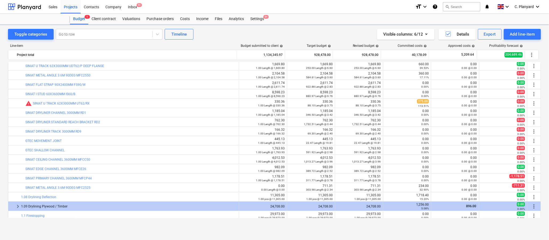
click at [327, 185] on div "711.31 303.98 Length @ 2.34" at bounding box center [312, 187] width 44 height 7
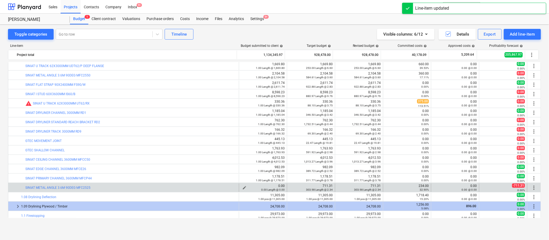
click at [245, 187] on span "edit" at bounding box center [245, 187] width 4 height 4
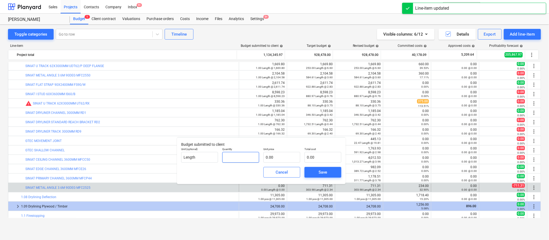
click at [240, 158] on input "text" at bounding box center [240, 157] width 37 height 11
type input "1.00"
click at [281, 154] on input "text" at bounding box center [282, 157] width 37 height 11
paste input "1,178.51"
type input "1,178.51"
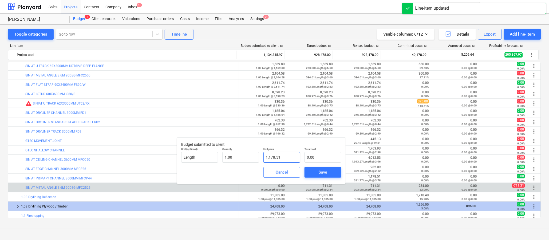
type input "1,178.51"
click at [310, 170] on button "Save" at bounding box center [323, 172] width 37 height 11
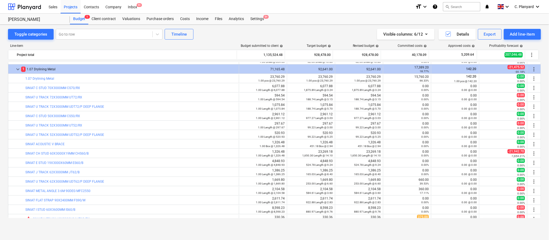
scroll to position [159, 0]
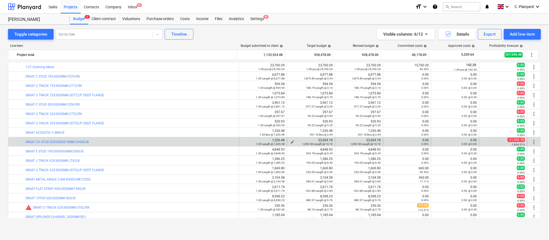
click at [325, 138] on div "23,269.18 1,650.30 Length @ 14.10" at bounding box center [312, 141] width 44 height 7
click at [243, 141] on span "edit" at bounding box center [245, 142] width 4 height 4
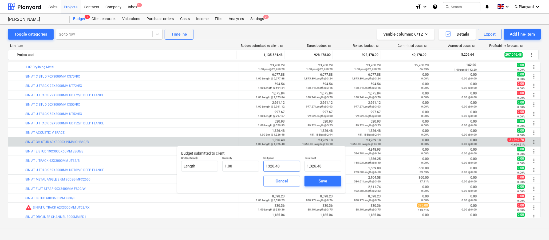
click at [272, 166] on input "1326.48" at bounding box center [282, 166] width 37 height 11
paste input "23,269.18"
type input "13223,269.186.48"
type input "0.00"
click at [289, 165] on input "13223,269.186.48" at bounding box center [282, 166] width 37 height 11
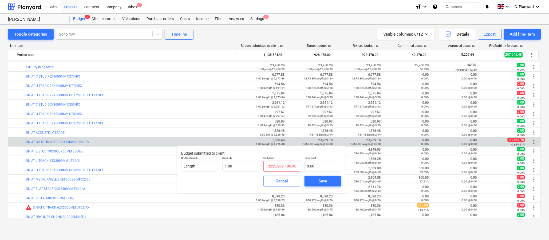
click at [289, 165] on input "13223,269.186.48" at bounding box center [282, 166] width 37 height 11
paste input "23,269.1"
type input "23,269.18"
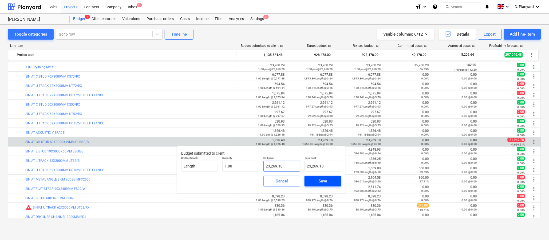
type input "23,269.18"
click at [316, 178] on span "Save" at bounding box center [323, 180] width 24 height 7
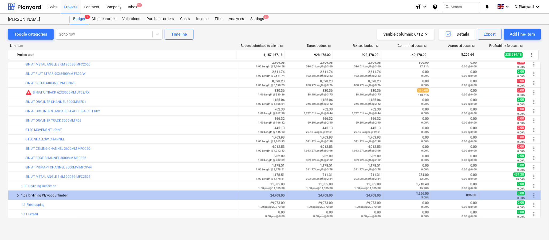
scroll to position [276, 0]
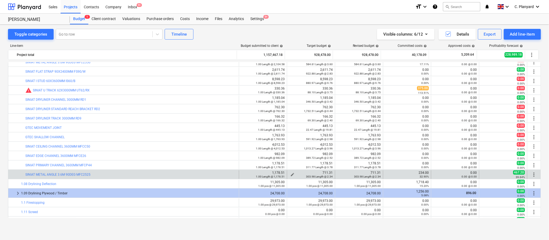
click at [328, 173] on div "711.31 303.98 Length @ 2.34" at bounding box center [312, 174] width 44 height 7
click at [243, 173] on span "edit" at bounding box center [245, 174] width 4 height 4
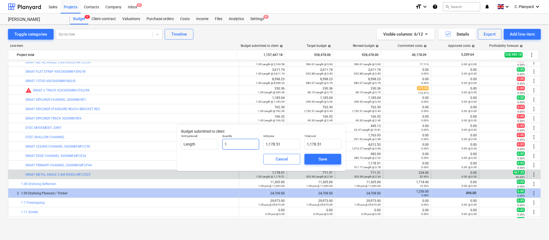
click at [247, 144] on input "1" at bounding box center [240, 144] width 37 height 11
type input "1.00"
click at [278, 144] on input "1178.51" at bounding box center [282, 144] width 37 height 11
paste input "711.3"
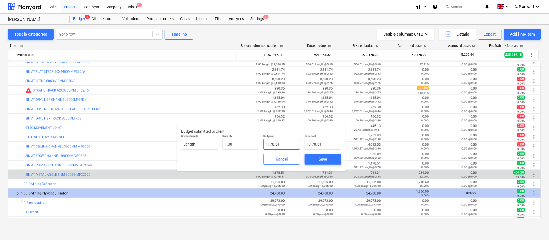
type input "711.31"
click at [314, 155] on button "Save" at bounding box center [323, 159] width 37 height 11
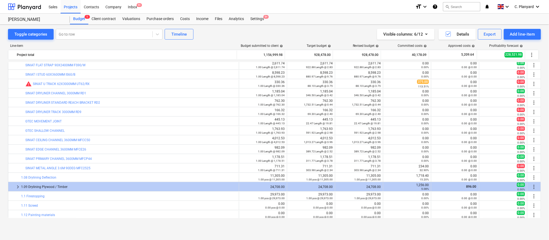
scroll to position [282, 0]
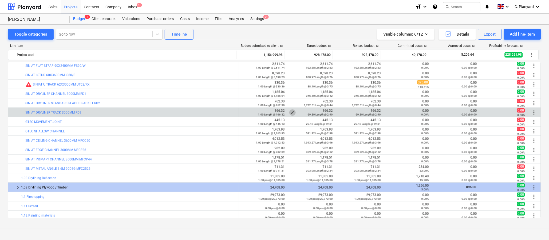
click at [291, 112] on span "edit" at bounding box center [293, 112] width 4 height 4
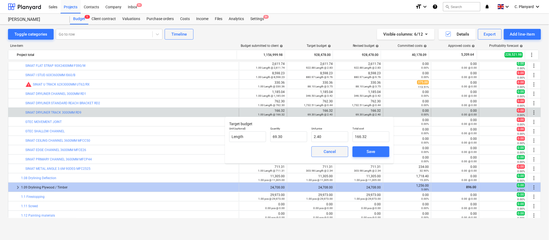
click at [341, 155] on button "Cancel" at bounding box center [330, 151] width 37 height 11
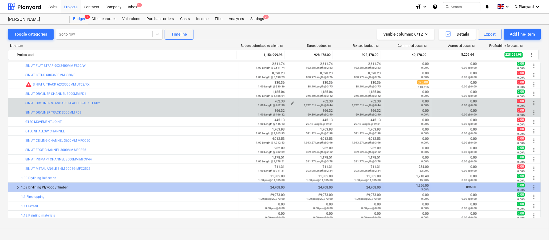
click at [291, 102] on span "edit" at bounding box center [293, 103] width 4 height 4
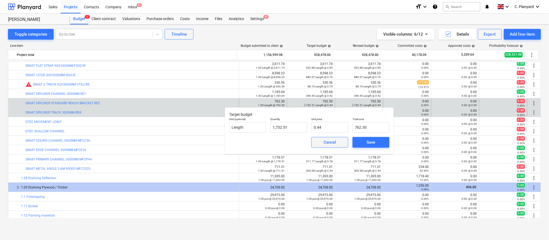
click at [329, 141] on div "Cancel" at bounding box center [330, 142] width 12 height 7
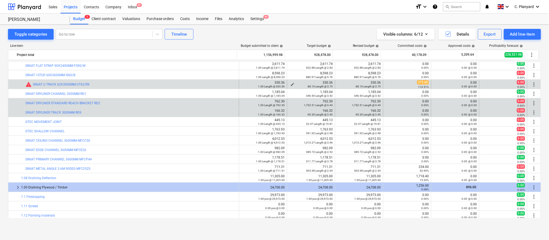
click at [292, 84] on span "edit" at bounding box center [293, 84] width 4 height 4
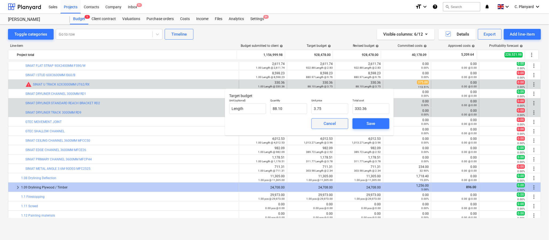
click at [333, 126] on div "Cancel" at bounding box center [330, 123] width 12 height 7
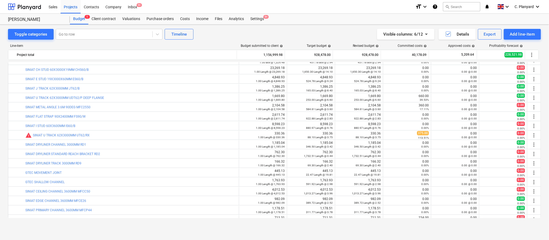
scroll to position [228, 0]
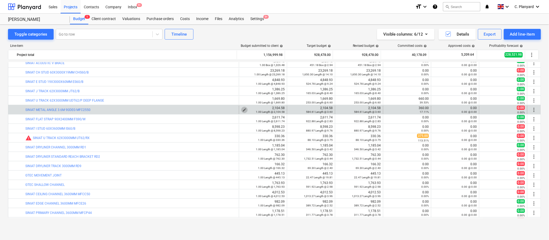
click at [243, 109] on span "edit" at bounding box center [245, 110] width 4 height 4
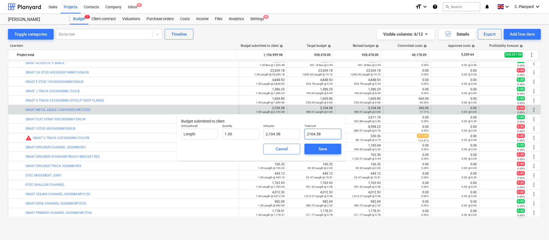
click at [325, 133] on input "2104.58" at bounding box center [323, 133] width 37 height 11
type input "2104.589"
type input "2,104.59"
type input "2104.5899"
click at [322, 149] on div "Save" at bounding box center [323, 148] width 9 height 7
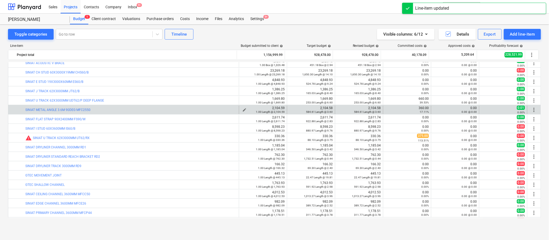
click at [243, 108] on span "edit" at bounding box center [245, 110] width 4 height 4
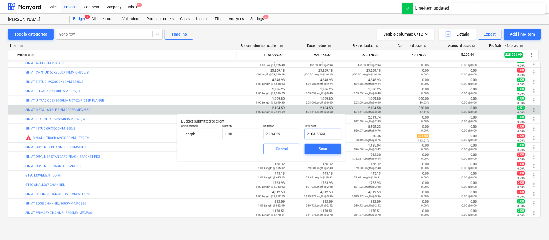
click at [327, 132] on input "2104.5899" at bounding box center [323, 133] width 37 height 11
type input "2104.58"
type input "2,104.58"
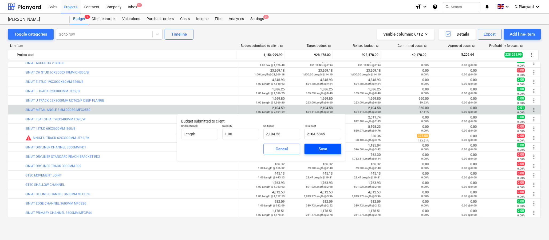
type input "2,104.58"
click at [326, 148] on div "Save" at bounding box center [323, 148] width 9 height 7
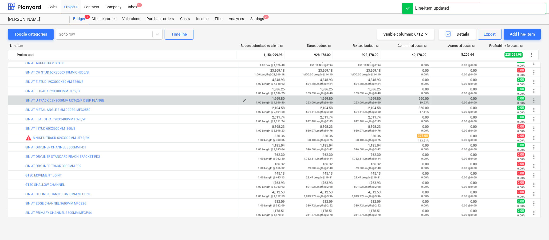
click at [243, 100] on span "edit" at bounding box center [245, 100] width 4 height 4
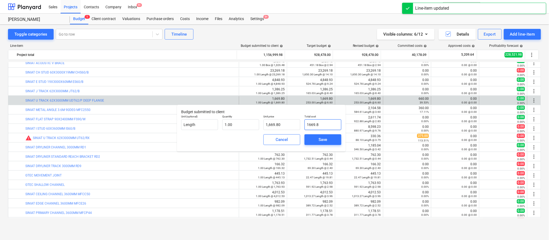
click at [328, 126] on input "1669.8" at bounding box center [323, 124] width 37 height 11
type input "1,669.80"
click at [332, 138] on span "Save" at bounding box center [323, 139] width 24 height 7
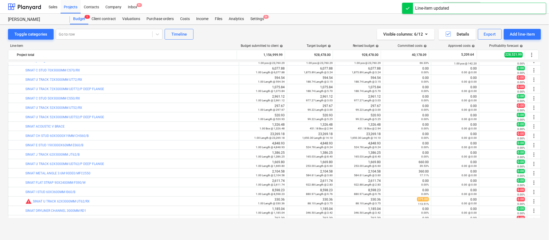
scroll to position [194, 0]
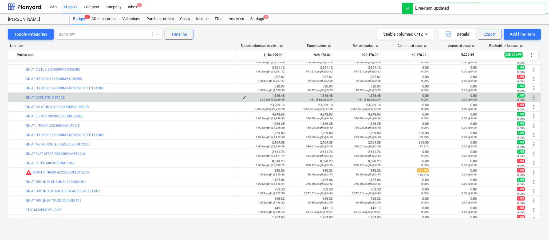
click at [242, 99] on div "1.00 Box @ 1,326.48" at bounding box center [263, 99] width 44 height 4
click at [243, 97] on span "edit" at bounding box center [245, 97] width 4 height 4
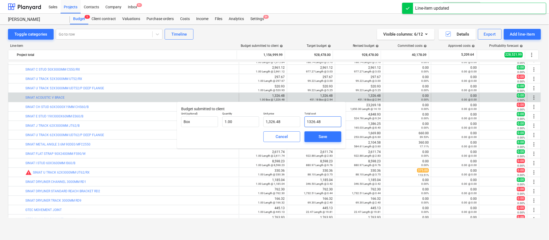
click at [332, 117] on input "1326.48" at bounding box center [323, 121] width 37 height 11
click at [332, 119] on input "1326.48" at bounding box center [323, 121] width 37 height 11
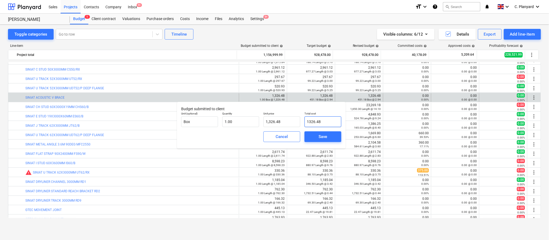
click at [332, 120] on input "1326.48" at bounding box center [323, 121] width 37 height 11
type input "1,326.48"
click at [326, 137] on div "Save" at bounding box center [323, 136] width 9 height 7
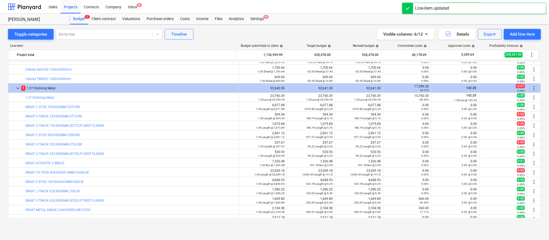
scroll to position [130, 0]
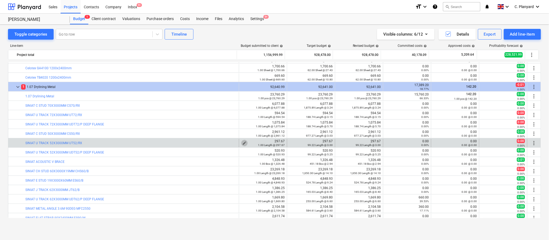
click at [244, 142] on span "edit" at bounding box center [245, 143] width 4 height 4
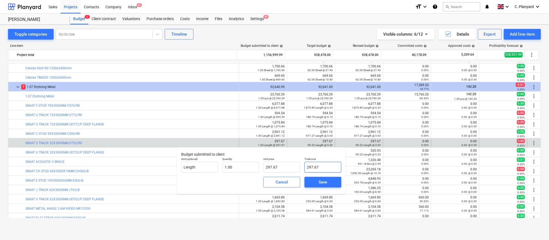
click at [327, 162] on input "297.67" at bounding box center [323, 167] width 37 height 11
click at [326, 168] on input "297.67" at bounding box center [323, 167] width 37 height 11
type input "297.67"
click at [323, 179] on div "Save" at bounding box center [323, 181] width 9 height 7
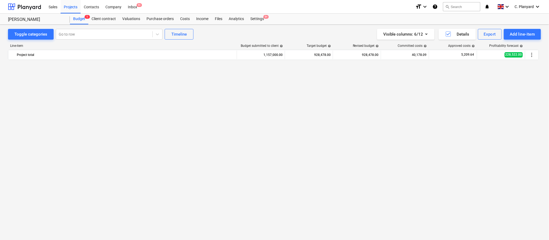
scroll to position [103, 0]
click div
click span "keyboard_arrow_down"
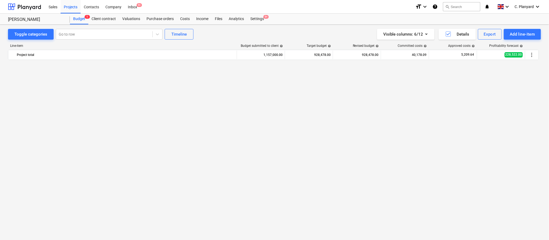
click span "keyboard_arrow_right"
click span "keyboard_arrow_down"
click span "keyboard_arrow_right"
click span "keyboard_arrow_down"
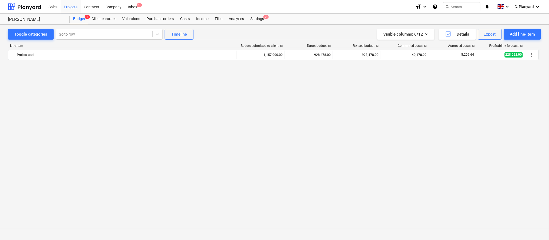
click span "keyboard_arrow_down"
click div "5 Preliminaries"
click at [415, 37] on span "button" at bounding box center [414, 34] width 1 height 7
click div "Net estimated cost"
click div
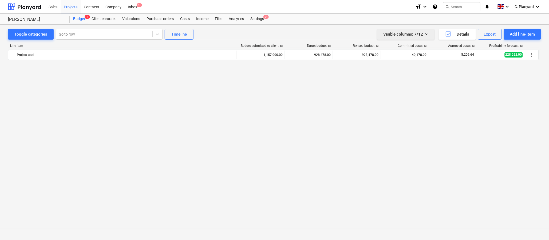
click span "keyboard_arrow_down"
